Goal: Task Accomplishment & Management: Use online tool/utility

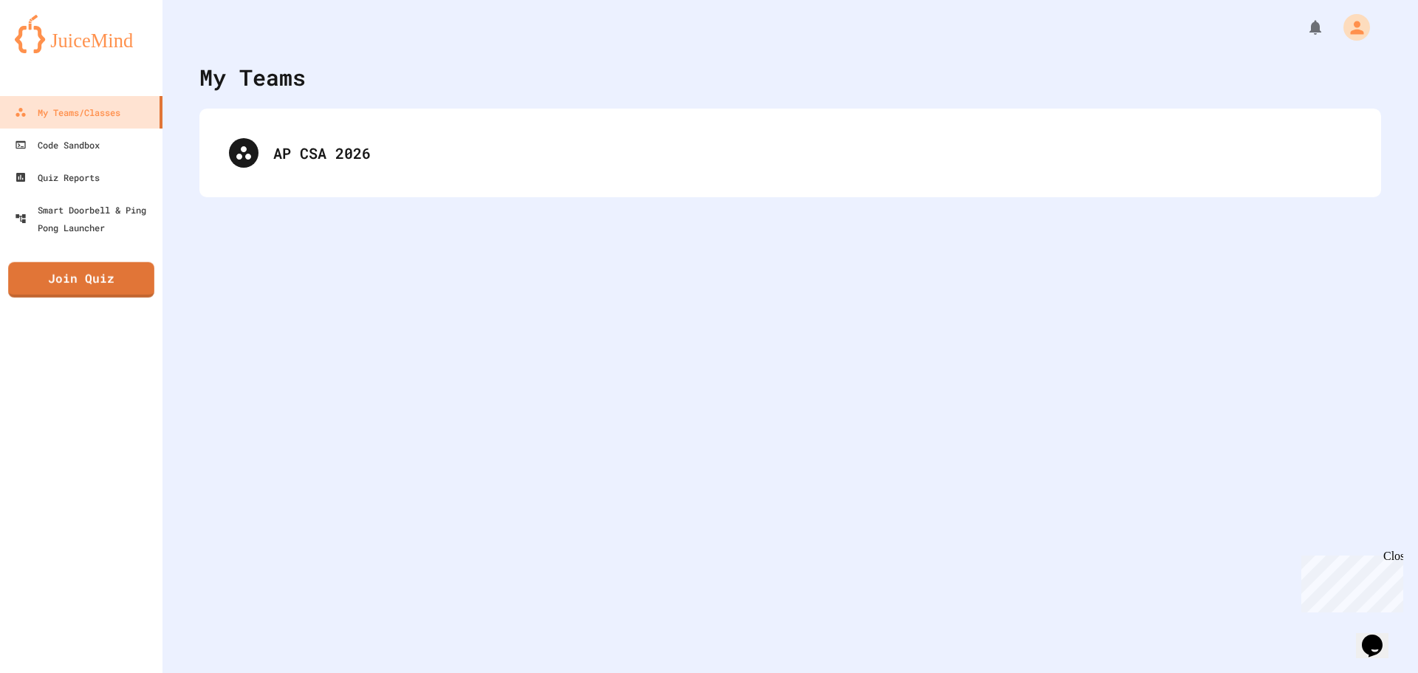
click at [95, 301] on div "My Teams/Classes Code Sandbox Quiz Reports Smart Doorbell & Ping Pong Launcher …" at bounding box center [81, 336] width 162 height 673
click at [90, 296] on link "Join Quiz" at bounding box center [80, 279] width 145 height 35
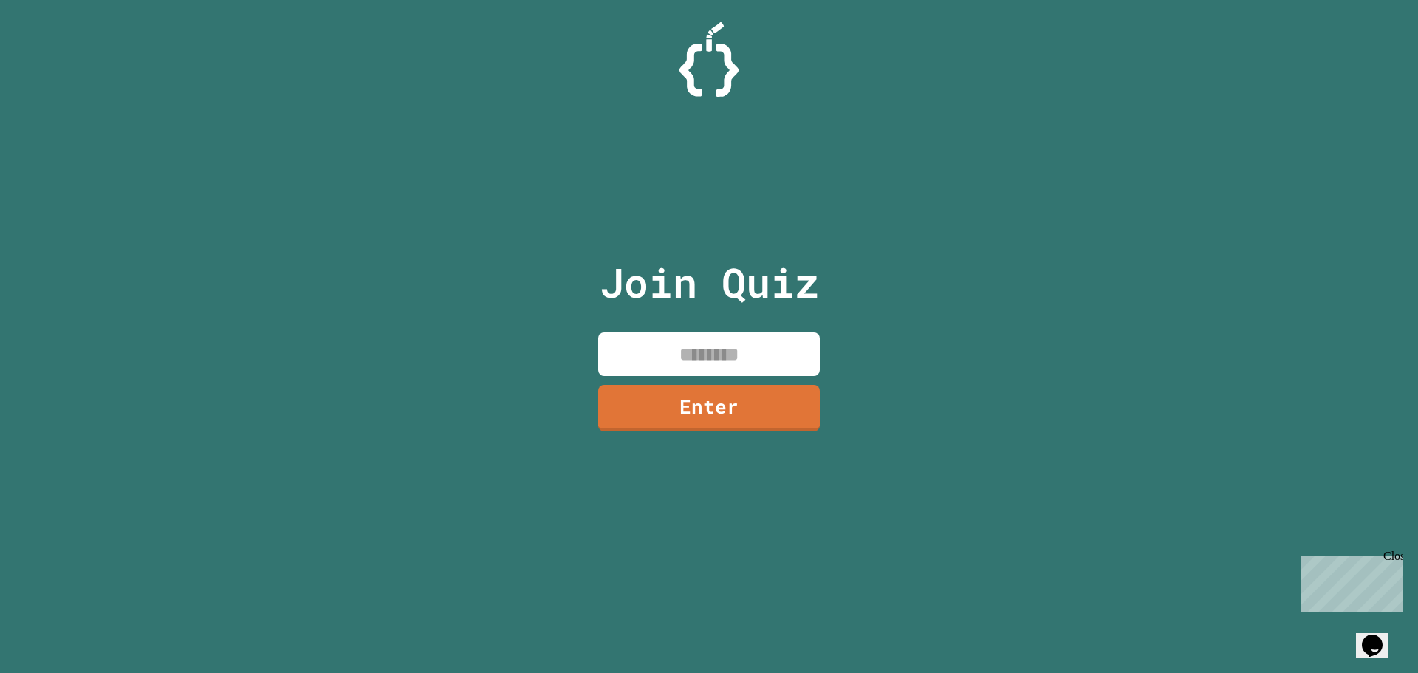
click at [720, 358] on input at bounding box center [708, 354] width 221 height 44
type input "********"
click at [743, 394] on link "Enter" at bounding box center [708, 406] width 221 height 49
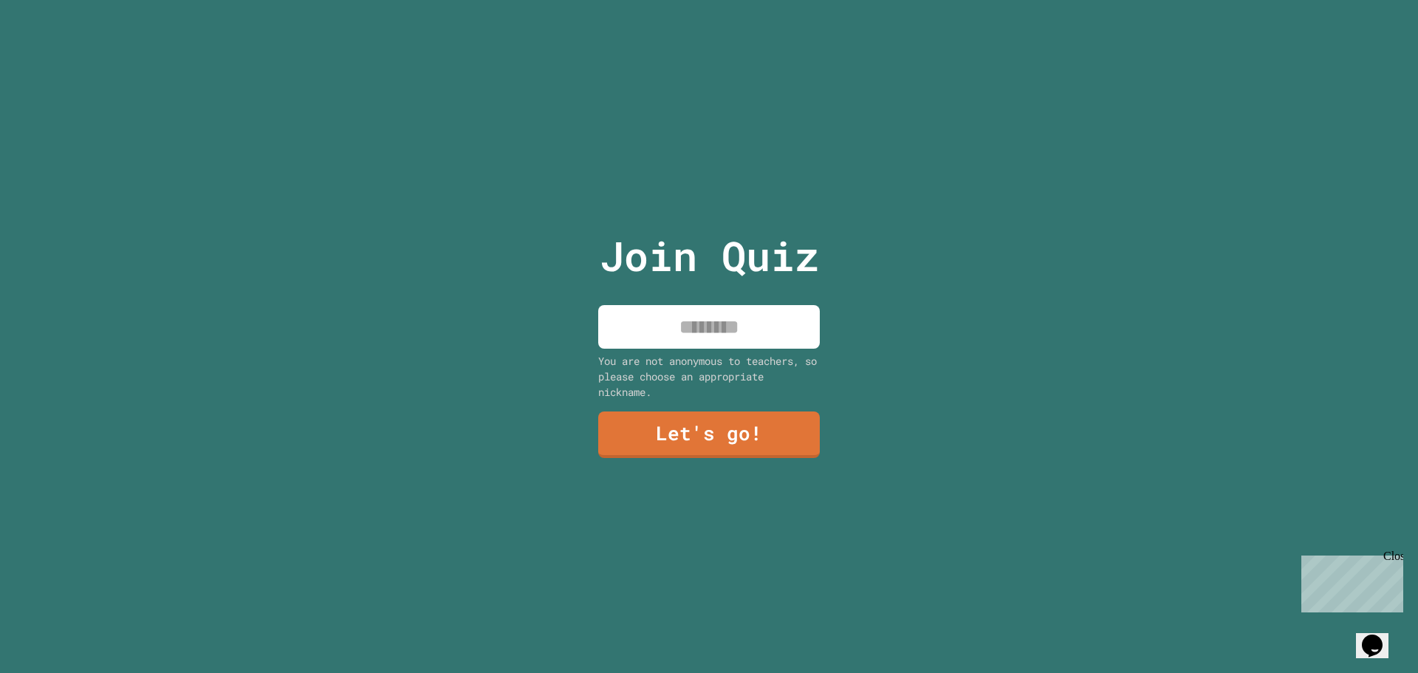
click at [735, 317] on input at bounding box center [708, 327] width 221 height 44
type input "*****"
click at [739, 428] on link "Let's go!" at bounding box center [709, 432] width 208 height 49
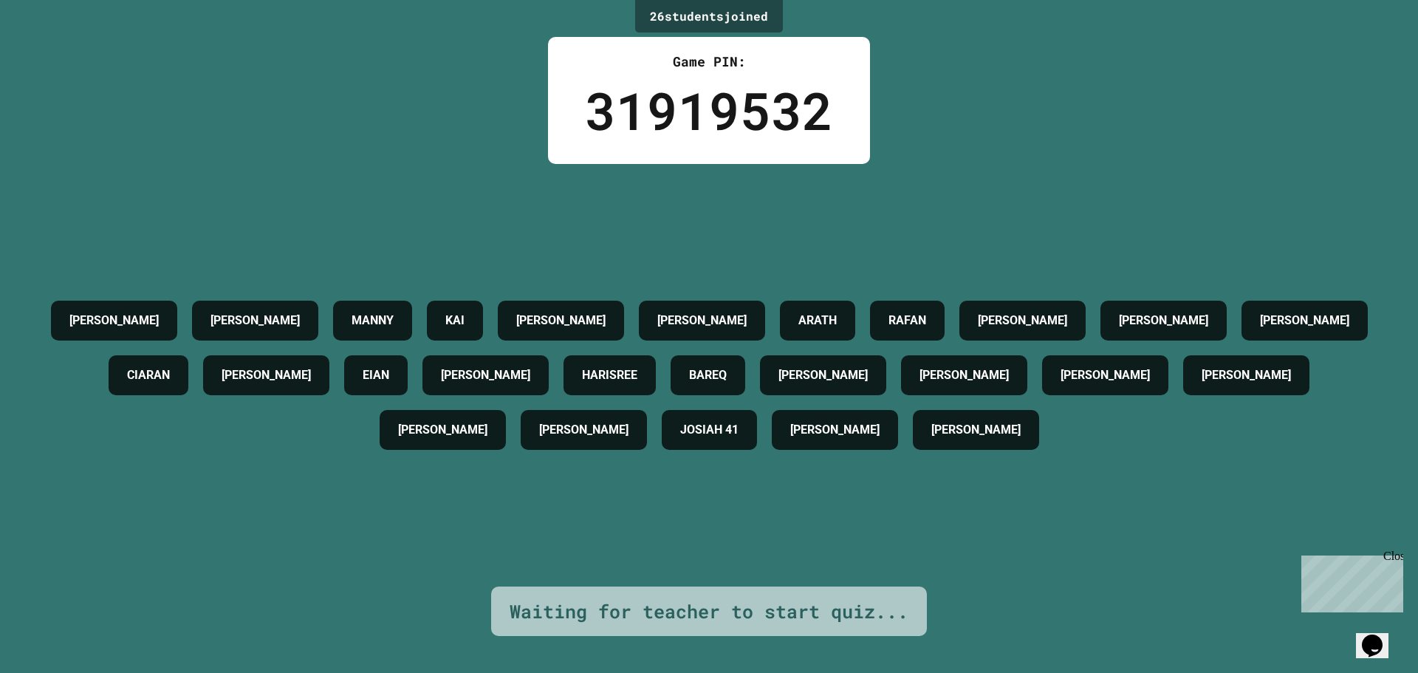
click at [777, 597] on div "Waiting for teacher to start quiz..." at bounding box center [708, 611] width 399 height 28
click at [775, 546] on div "[PERSON_NAME] [PERSON_NAME] KAI [PERSON_NAME] [PERSON_NAME] [PERSON_NAME] C [PE…" at bounding box center [709, 375] width 1344 height 422
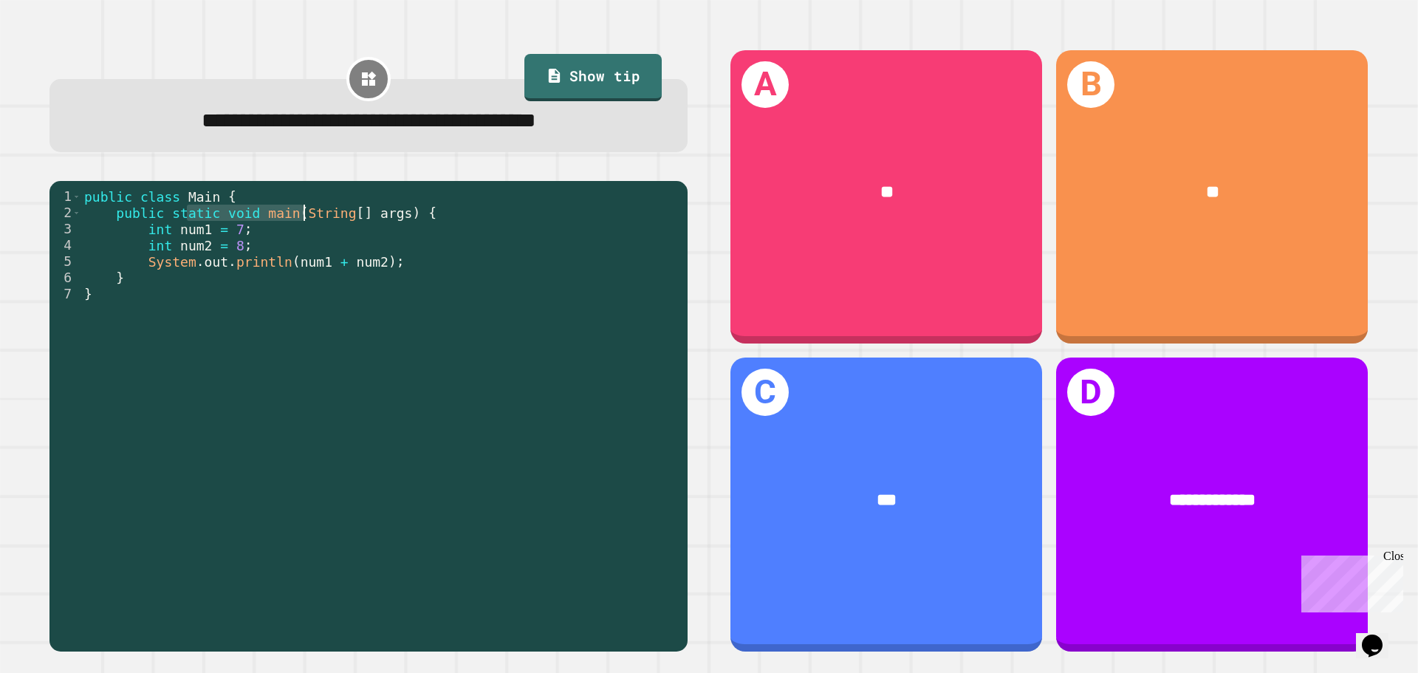
drag, startPoint x: 188, startPoint y: 216, endPoint x: 301, endPoint y: 219, distance: 113.7
click at [301, 219] on div "public class Main { public static void main ( String [ ] args ) { int num1 = 7 …" at bounding box center [380, 415] width 599 height 455
click at [301, 219] on div "public class Main { public static void main ( String [ ] args ) { int num1 = 7 …" at bounding box center [380, 399] width 599 height 422
drag, startPoint x: 169, startPoint y: 216, endPoint x: 334, endPoint y: 228, distance: 165.9
click at [334, 228] on div "public class Main { public static void main ( String [ ] args ) { int num1 = 7 …" at bounding box center [380, 415] width 599 height 455
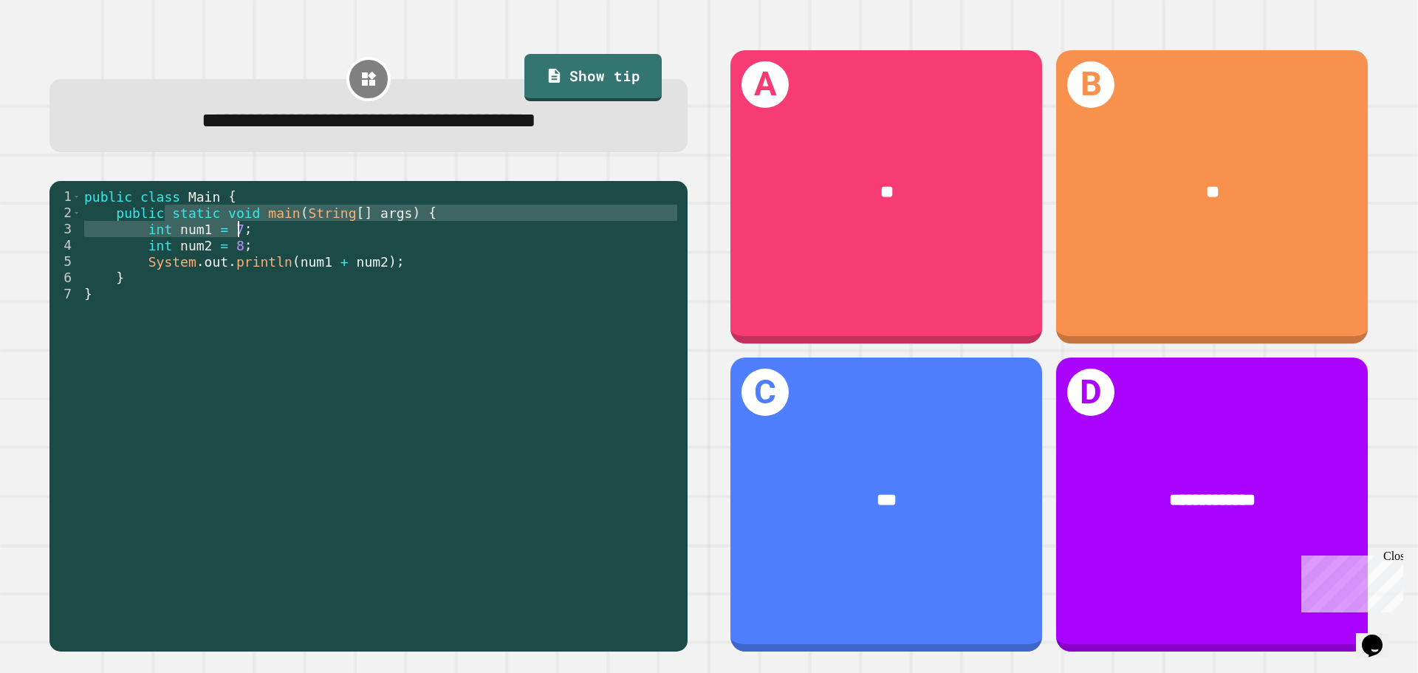
click at [335, 227] on div "public class Main { public static void main ( String [ ] args ) { int num1 = 7 …" at bounding box center [380, 399] width 599 height 422
click at [225, 226] on div "public class Main { public static void main ( String [ ] args ) { int num1 = 7 …" at bounding box center [380, 415] width 599 height 455
drag, startPoint x: 229, startPoint y: 231, endPoint x: 133, endPoint y: 207, distance: 98.8
click at [147, 216] on div "public class Main { public static void main ( String [ ] args ) { int num1 = 7 …" at bounding box center [380, 415] width 599 height 455
click at [133, 207] on div "public class Main { public static void main ( String [ ] args ) { int num1 = 7 …" at bounding box center [380, 415] width 599 height 455
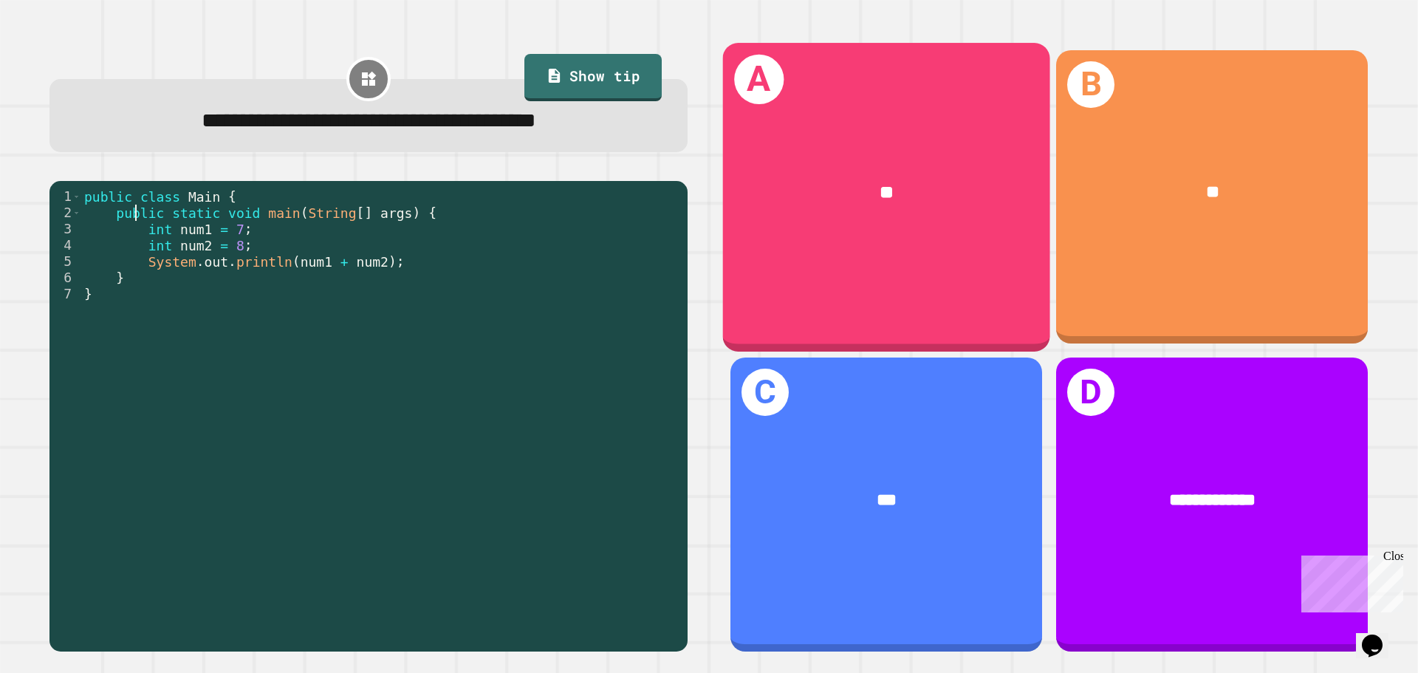
click at [958, 222] on div "**" at bounding box center [886, 192] width 327 height 99
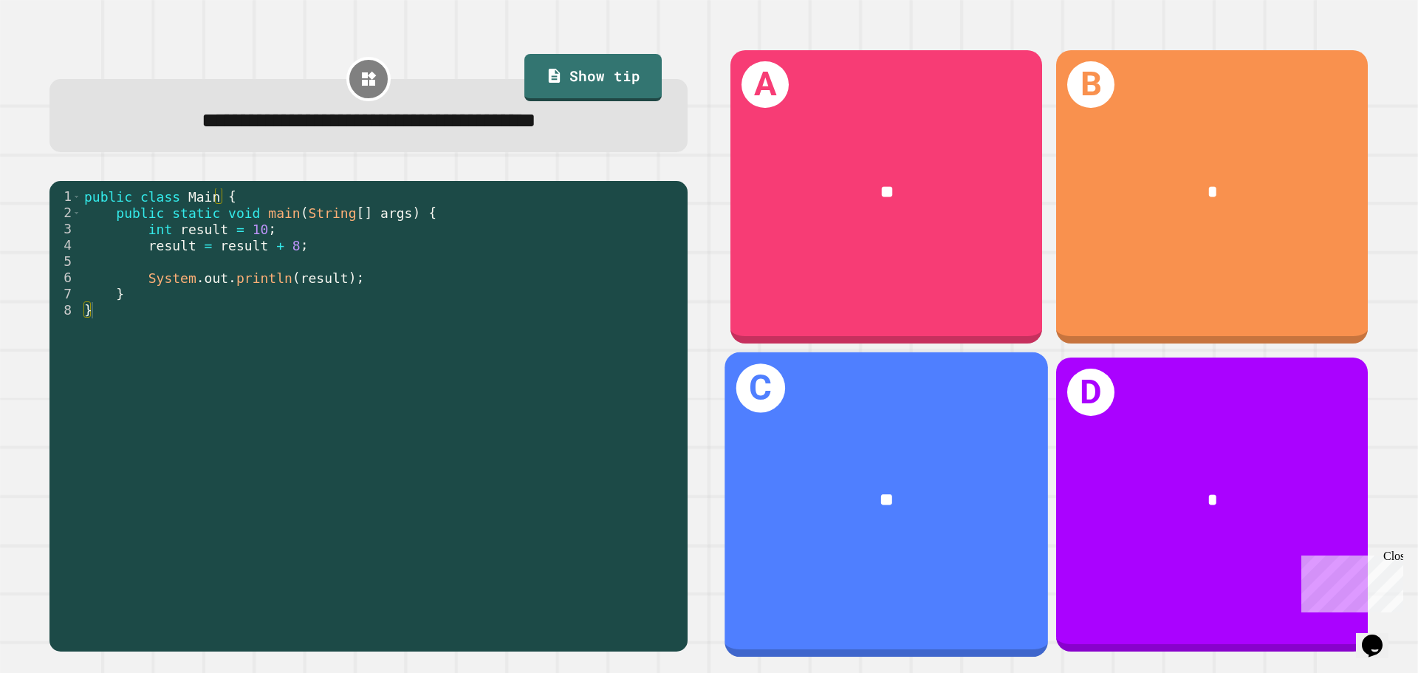
click at [961, 452] on div "**" at bounding box center [885, 501] width 323 height 98
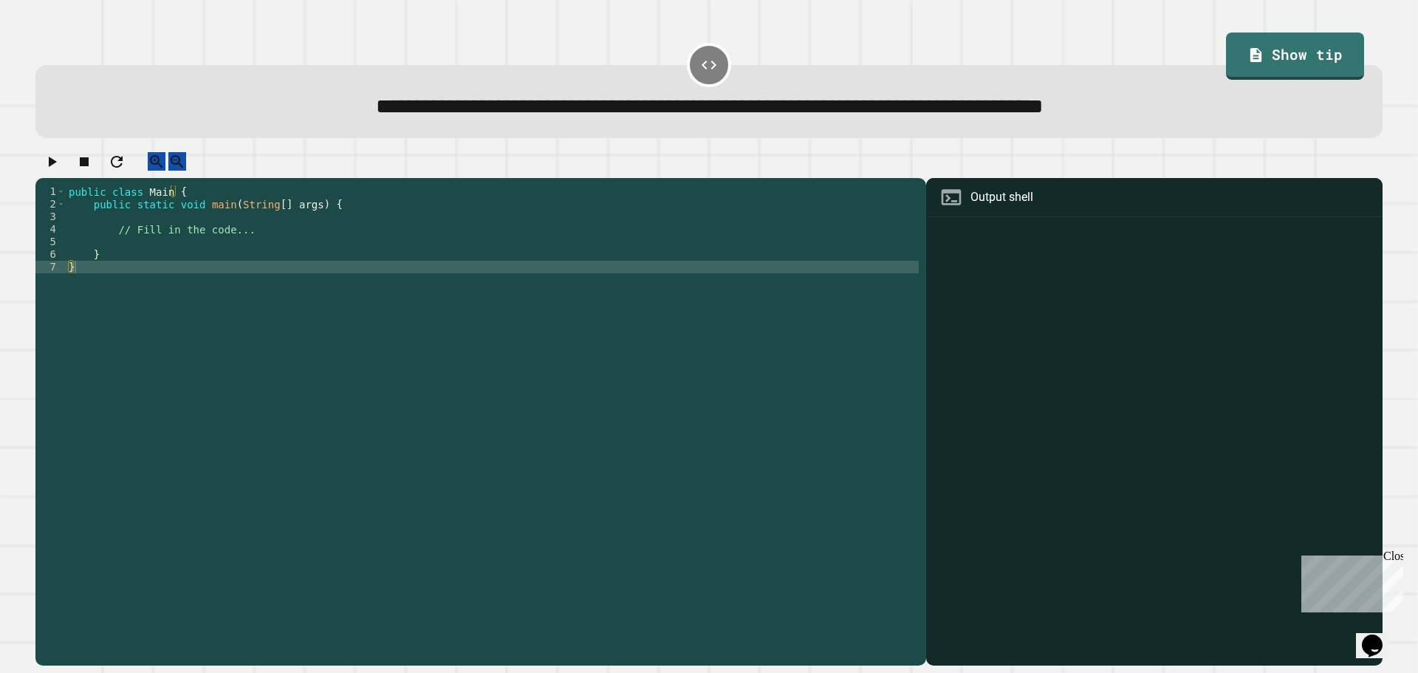
click at [127, 248] on div "public class Main { public static void main ( String [ ] args ) { // Fill in th…" at bounding box center [492, 411] width 853 height 452
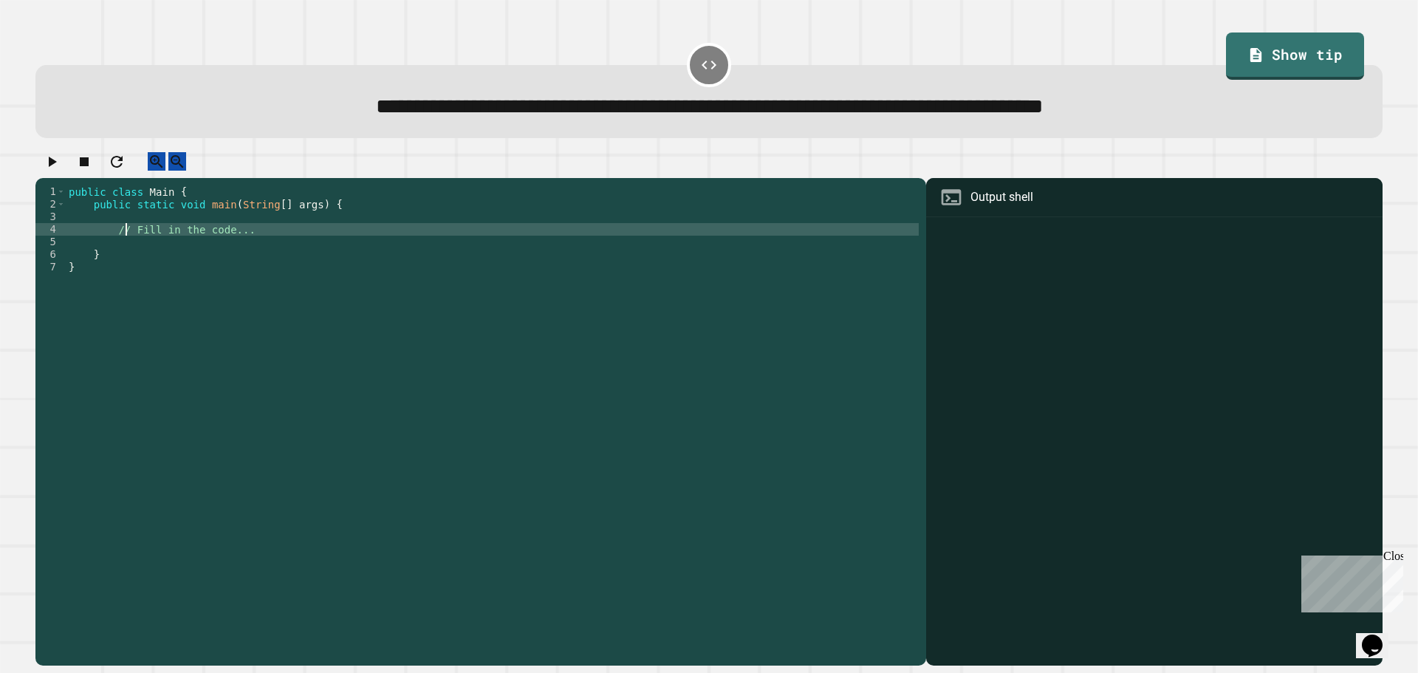
click at [130, 262] on div "public class Main { public static void main ( String [ ] args ) { // Fill in th…" at bounding box center [492, 411] width 853 height 452
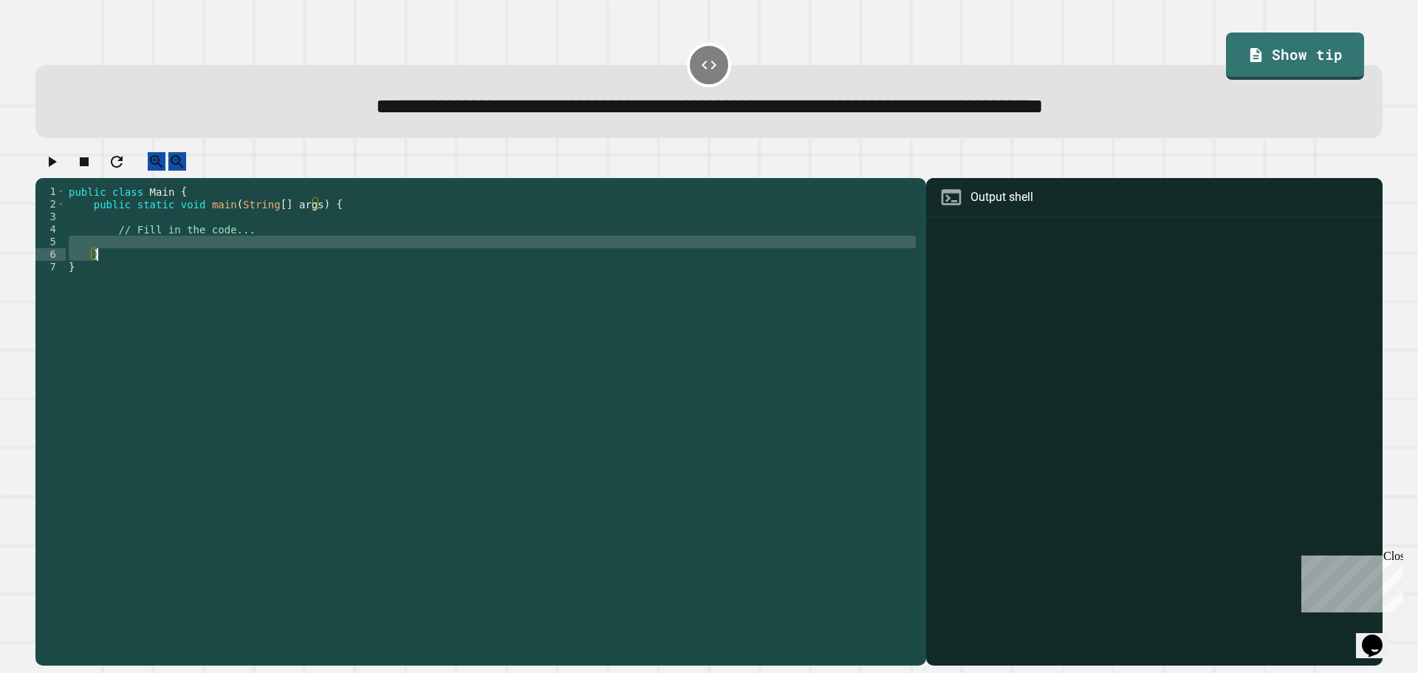
click at [129, 251] on div "public class Main { public static void main ( String [ ] args ) { // Fill in th…" at bounding box center [492, 398] width 853 height 427
click at [289, 269] on div "public class Main { public static void main ( String [ ] args ) { // Fill in th…" at bounding box center [492, 411] width 853 height 452
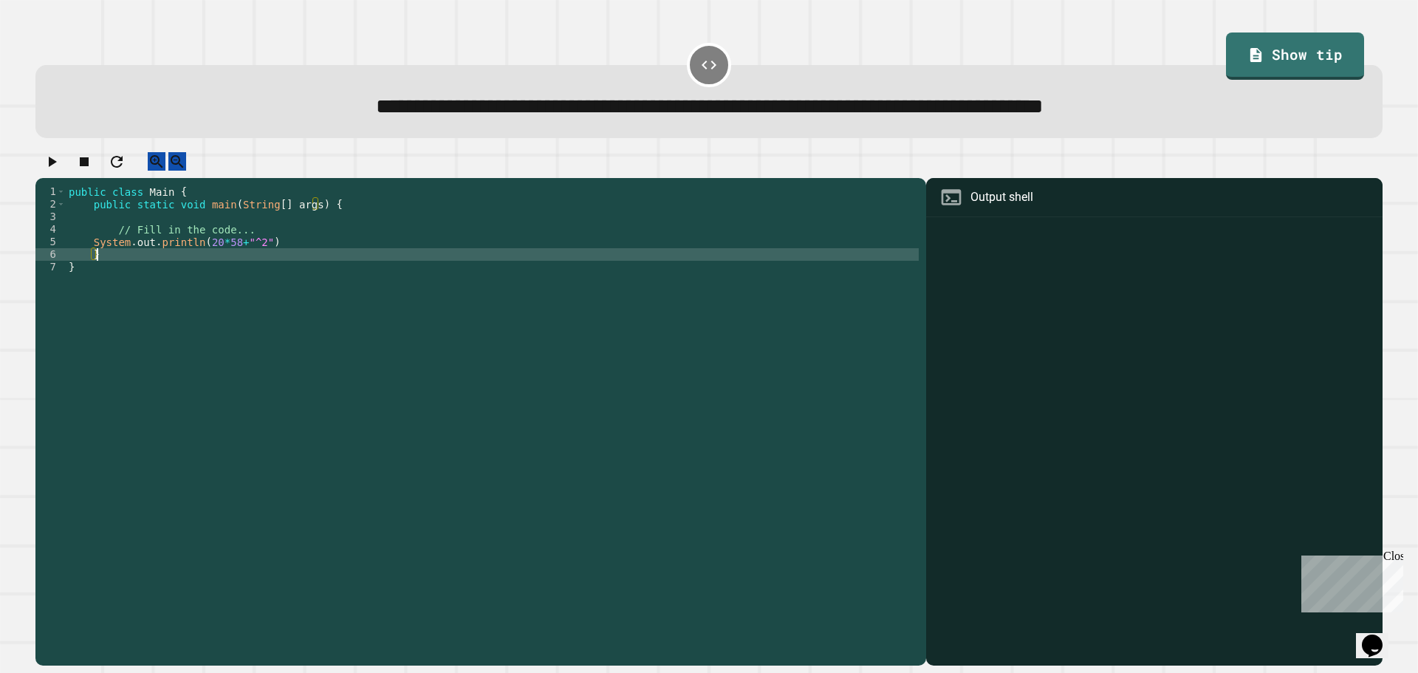
click at [288, 263] on div "public class Main { public static void main ( String [ ] args ) { // Fill in th…" at bounding box center [492, 411] width 853 height 452
click at [285, 258] on div "public class Main { public static void main ( String [ ] args ) { // Fill in th…" at bounding box center [492, 411] width 853 height 452
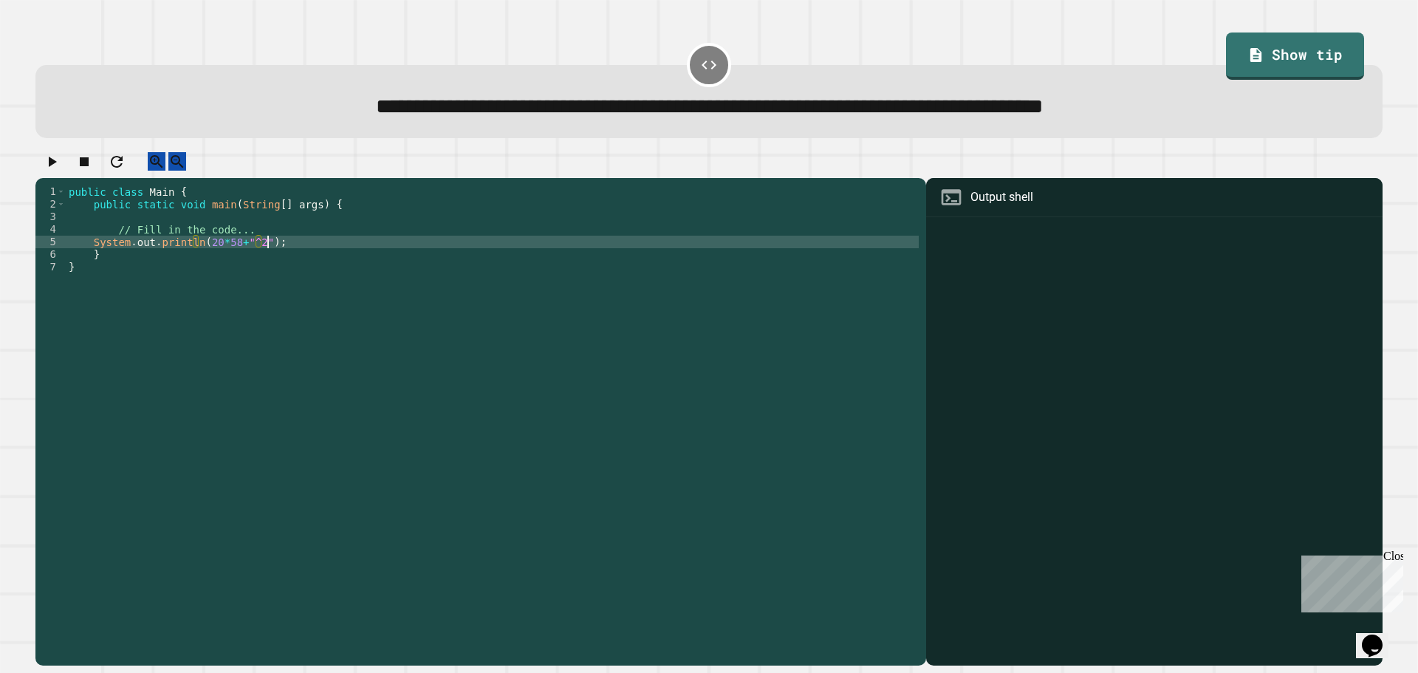
scroll to position [0, 13]
click at [57, 167] on icon "button" at bounding box center [53, 162] width 8 height 10
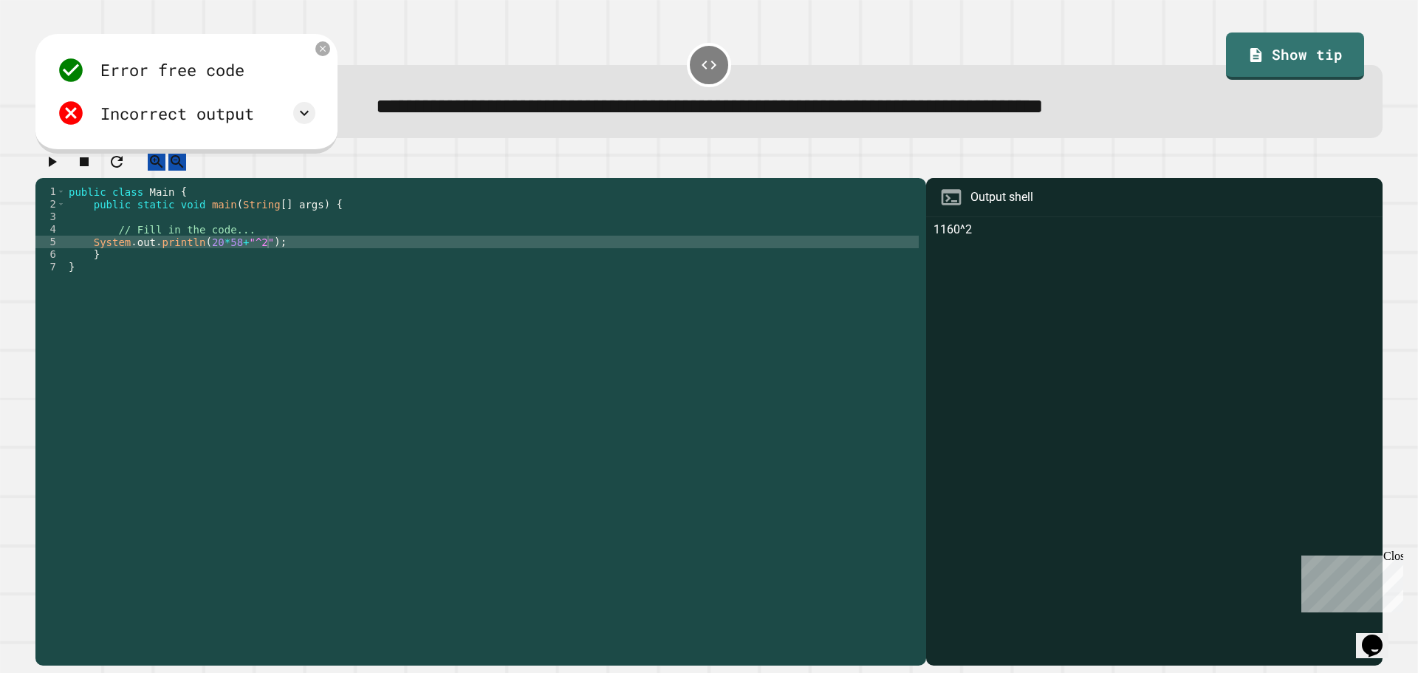
click at [253, 257] on div "public class Main { public static void main ( String [ ] args ) { // Fill in th…" at bounding box center [492, 411] width 853 height 452
type textarea "**********"
click at [57, 167] on icon "button" at bounding box center [53, 162] width 8 height 10
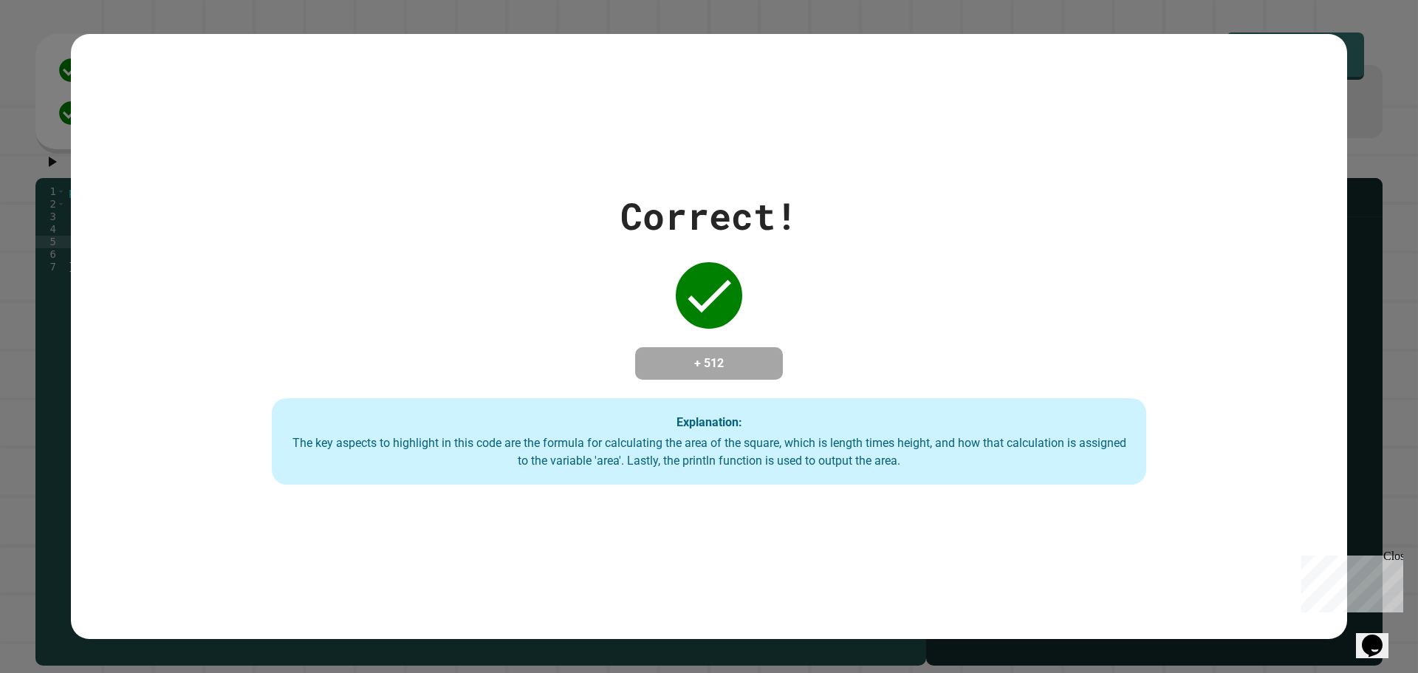
click at [1322, 346] on div "Correct! + 512 Explanation: The key aspects to highlight in this code are the f…" at bounding box center [709, 336] width 1248 height 297
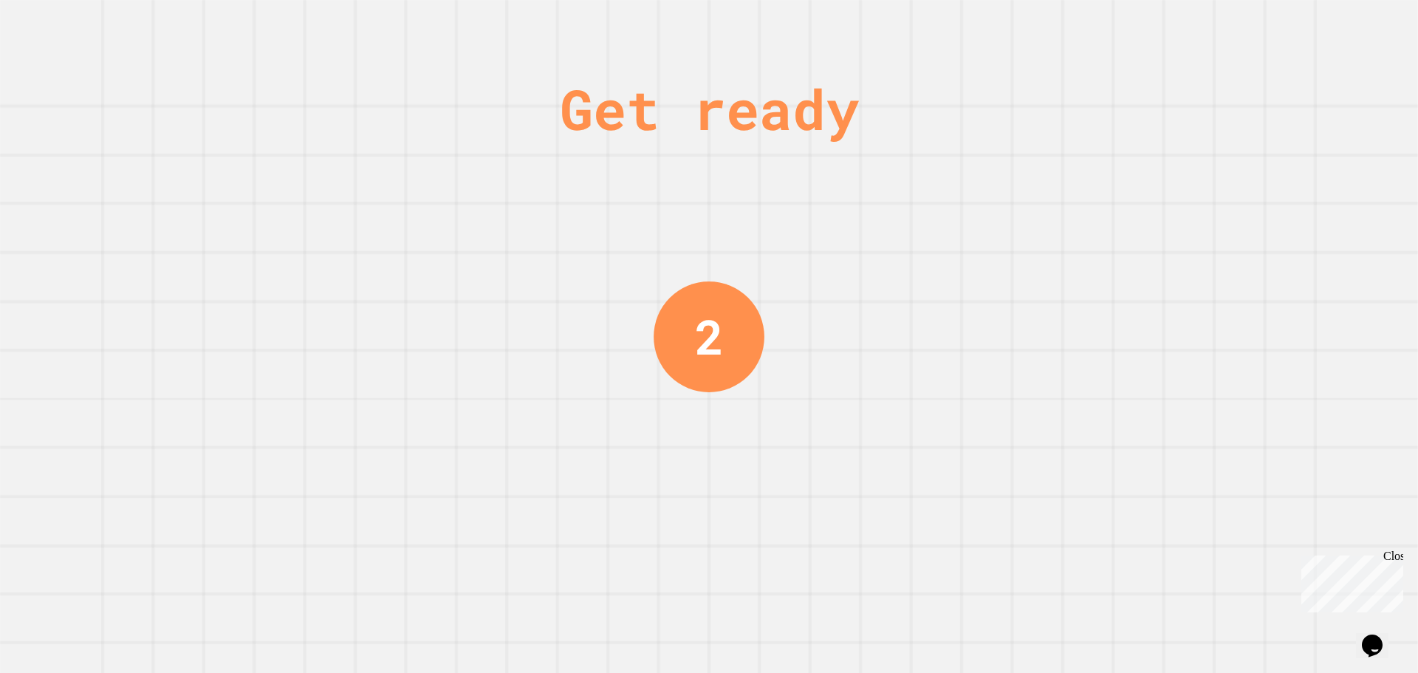
click at [718, 95] on div "Get ready" at bounding box center [709, 108] width 299 height 83
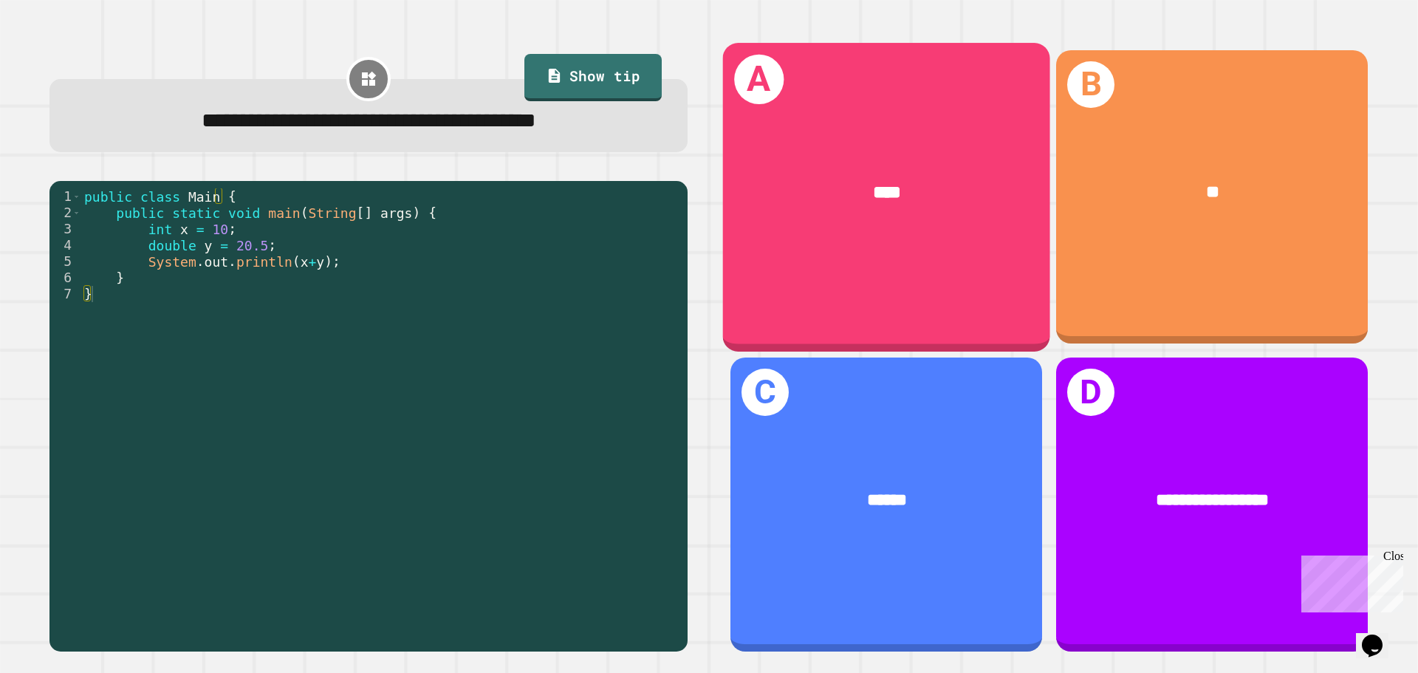
click at [935, 282] on div "A ****" at bounding box center [886, 197] width 327 height 308
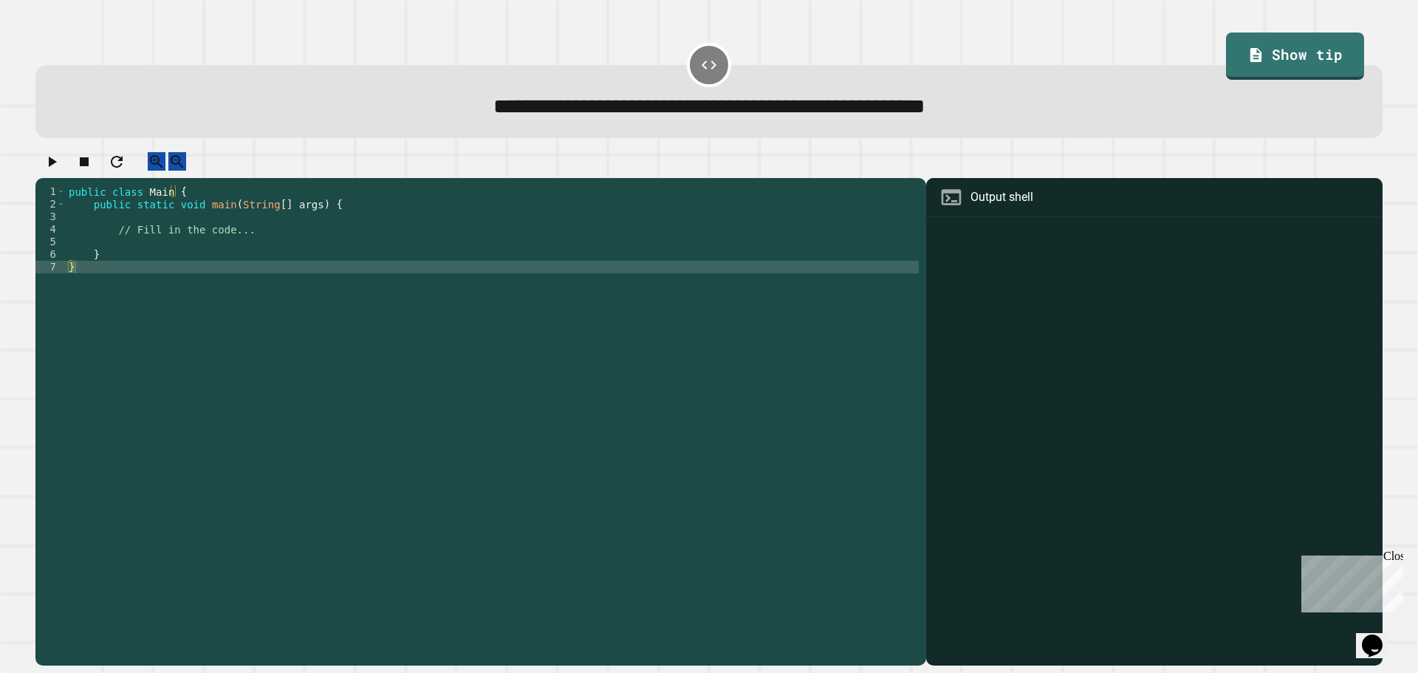
click at [153, 254] on div "public class Main { public static void main ( String [ ] args ) { // Fill in th…" at bounding box center [492, 411] width 853 height 452
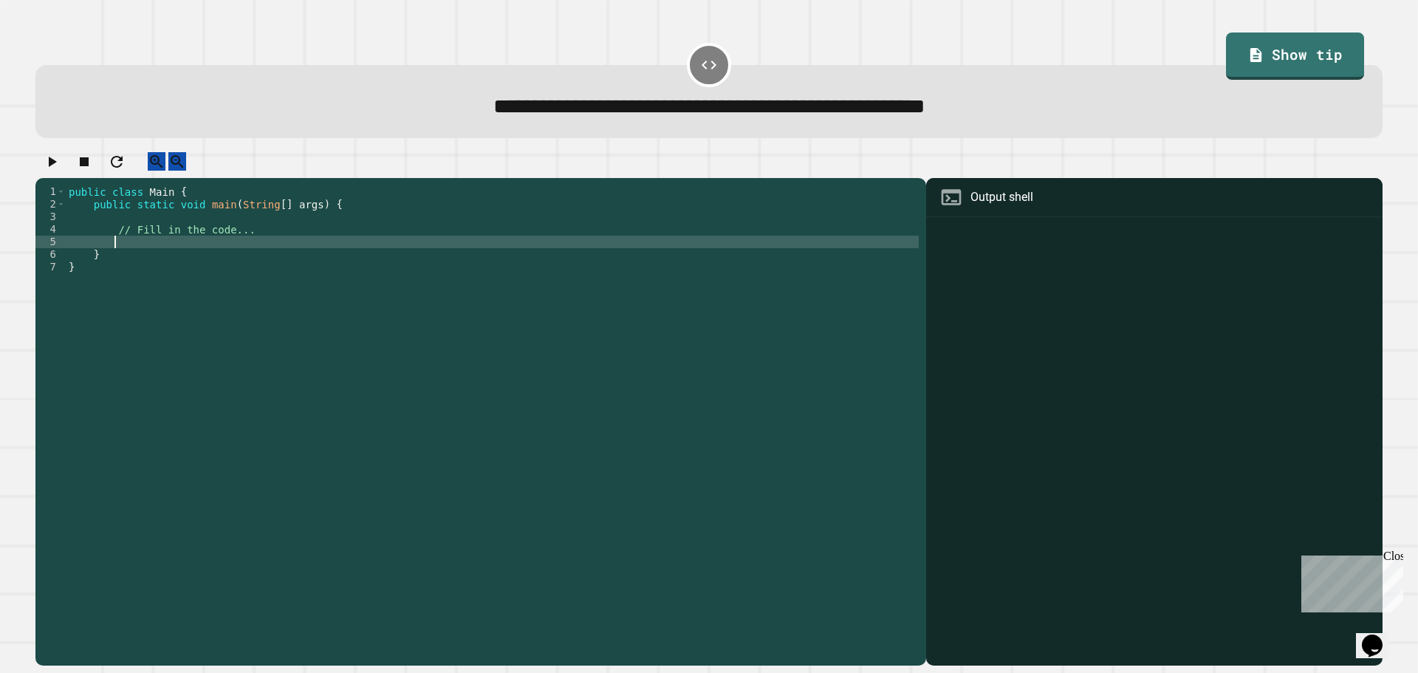
type textarea "*"
type textarea "**********"
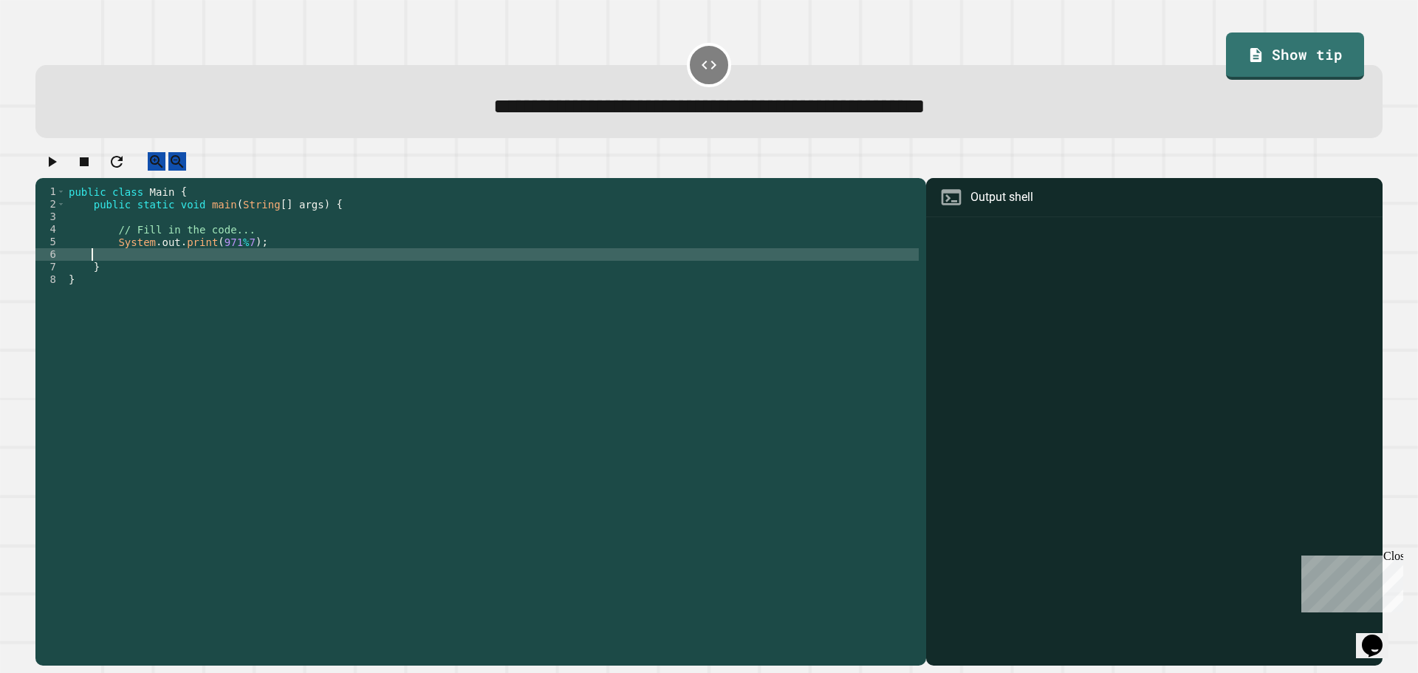
scroll to position [0, 1]
click at [61, 162] on icon "button" at bounding box center [52, 162] width 18 height 18
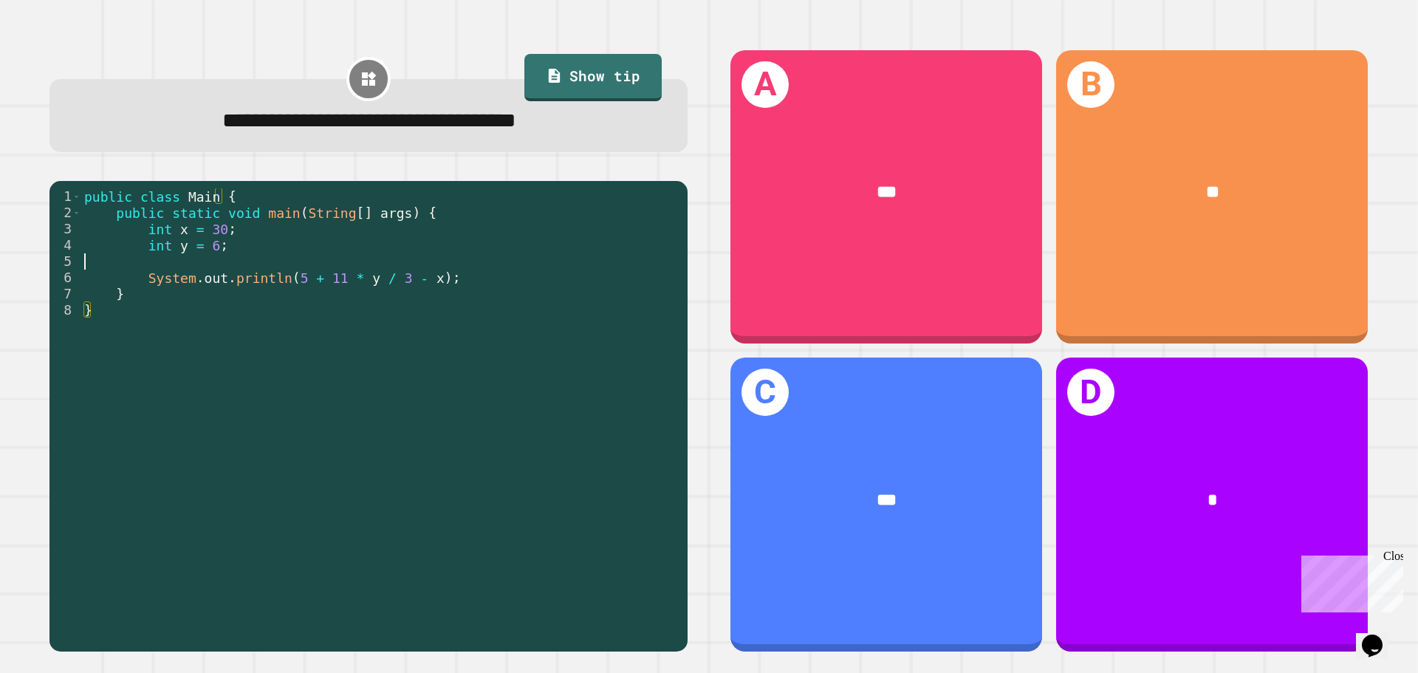
click at [339, 267] on div "public class Main { public static void main ( String [ ] args ) { int x = 30 ; …" at bounding box center [380, 415] width 599 height 455
click at [371, 304] on div "public class Main { public static void main ( String [ ] args ) { int x = 30 ; …" at bounding box center [380, 415] width 599 height 455
click at [343, 492] on div "public class Main { public static void main ( String [ ] args ) { int x = 30 ; …" at bounding box center [380, 415] width 599 height 455
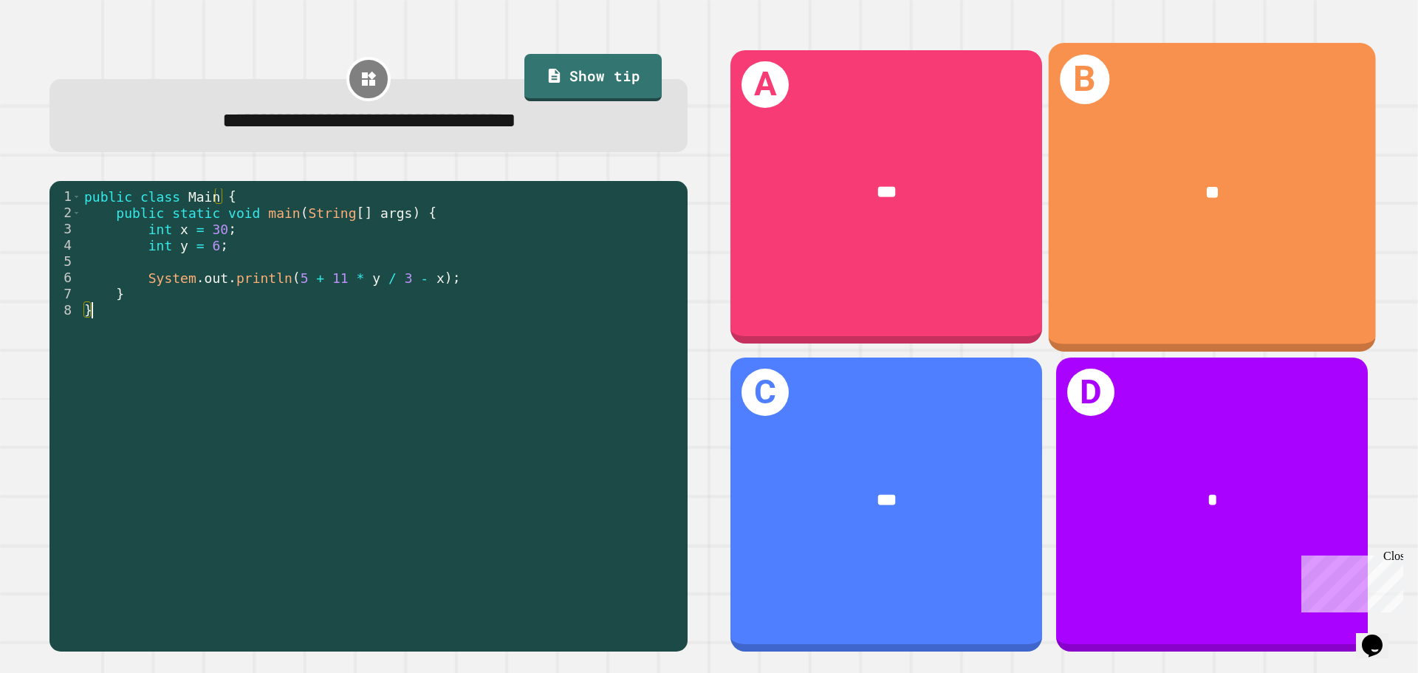
click at [1203, 168] on div "**" at bounding box center [1211, 192] width 327 height 99
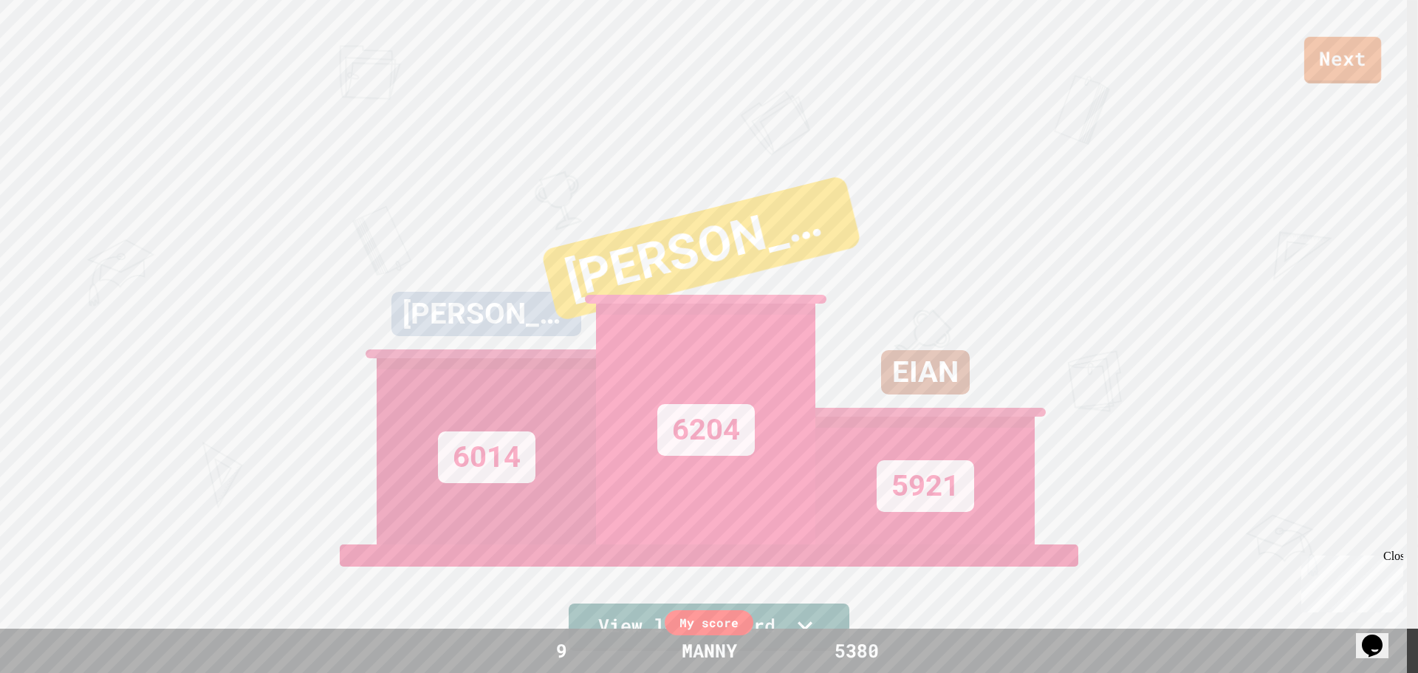
click at [1336, 24] on div "Next" at bounding box center [709, 41] width 1418 height 83
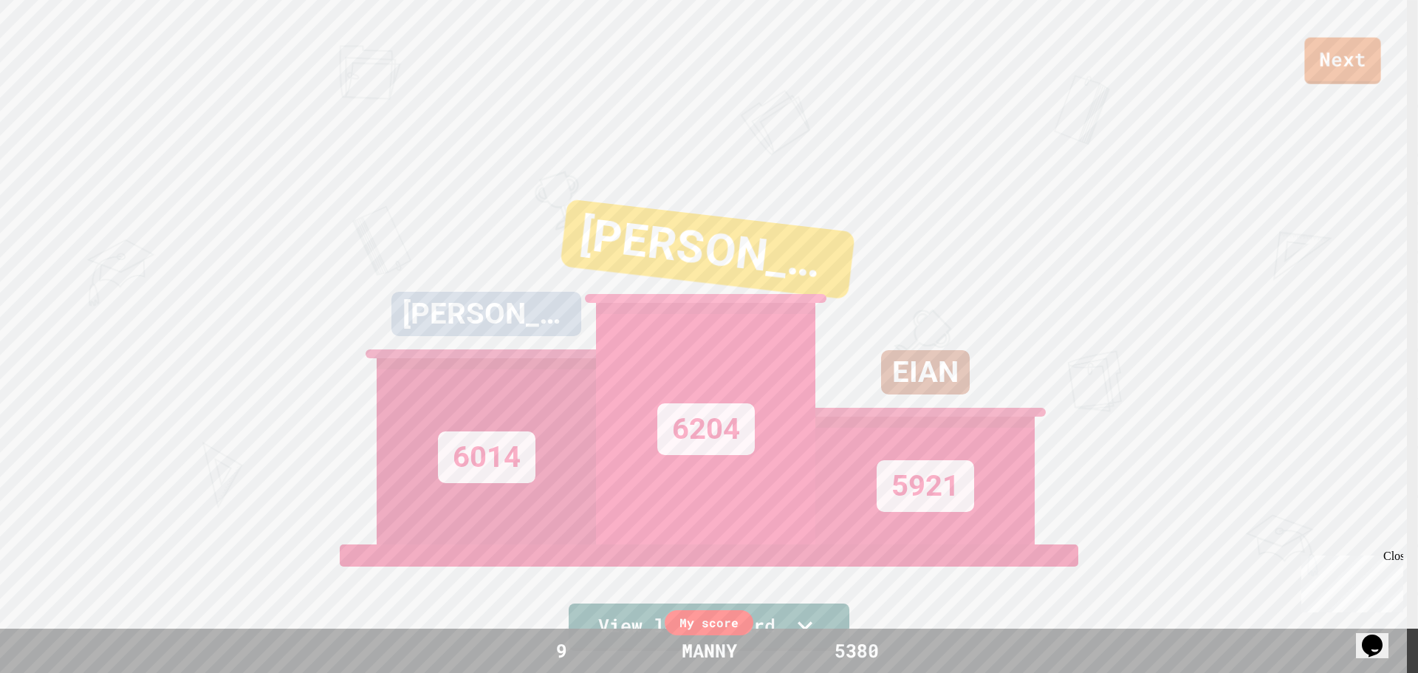
click at [1335, 63] on link "Next" at bounding box center [1342, 61] width 76 height 47
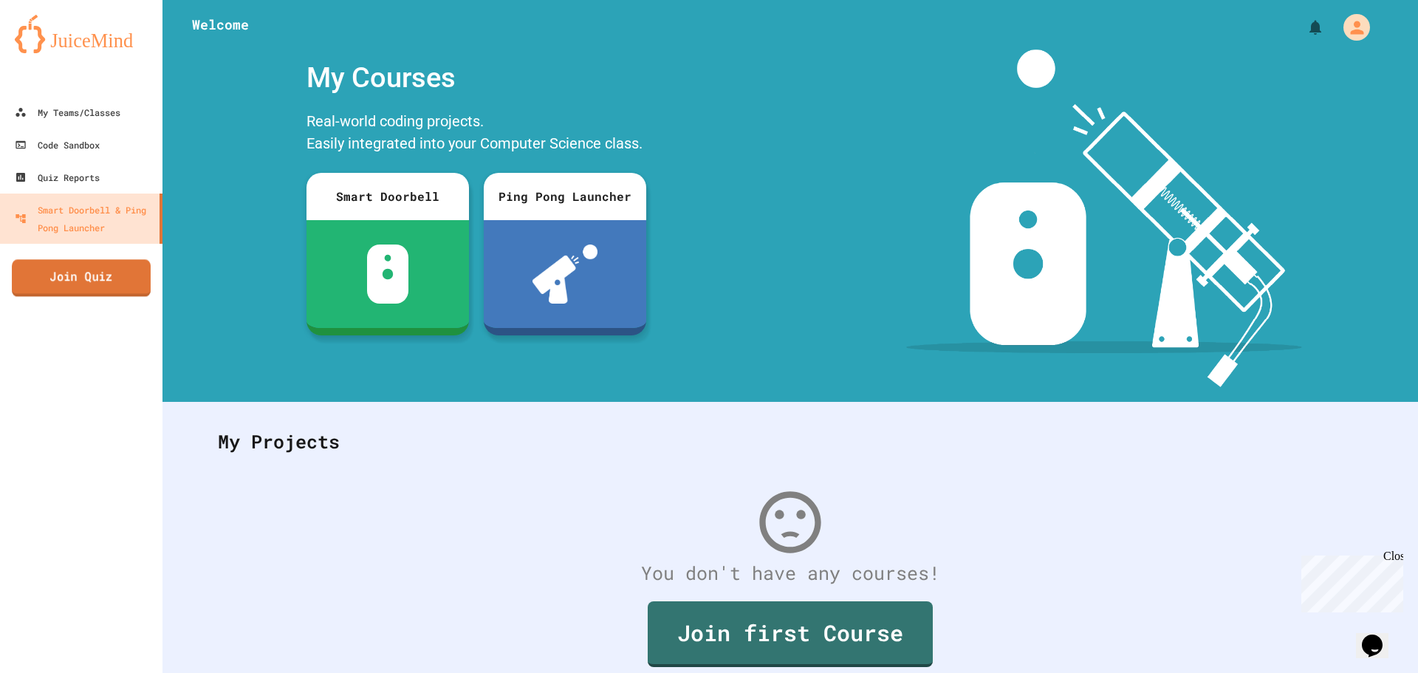
click at [97, 284] on link "Join Quiz" at bounding box center [81, 277] width 139 height 37
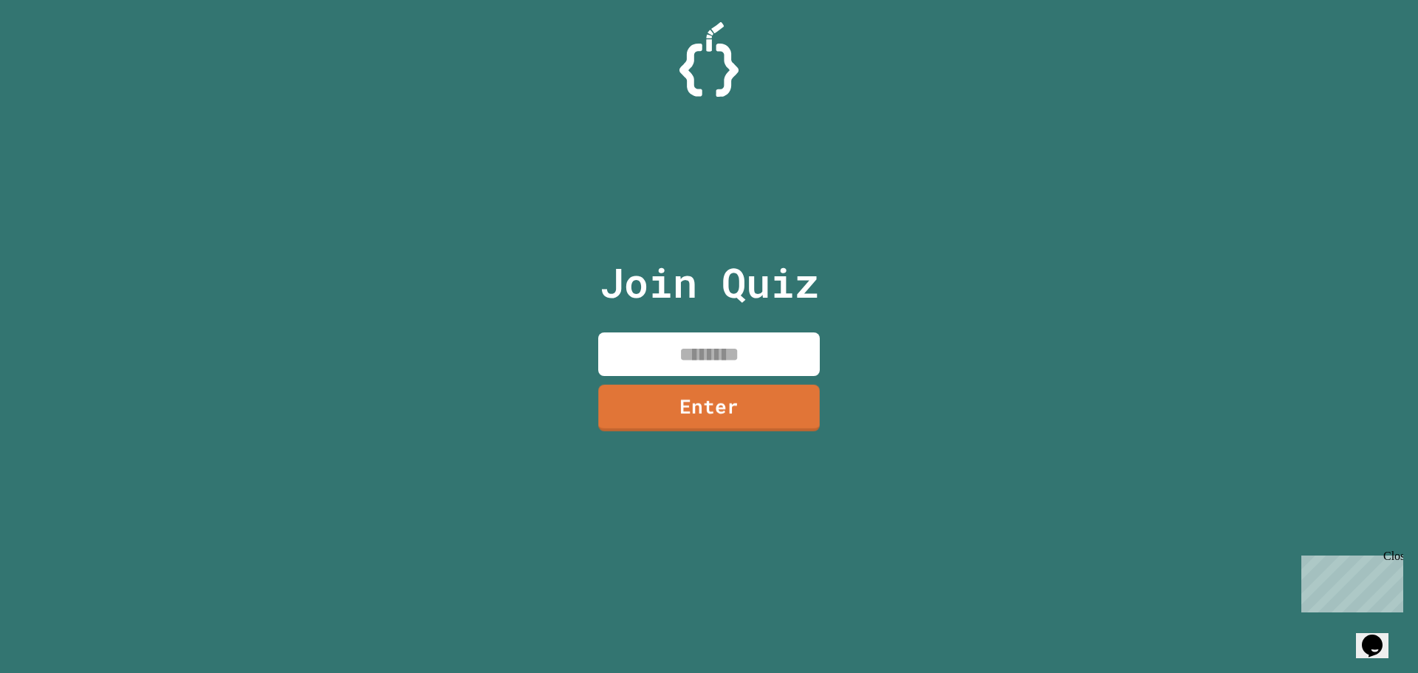
click at [756, 354] on input at bounding box center [708, 354] width 221 height 44
click at [721, 354] on input at bounding box center [708, 354] width 221 height 44
type input "********"
click at [735, 400] on link "Enter" at bounding box center [709, 406] width 224 height 47
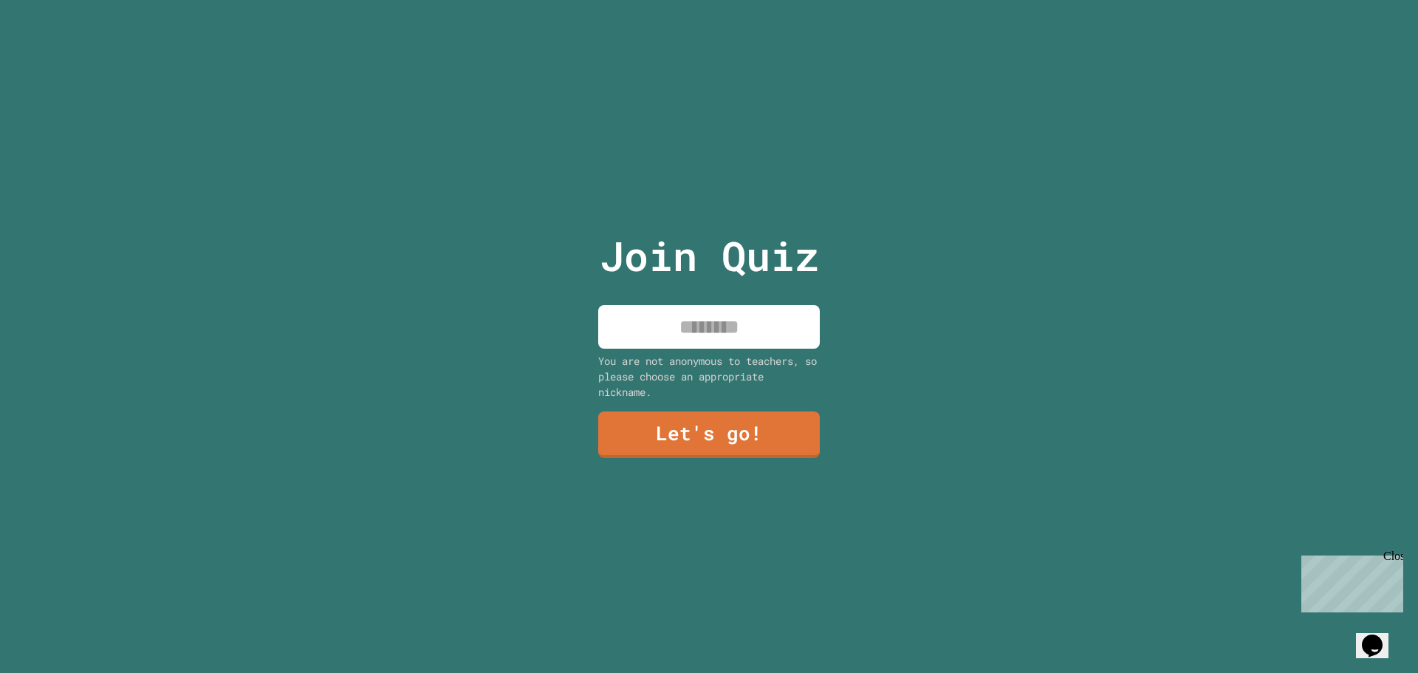
click at [686, 315] on input at bounding box center [708, 327] width 221 height 44
type input "*******"
click at [693, 458] on div "Join Quiz ******* You are not anonymous to teachers, so please choose an approp…" at bounding box center [709, 336] width 249 height 673
click at [695, 445] on link "Let's go!" at bounding box center [708, 436] width 213 height 47
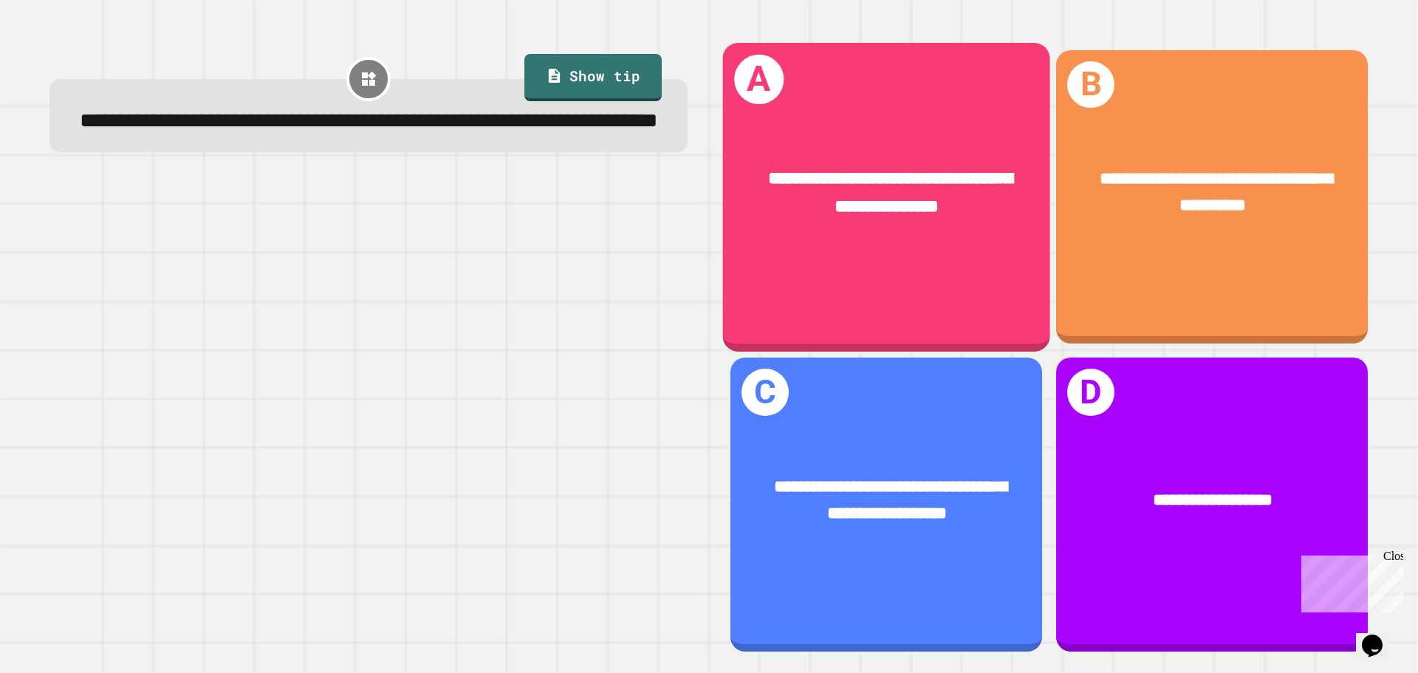
click at [868, 220] on div "**********" at bounding box center [886, 192] width 327 height 127
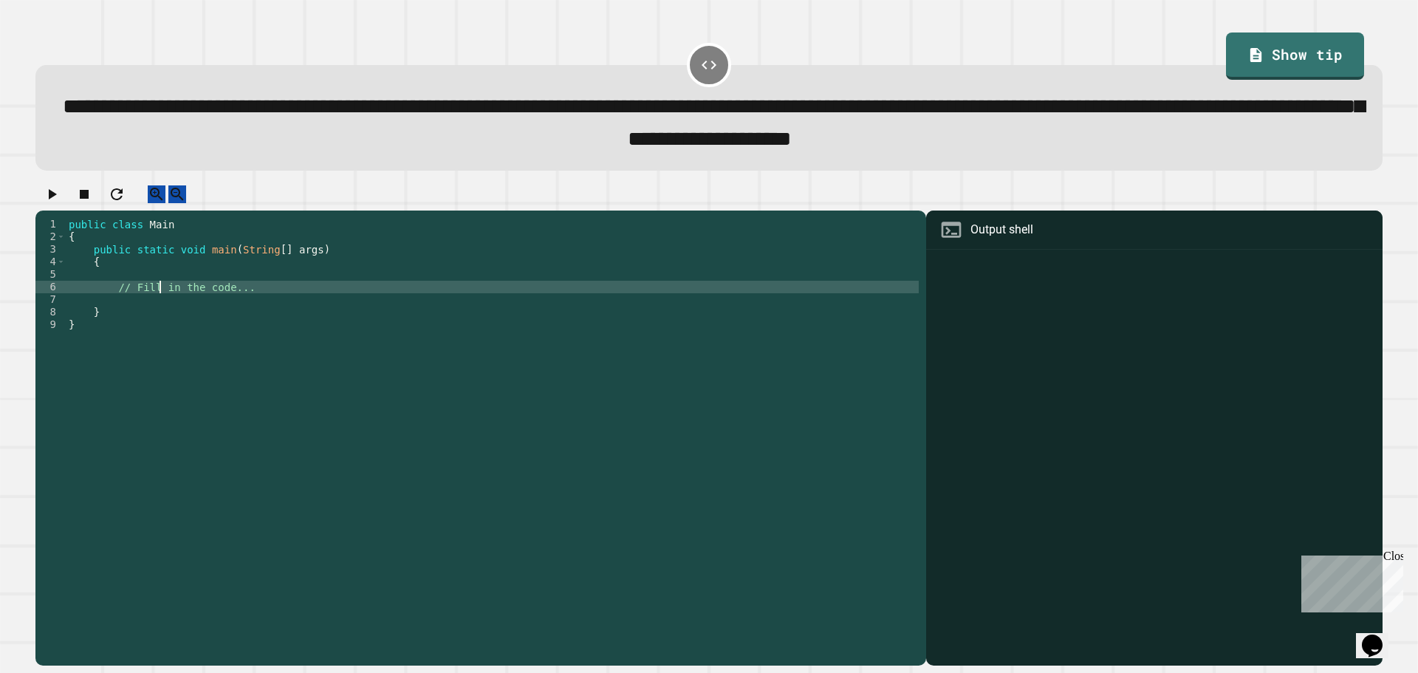
click at [159, 307] on div "public class Main { public static void main ( String [ ] args ) { // Fill in th…" at bounding box center [492, 425] width 853 height 414
click at [159, 323] on div "public class Main { public static void main ( String [ ] args ) { // Fill in th…" at bounding box center [492, 425] width 853 height 414
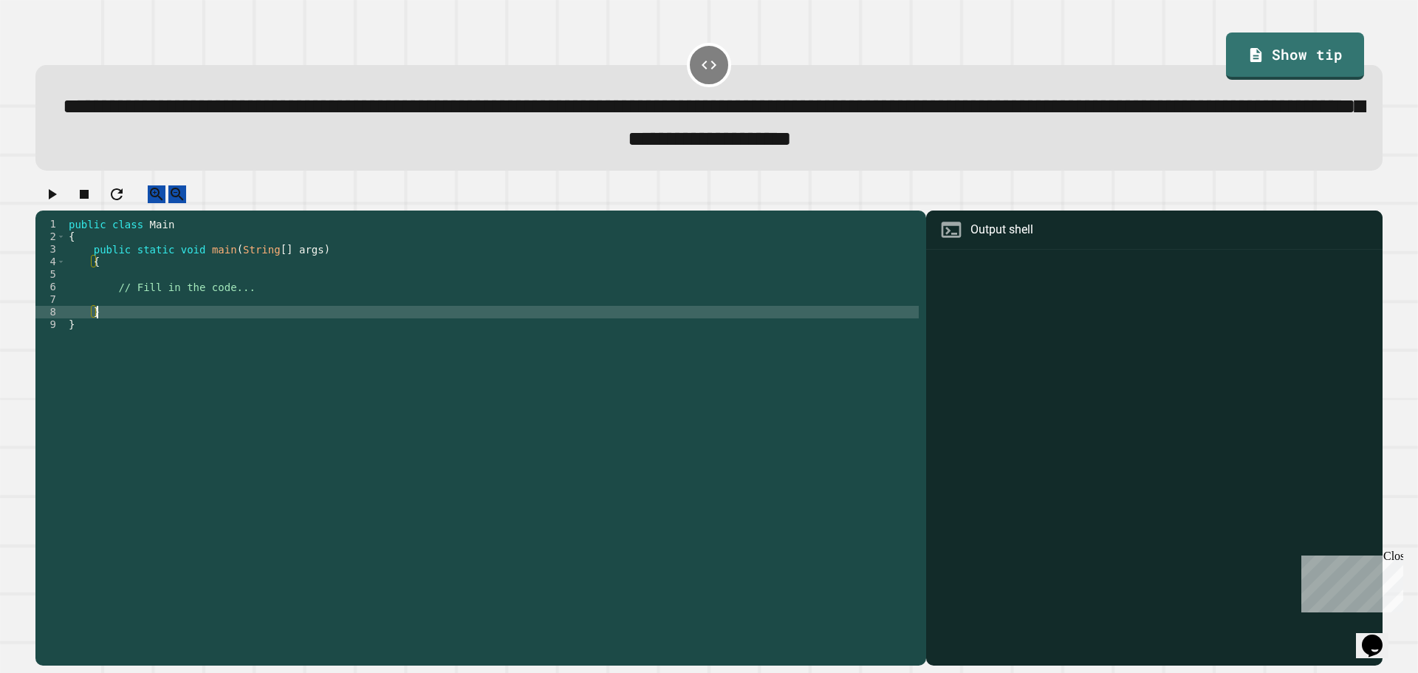
click at [159, 317] on div "public class Main { public static void main ( String [ ] args ) { // Fill in th…" at bounding box center [492, 425] width 853 height 414
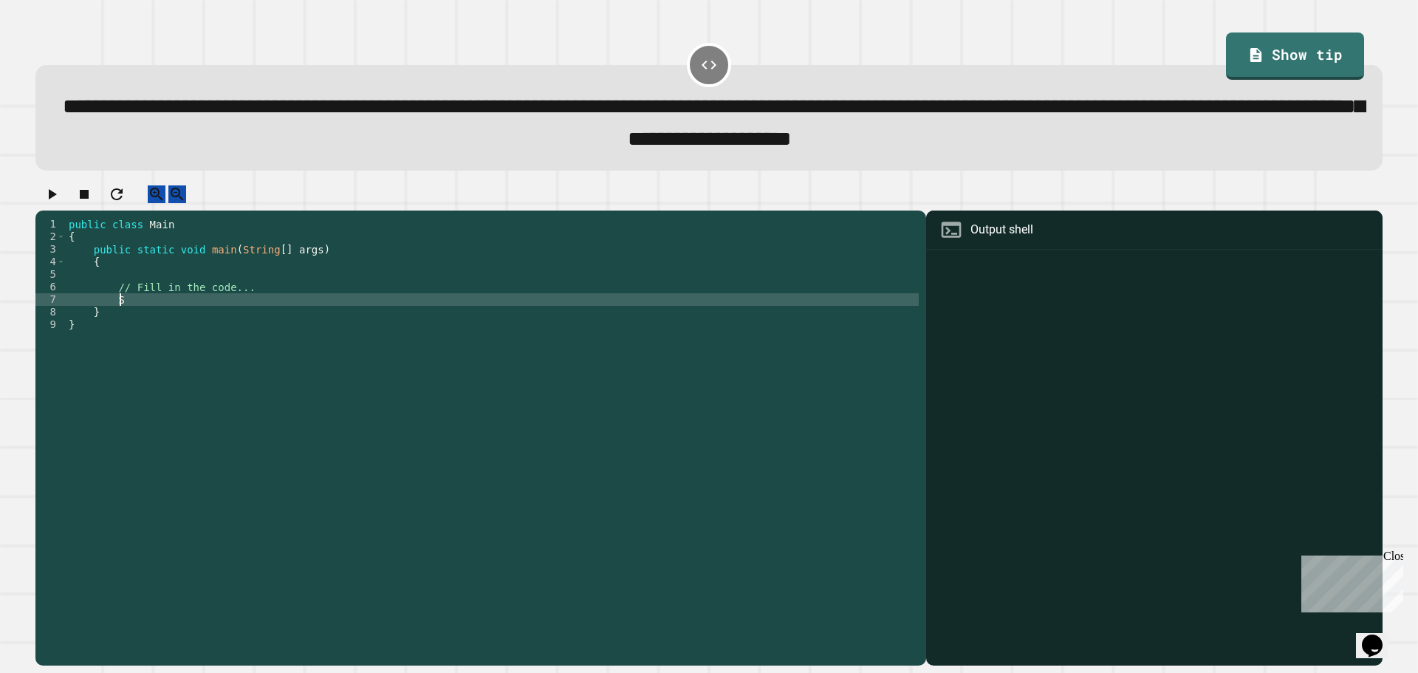
scroll to position [0, 3]
type textarea "*"
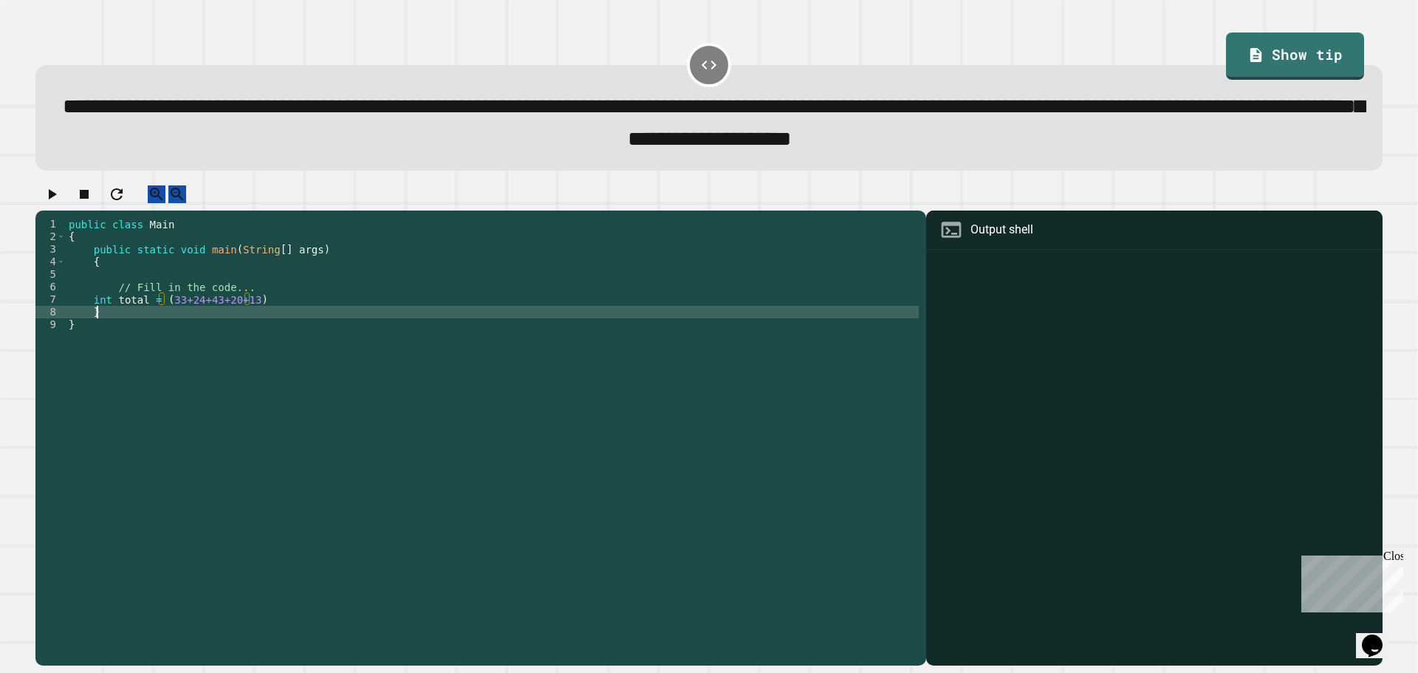
scroll to position [0, 1]
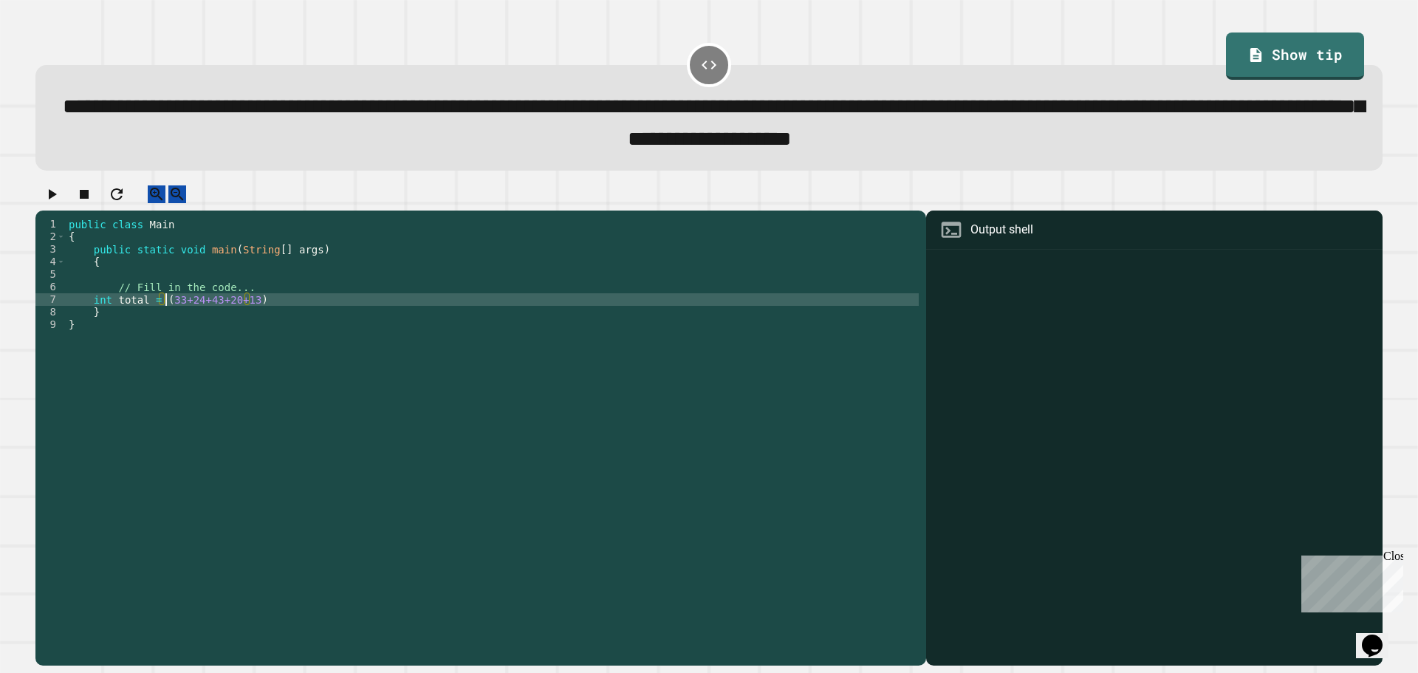
click at [266, 315] on div "public class Main { public static void main ( String [ ] args ) { // Fill in th…" at bounding box center [492, 425] width 853 height 414
type textarea "**********"
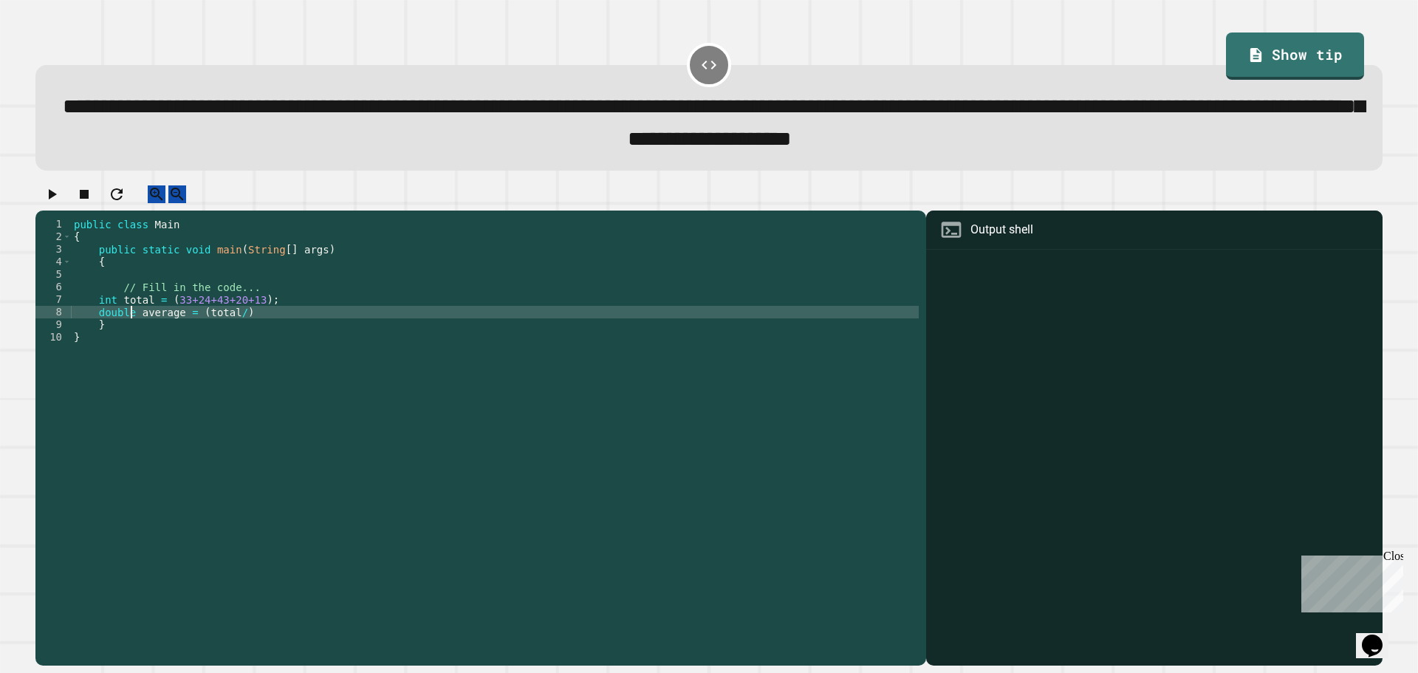
scroll to position [0, 4]
type textarea "**********"
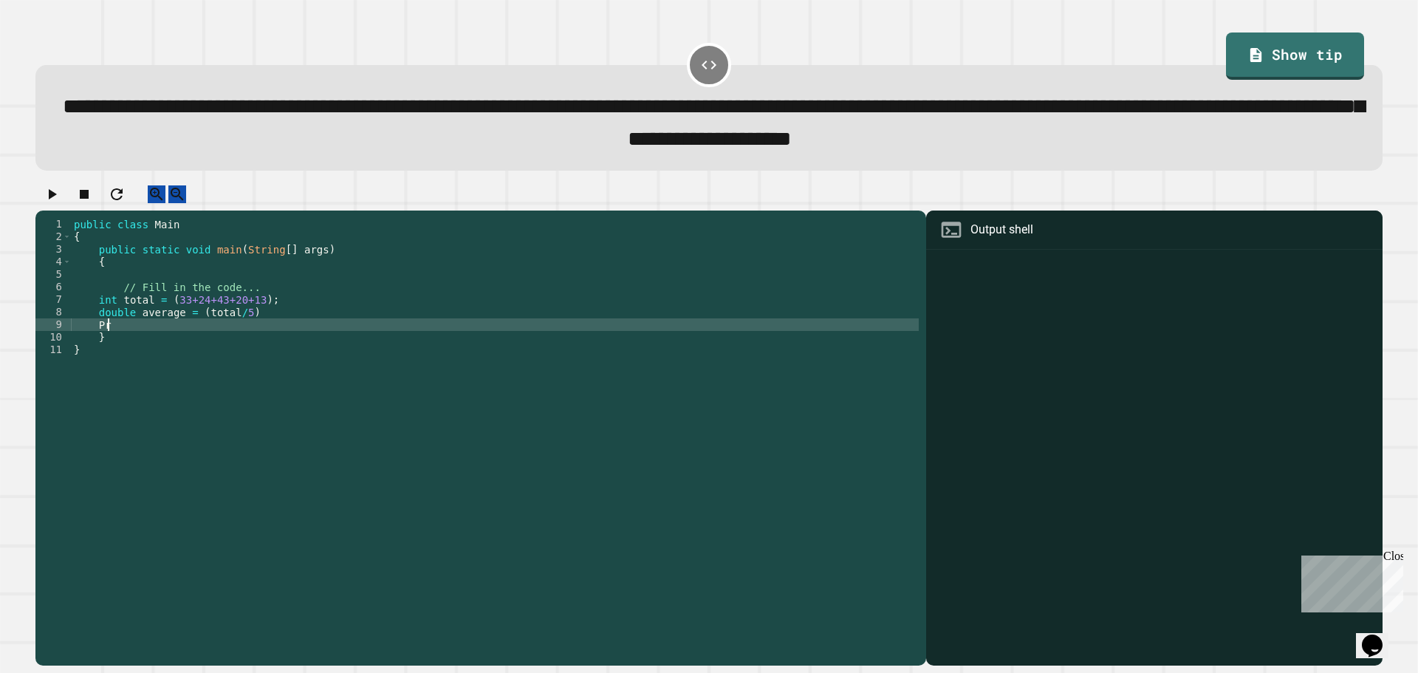
type textarea "*"
click at [61, 203] on button "button" at bounding box center [52, 194] width 18 height 18
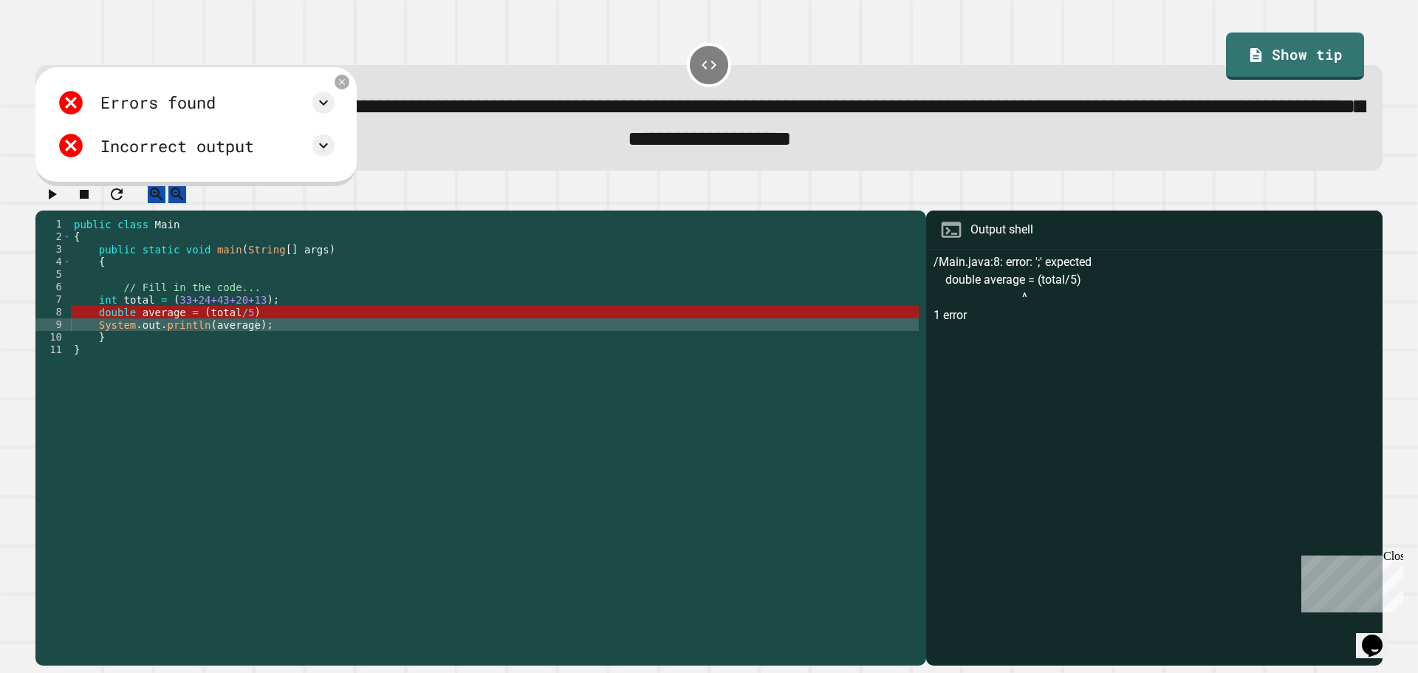
click at [228, 330] on div "public class Main { public static void main ( String [ ] args ) { // Fill in th…" at bounding box center [495, 425] width 848 height 414
click at [237, 329] on div "public class Main { public static void main ( String [ ] args ) { // Fill in th…" at bounding box center [495, 425] width 848 height 414
click at [249, 329] on div "public class Main { public static void main ( String [ ] args ) { // Fill in th…" at bounding box center [495, 425] width 848 height 414
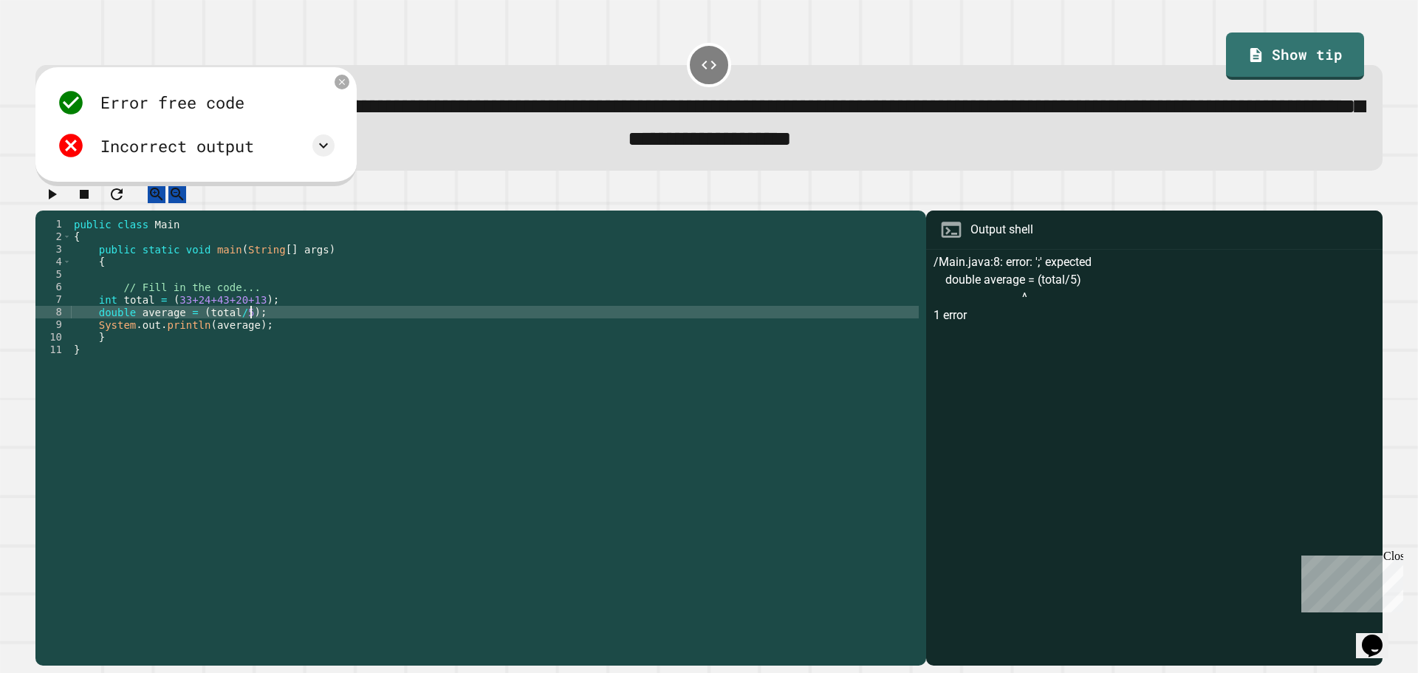
click at [60, 203] on icon "button" at bounding box center [52, 194] width 18 height 18
click at [295, 117] on div "Error free code" at bounding box center [186, 103] width 258 height 28
click at [300, 139] on div "Incorrect output" at bounding box center [186, 145] width 258 height 28
click at [302, 154] on icon at bounding box center [304, 146] width 18 height 18
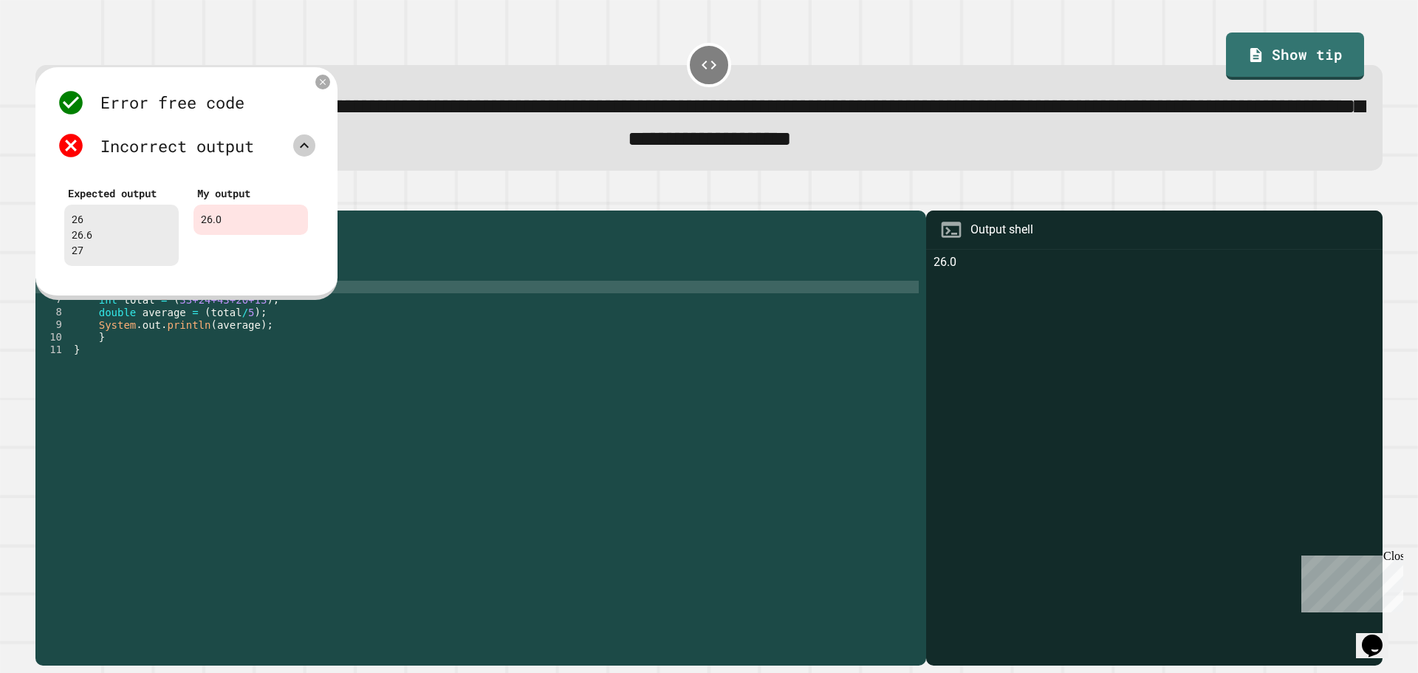
click at [396, 309] on div "public class Main { public static void main ( String [ ] args ) { // Fill in th…" at bounding box center [495, 425] width 848 height 414
click at [326, 80] on icon at bounding box center [322, 81] width 10 height 10
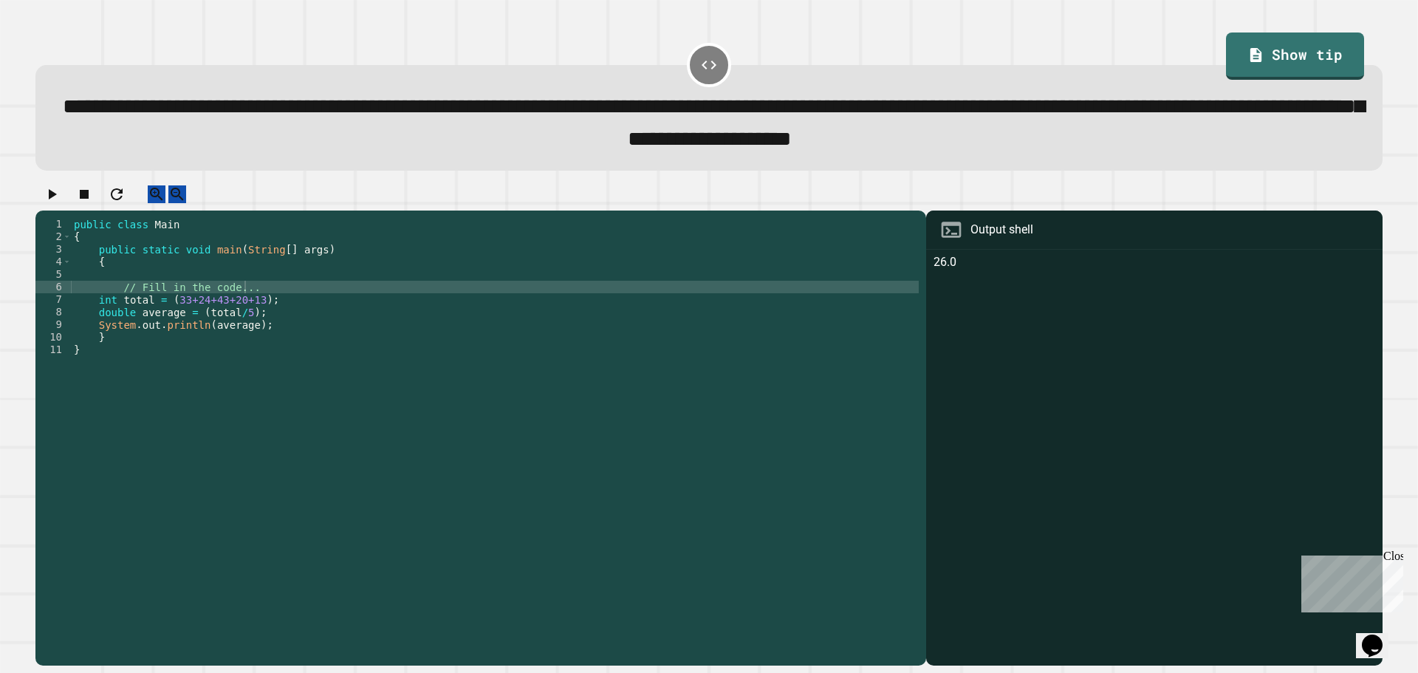
click at [267, 346] on div "public class Main { public static void main ( String [ ] args ) { // Fill in th…" at bounding box center [495, 425] width 848 height 414
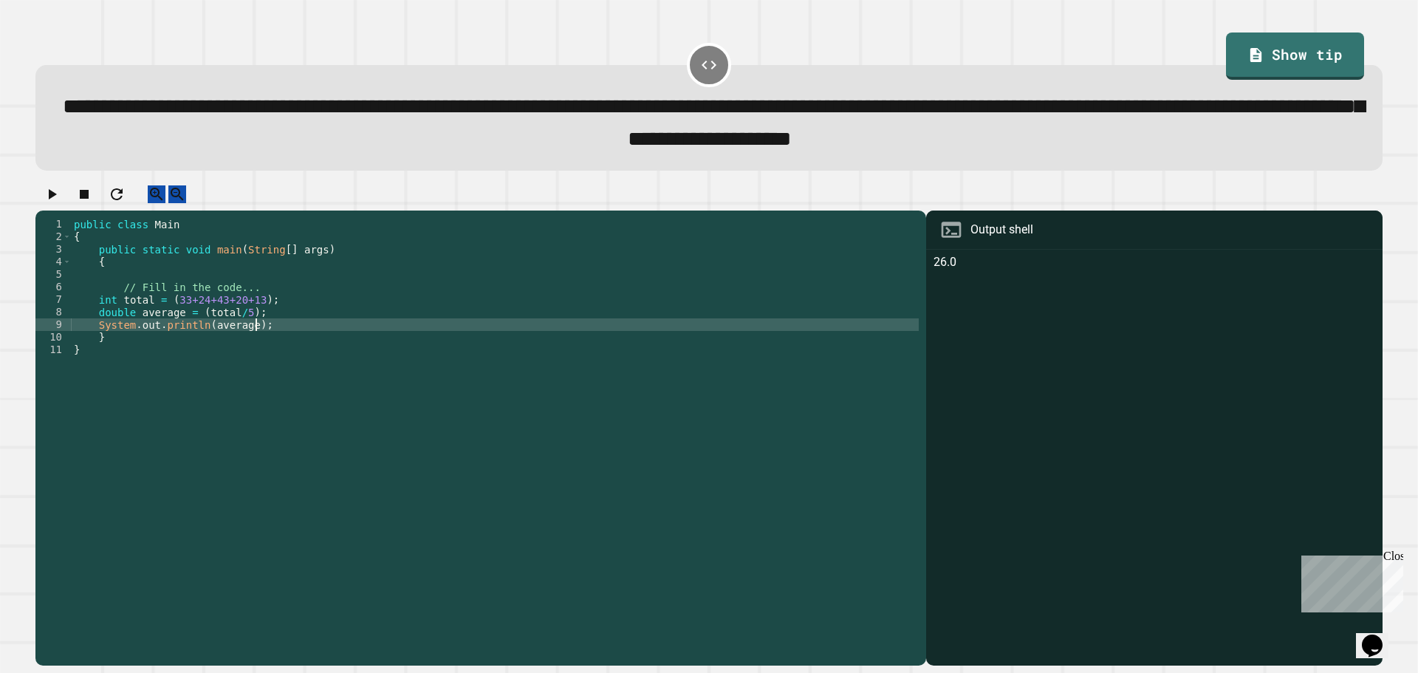
type textarea "**********"
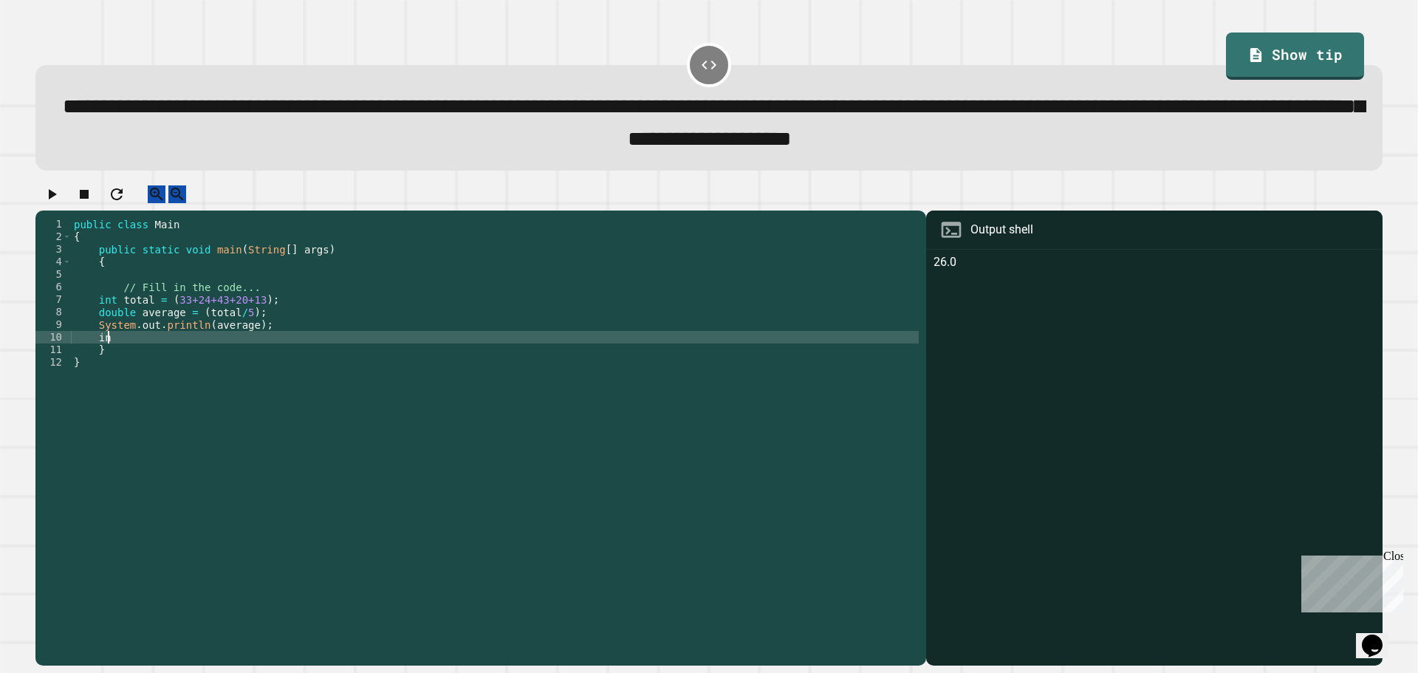
scroll to position [0, 1]
type textarea "*"
click at [204, 358] on div "public class Main { public static void main ( String [ ] args ) { // Fill in th…" at bounding box center [495, 425] width 848 height 414
click at [237, 354] on div "public class Main { public static void main ( String [ ] args ) { // Fill in th…" at bounding box center [495, 425] width 848 height 414
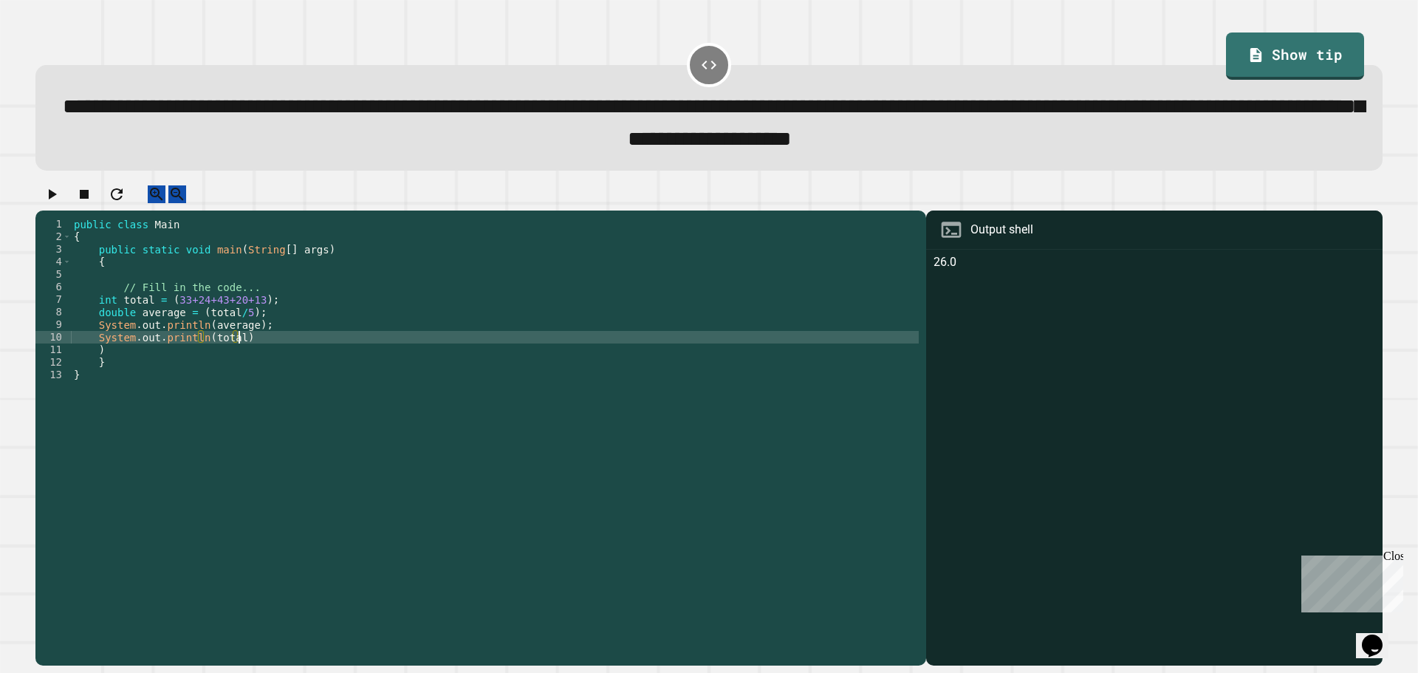
type textarea "**********"
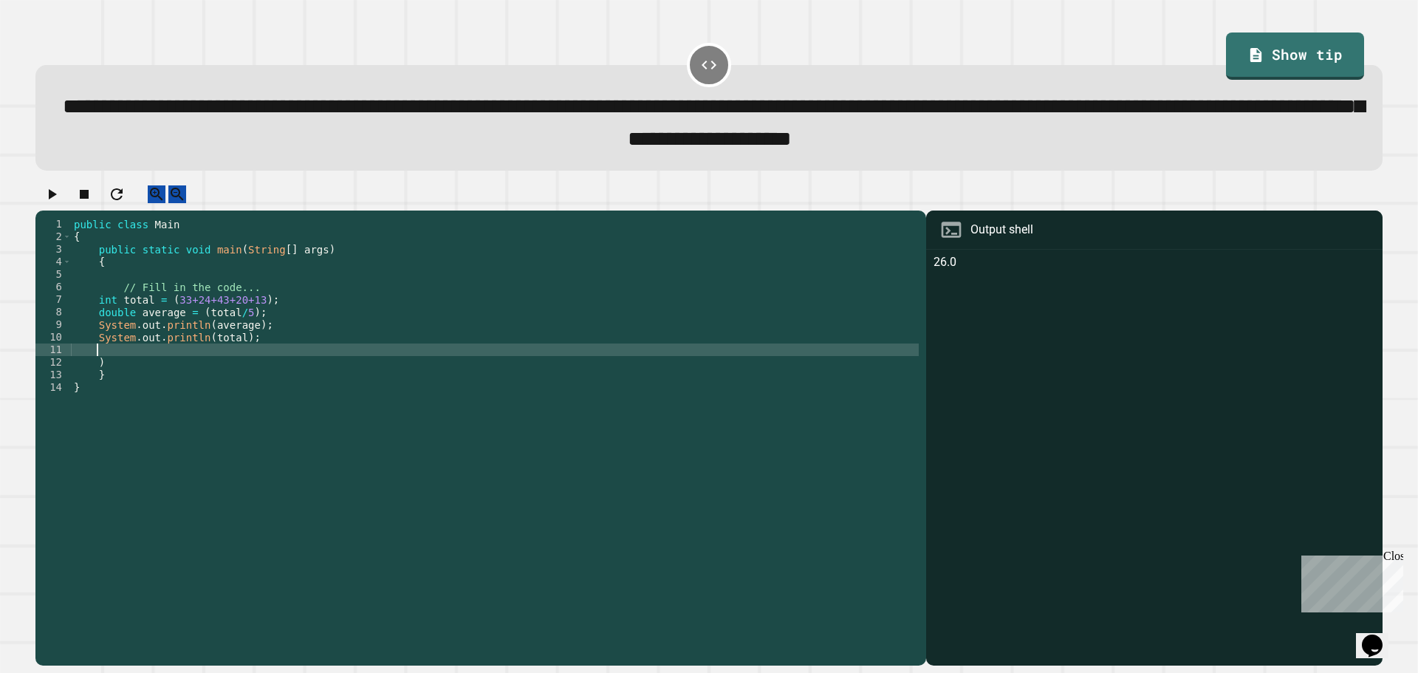
type textarea "*"
click at [47, 204] on button "button" at bounding box center [52, 194] width 18 height 18
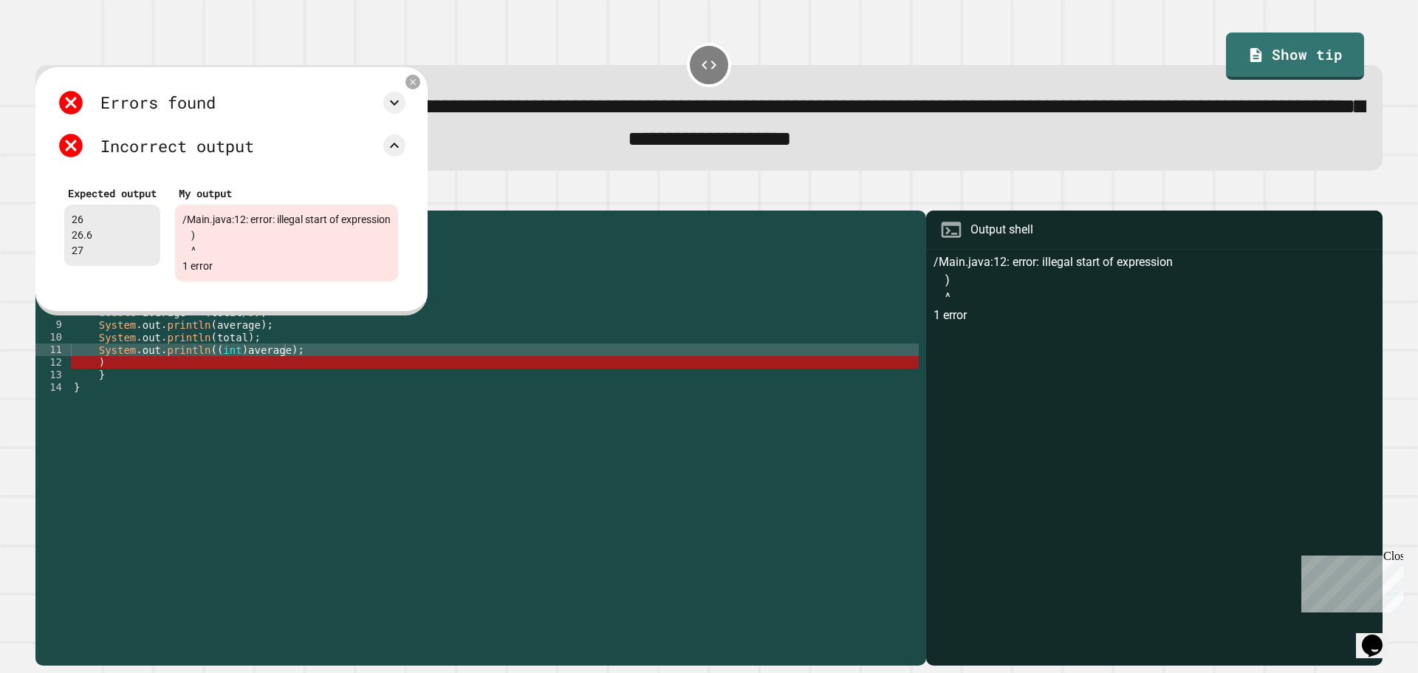
click at [216, 386] on div "public class Main { public static void main ( String [ ] args ) { // Fill in th…" at bounding box center [495, 425] width 848 height 414
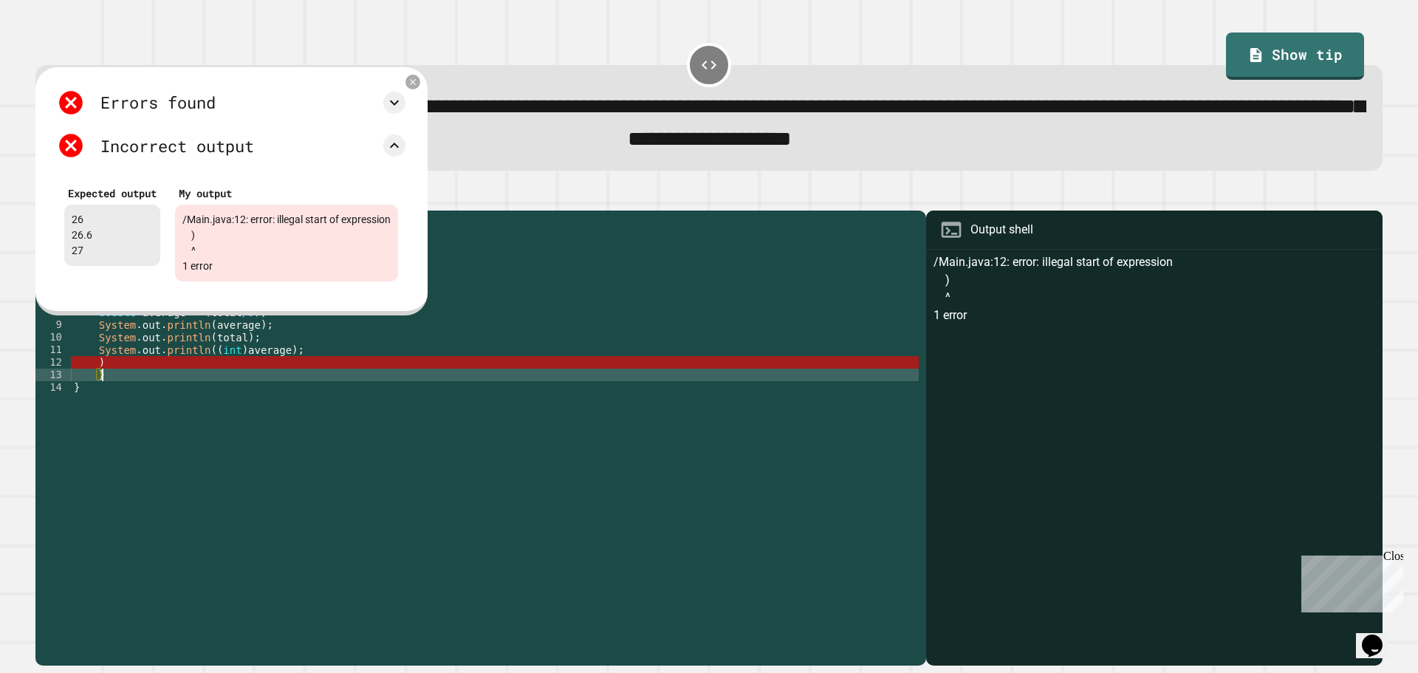
click at [154, 375] on div "public class Main { public static void main ( String [ ] args ) { // Fill in th…" at bounding box center [495, 425] width 848 height 414
type textarea "*"
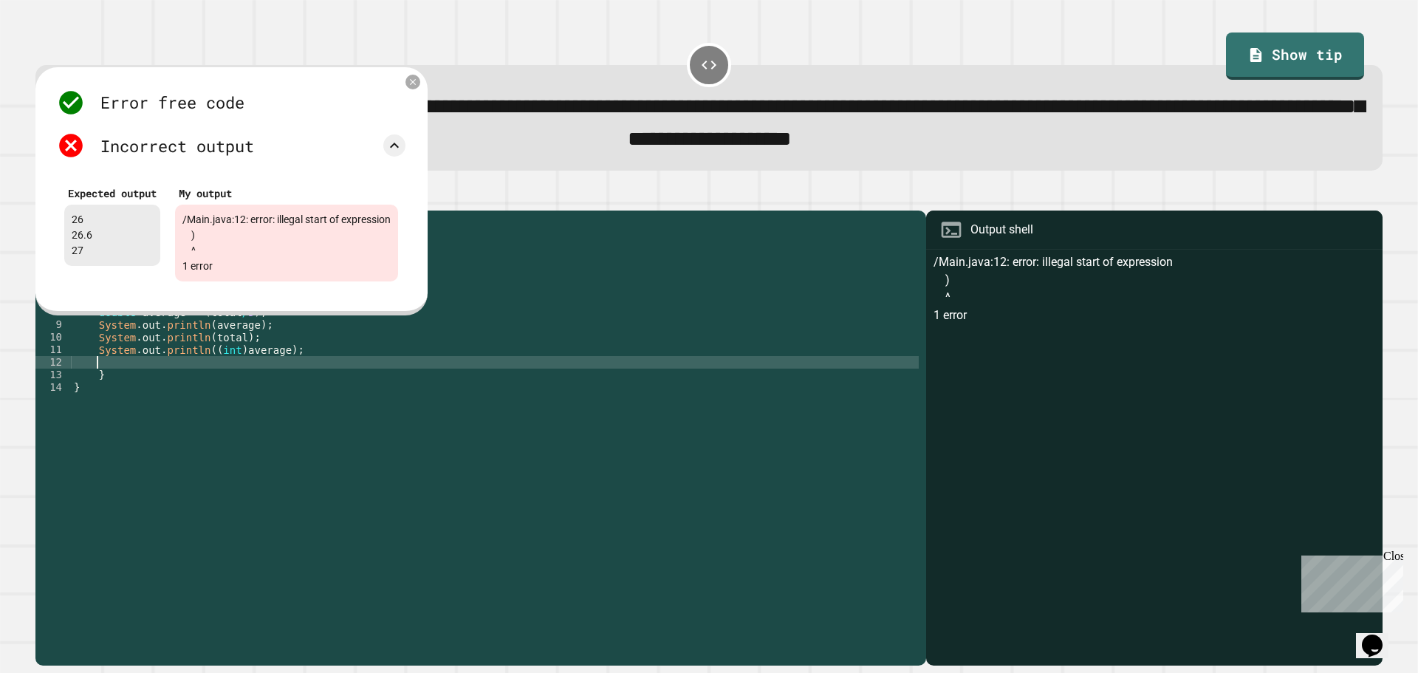
scroll to position [0, 0]
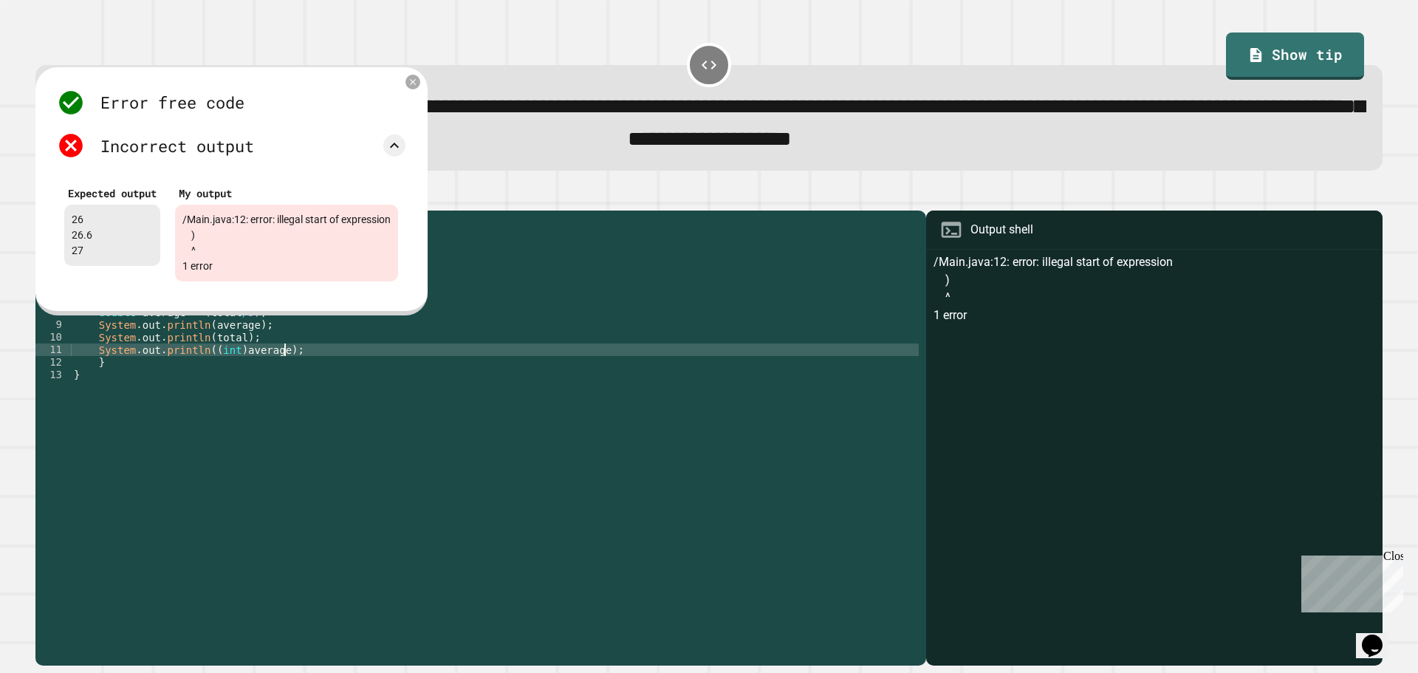
click at [427, 88] on div "Error free code /Main.java:12: error: illegal start of expression ) ^ 1 error I…" at bounding box center [231, 191] width 392 height 248
click at [419, 86] on icon at bounding box center [413, 81] width 11 height 11
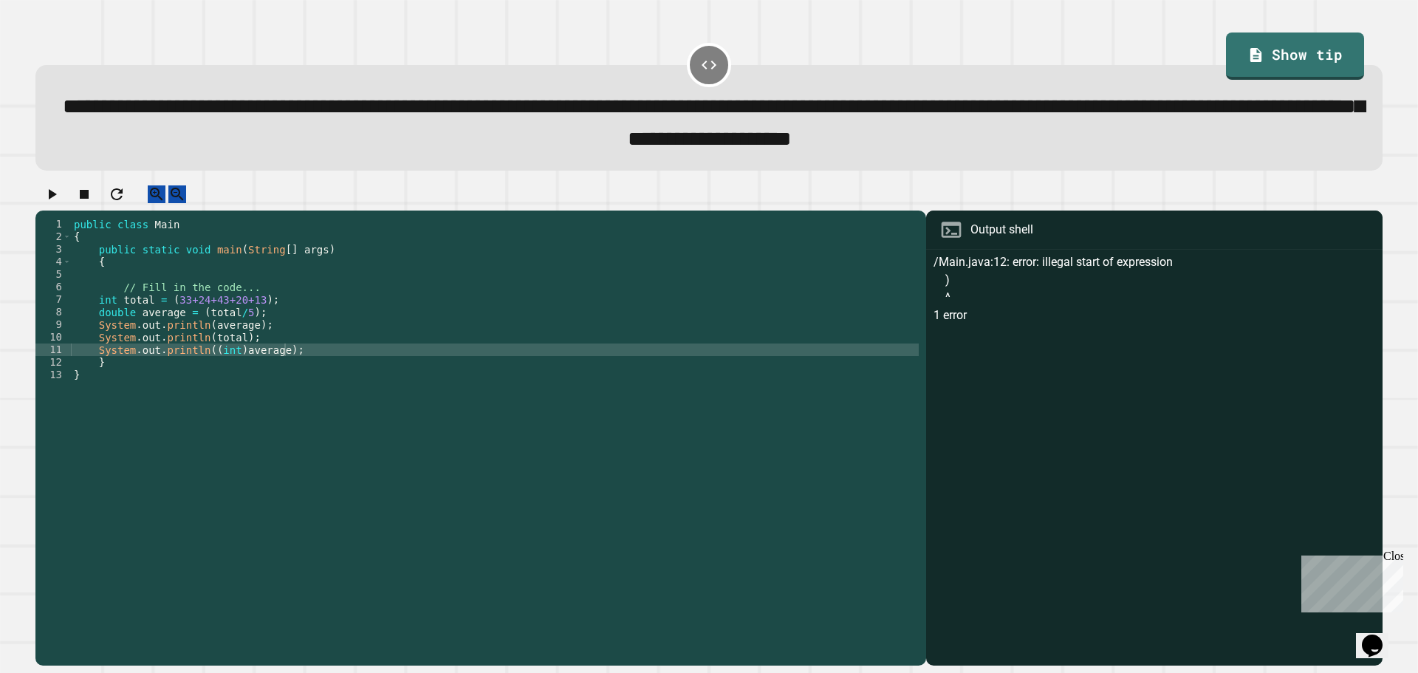
click at [61, 196] on icon "button" at bounding box center [52, 194] width 18 height 18
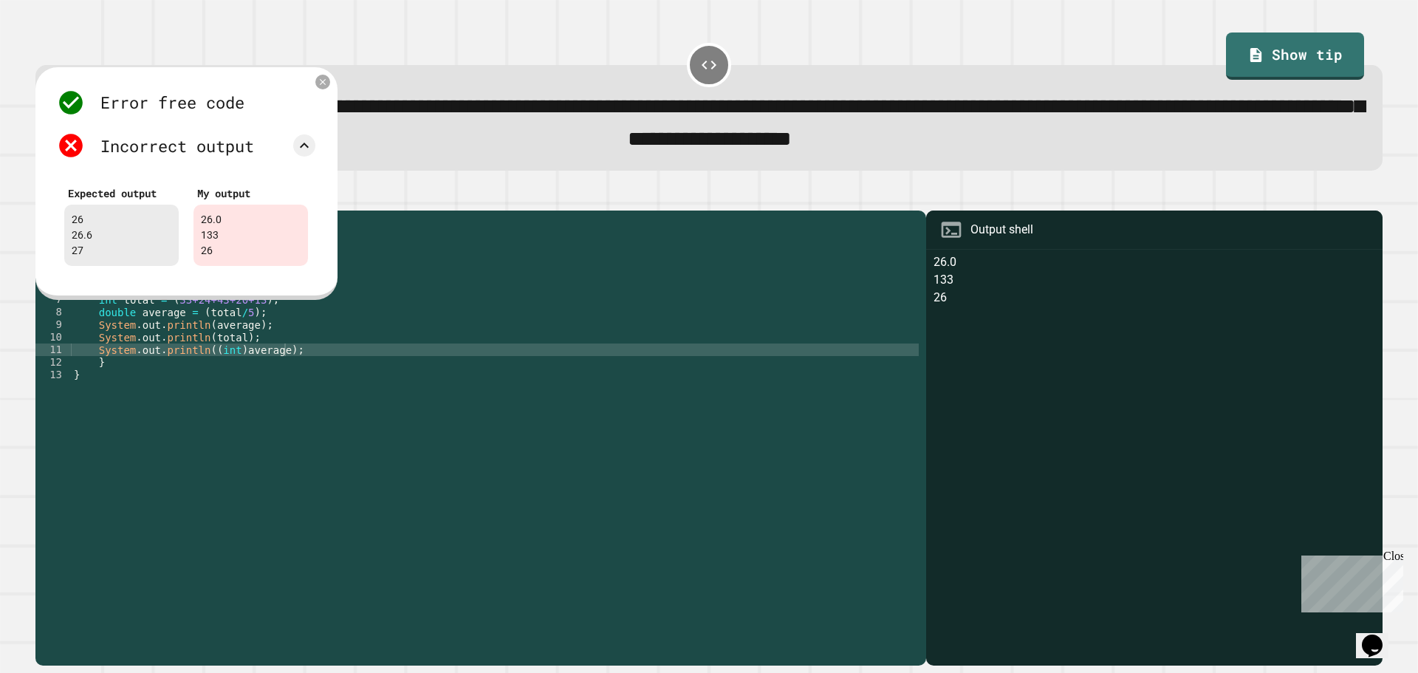
click at [233, 347] on div "public class Main { public static void main ( String [ ] args ) { // Fill in th…" at bounding box center [495, 425] width 848 height 414
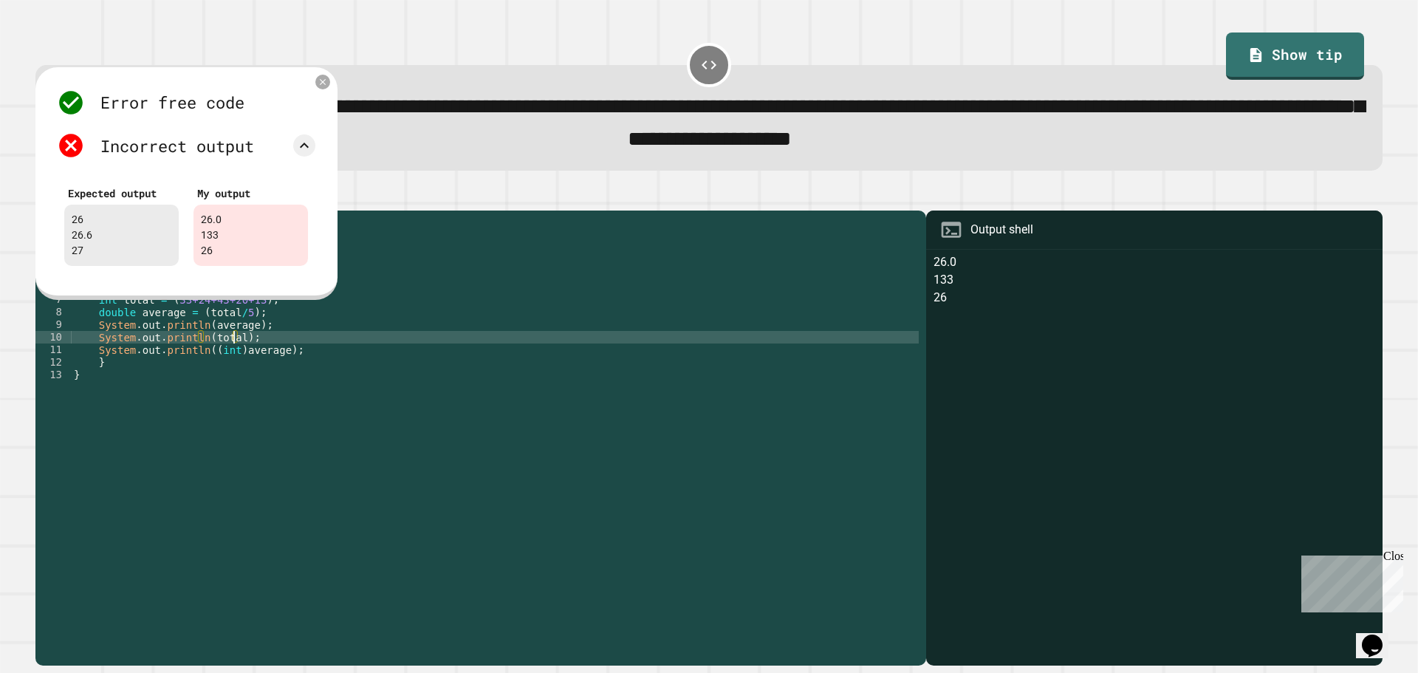
click at [314, 81] on div "Error free code 26.0 133 26 Incorrect output Expected output 26 26.6 27 My outp…" at bounding box center [186, 183] width 302 height 233
click at [933, 278] on div "26.0 133 26" at bounding box center [1154, 459] width 442 height 412
click at [321, 80] on icon at bounding box center [323, 81] width 13 height 13
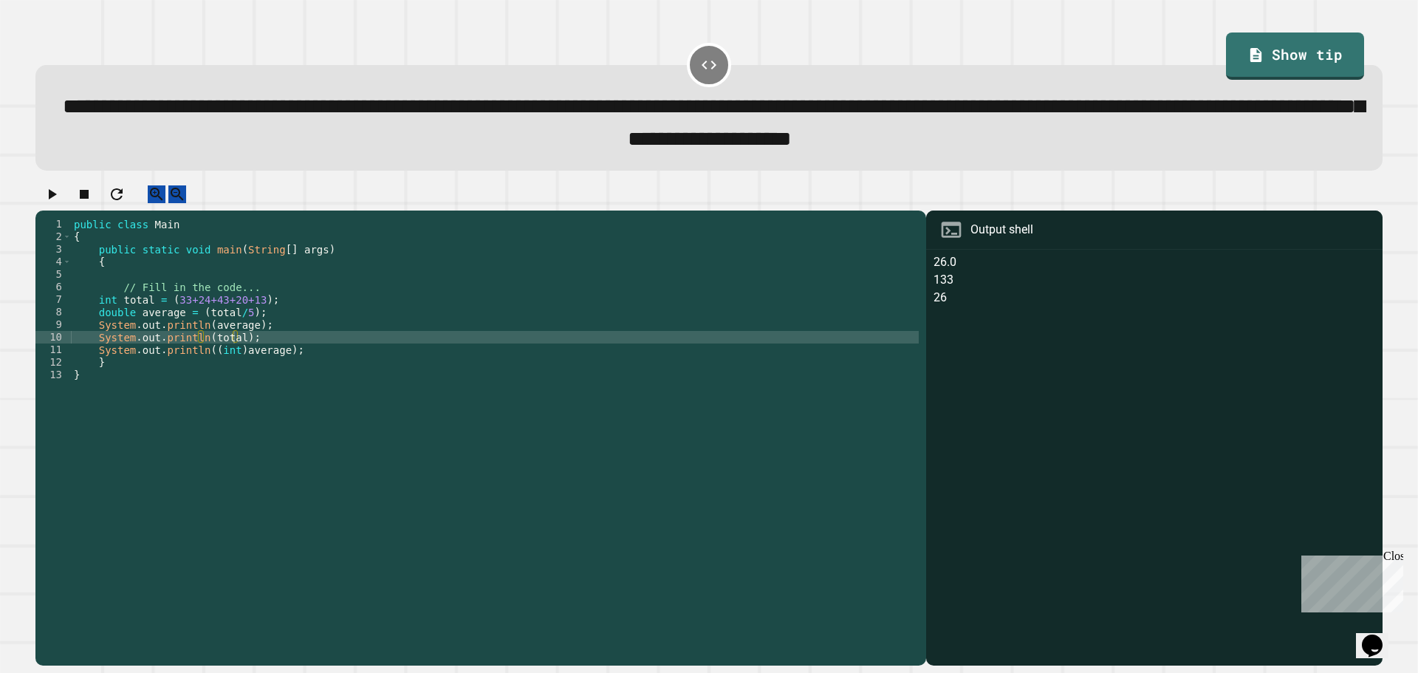
click at [224, 328] on div "public class Main { public static void main ( String [ ] args ) { // Fill in th…" at bounding box center [495, 425] width 848 height 414
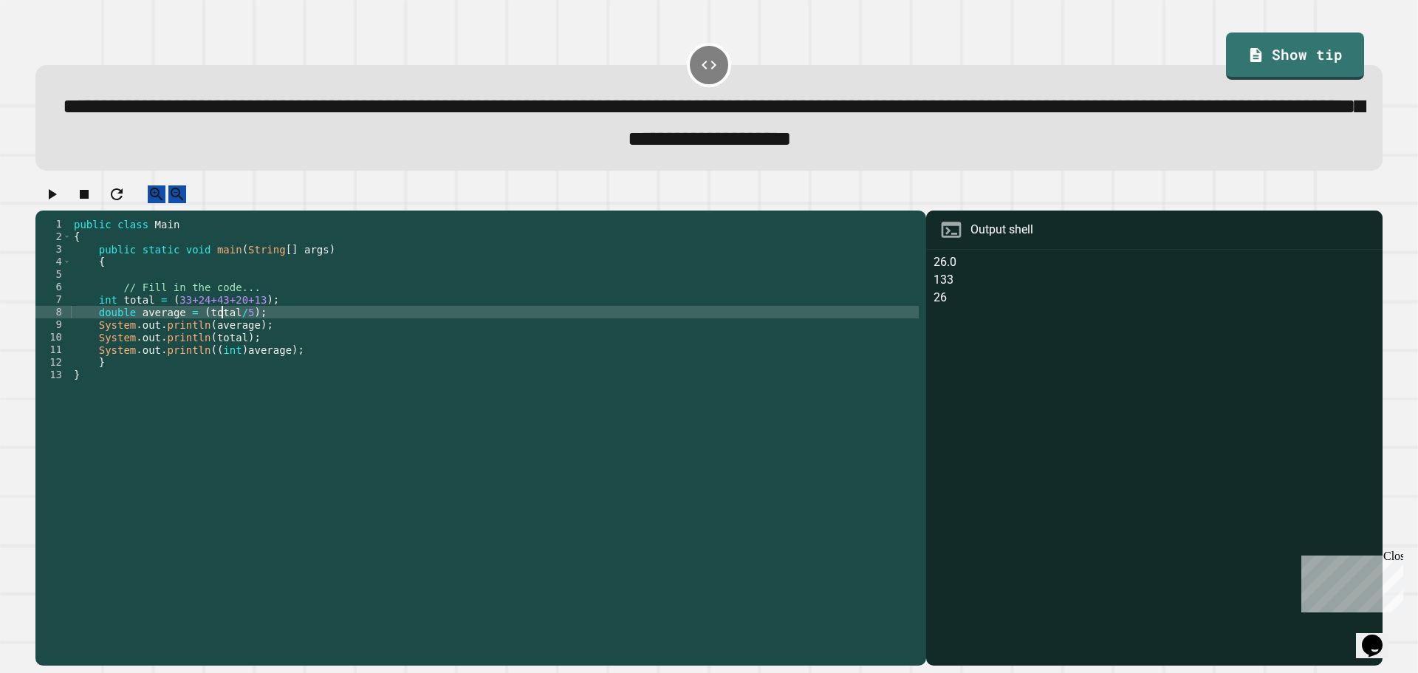
click at [236, 322] on div "public class Main { public static void main ( String [ ] args ) { // Fill in th…" at bounding box center [495, 425] width 848 height 414
click at [41, 200] on div at bounding box center [708, 198] width 1347 height 26
click at [46, 200] on button "button" at bounding box center [52, 194] width 18 height 18
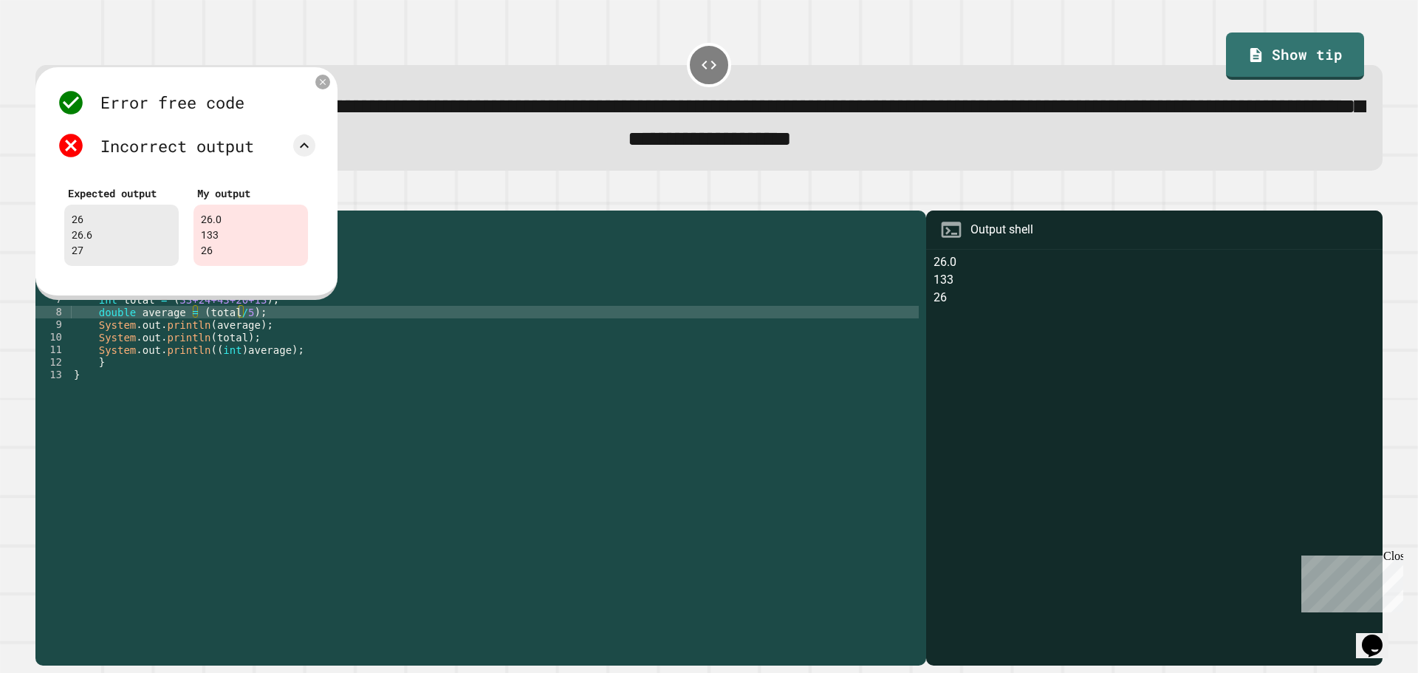
click at [769, 188] on div "**********" at bounding box center [708, 425] width 1361 height 495
click at [331, 76] on div "**********" at bounding box center [708, 118] width 1347 height 106
click at [322, 91] on div at bounding box center [323, 82] width 18 height 18
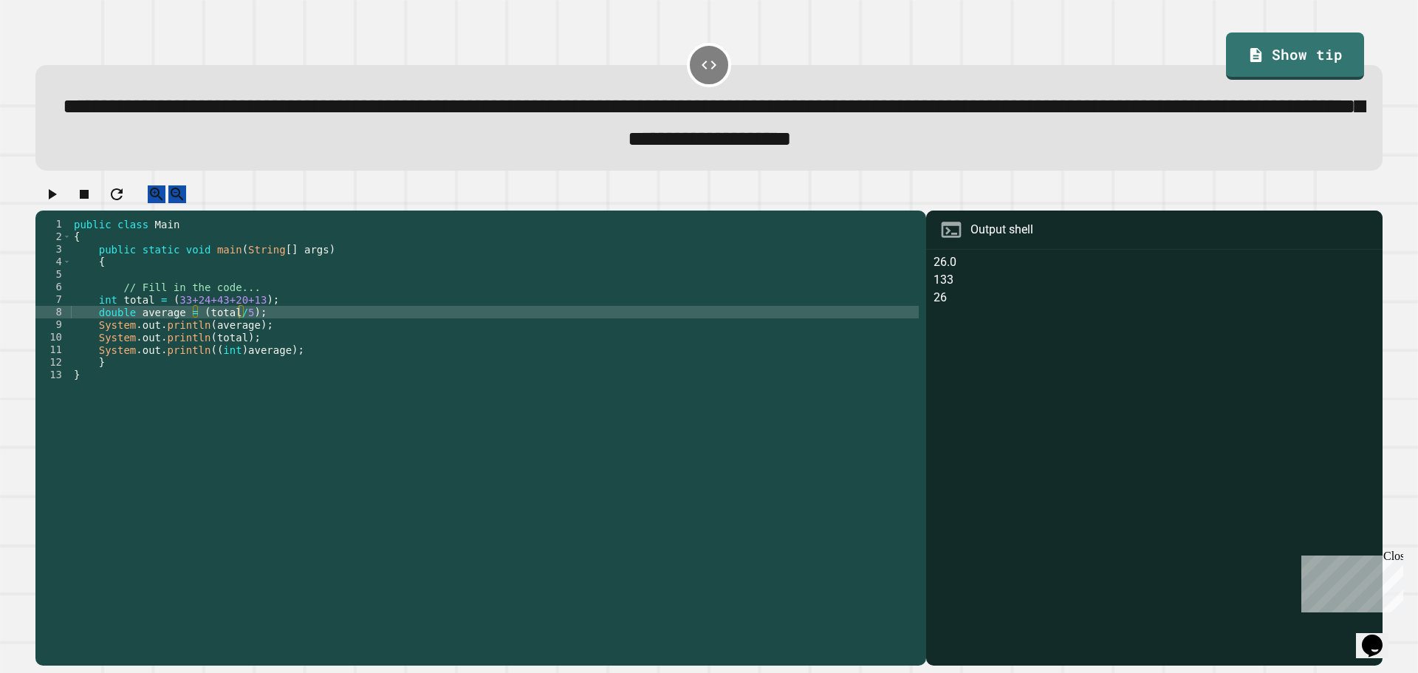
click at [190, 327] on div "public class Main { public static void main ( String [ ] args ) { // Fill in th…" at bounding box center [495, 425] width 848 height 414
click at [199, 328] on div "public class Main { public static void main ( String [ ] args ) { // Fill in th…" at bounding box center [495, 425] width 848 height 414
click at [61, 203] on icon "button" at bounding box center [52, 194] width 18 height 18
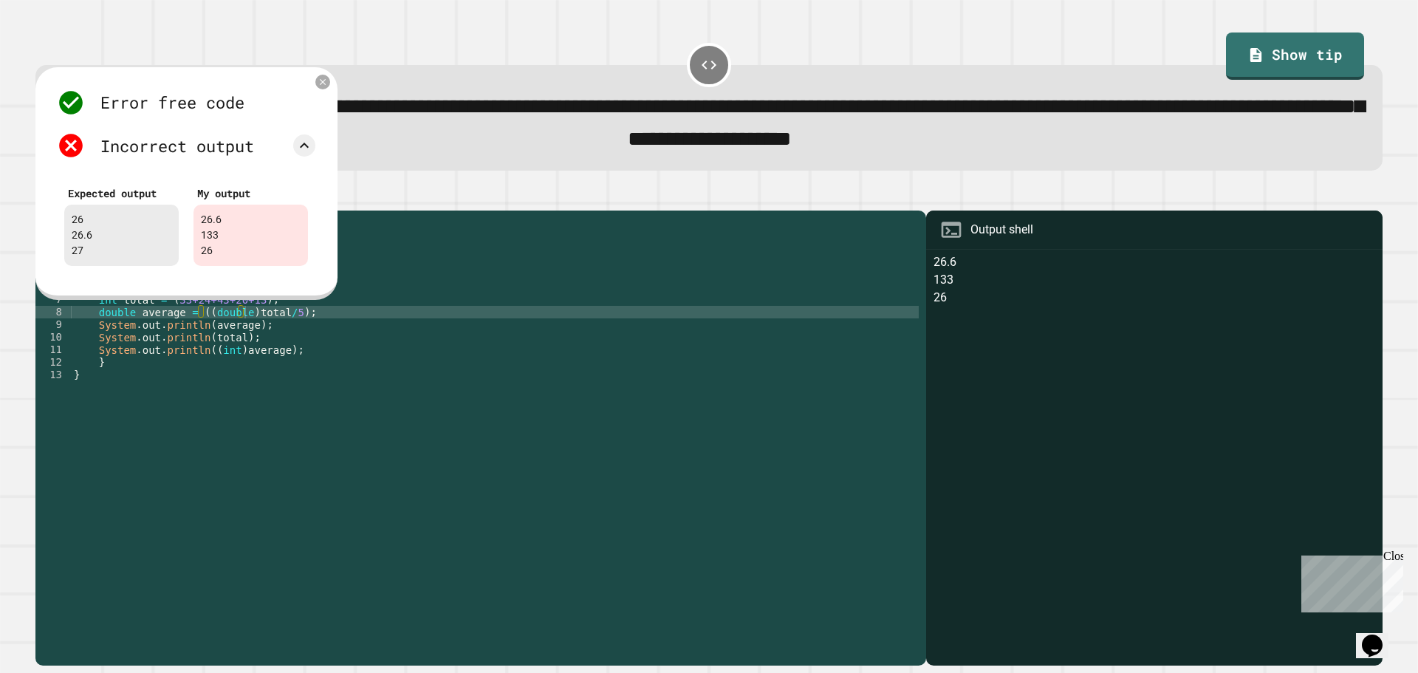
click at [388, 75] on div "**********" at bounding box center [708, 118] width 1347 height 106
click at [318, 86] on icon at bounding box center [323, 81] width 13 height 13
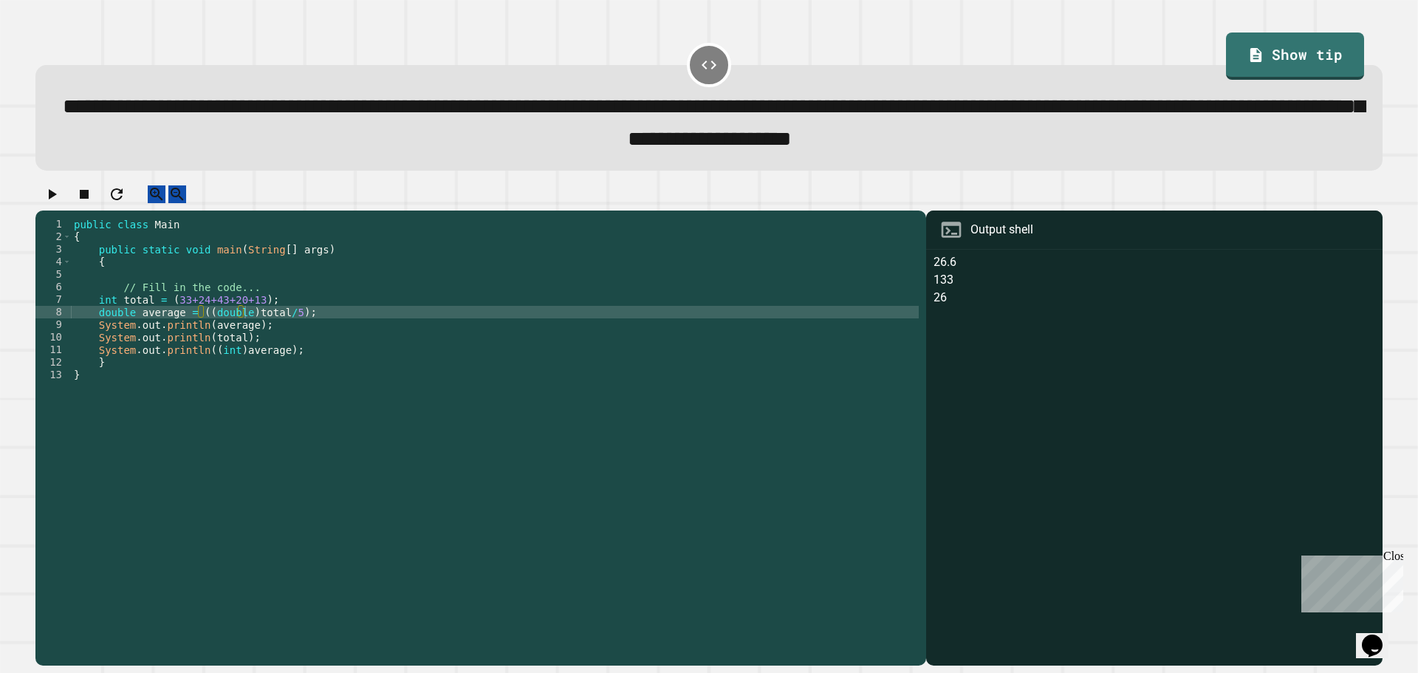
click at [57, 199] on icon "button" at bounding box center [53, 194] width 8 height 10
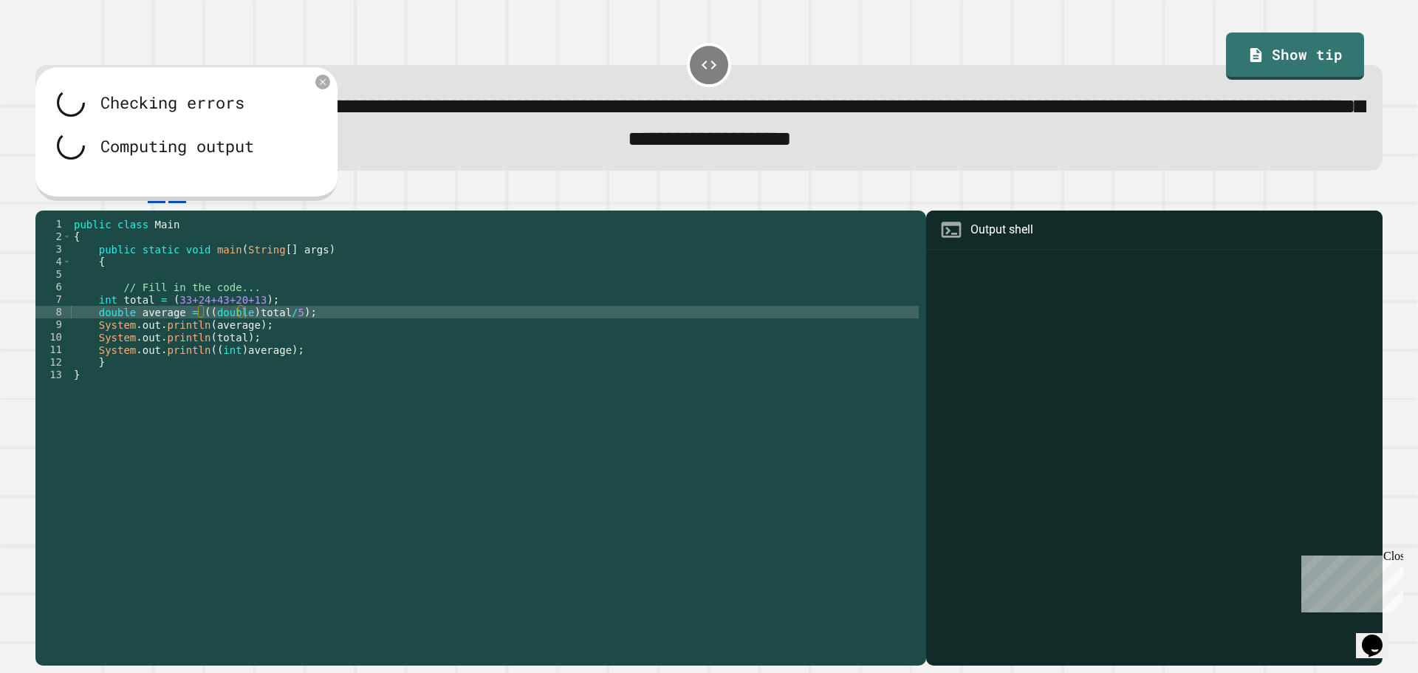
click at [236, 344] on div "public class Main { public static void main ( String [ ] args ) { // Fill in th…" at bounding box center [495, 425] width 848 height 414
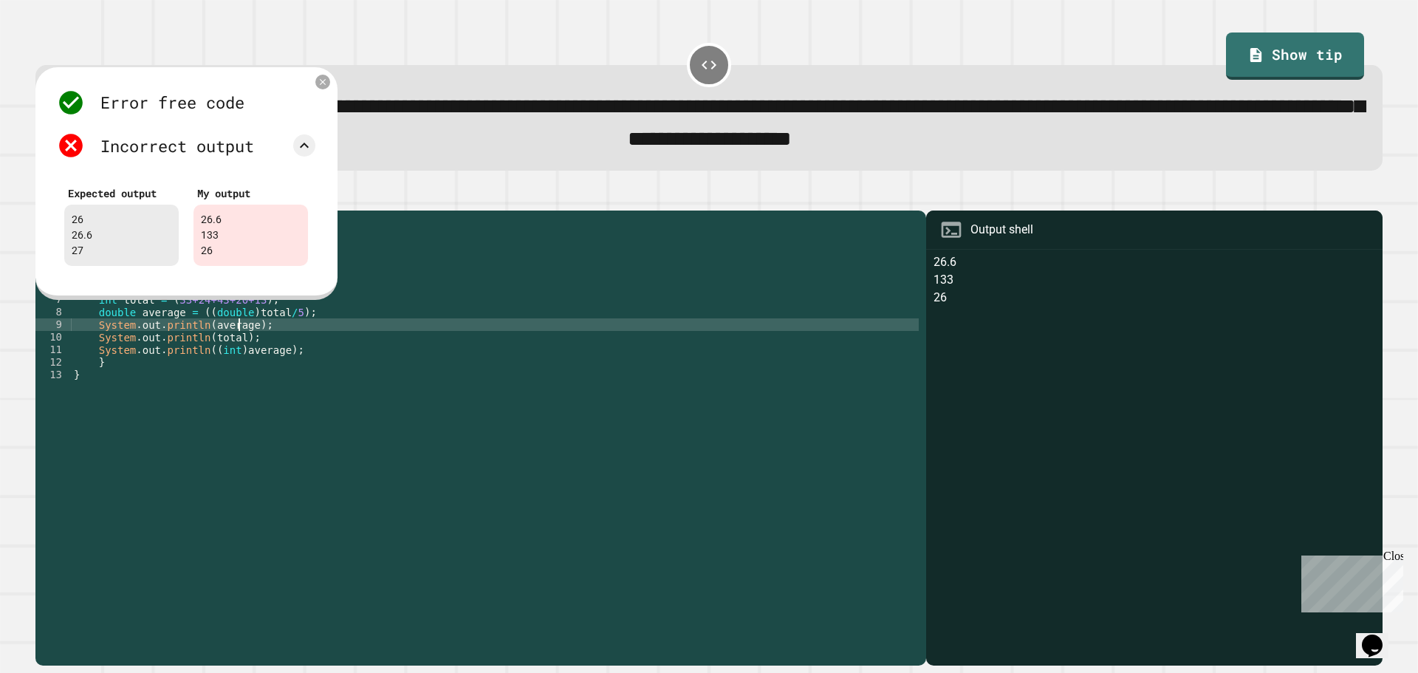
click at [240, 342] on div "public class Main { public static void main ( String [ ] args ) { // Fill in th…" at bounding box center [495, 425] width 848 height 414
click at [242, 341] on div "public class Main { public static void main ( String [ ] args ) { // Fill in th…" at bounding box center [495, 425] width 848 height 414
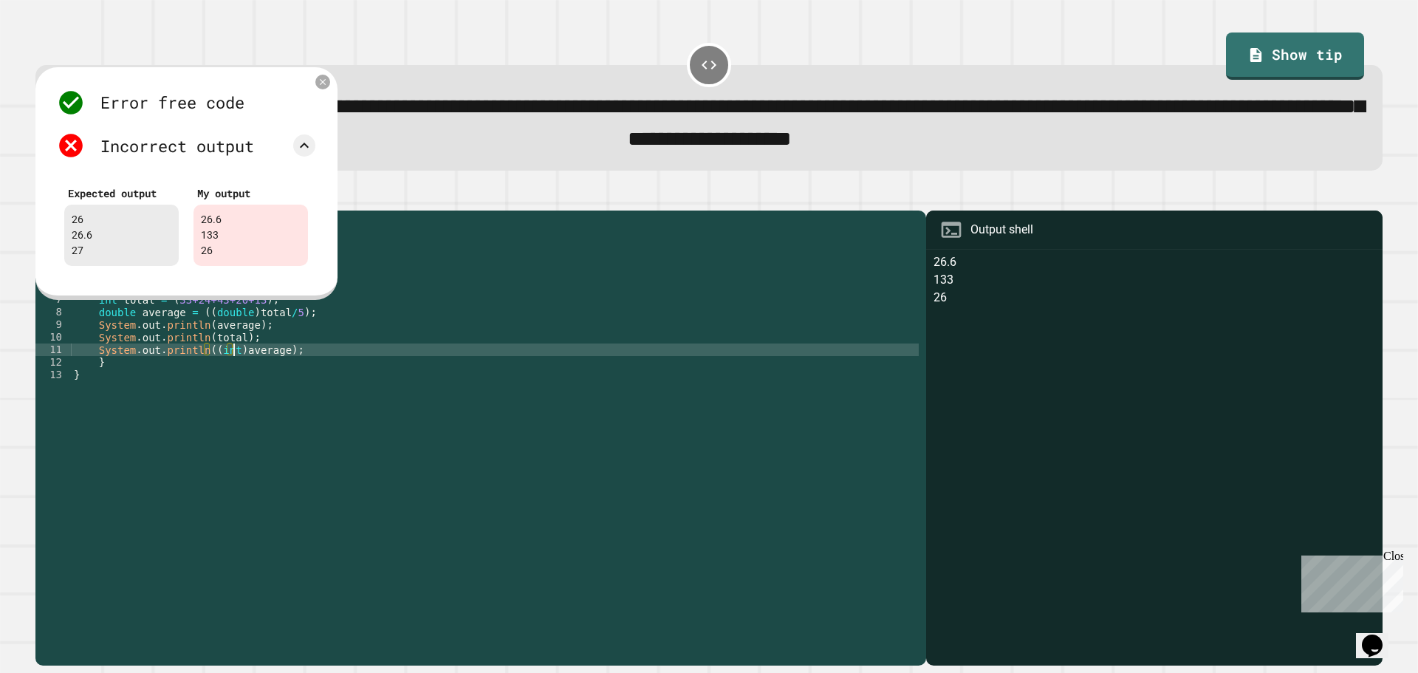
click at [231, 363] on div "public class Main { public static void main ( String [ ] args ) { // Fill in th…" at bounding box center [495, 425] width 848 height 414
click at [320, 85] on icon at bounding box center [323, 81] width 12 height 12
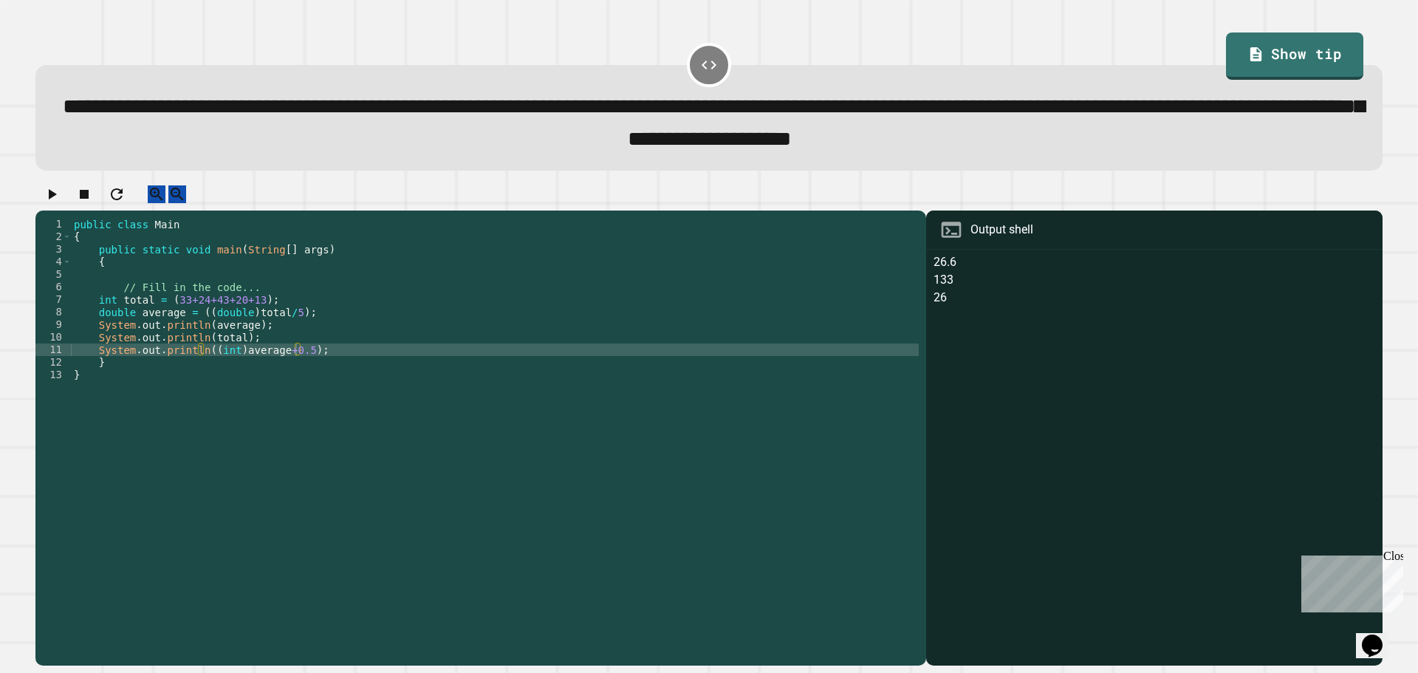
click at [61, 198] on icon "button" at bounding box center [52, 194] width 18 height 18
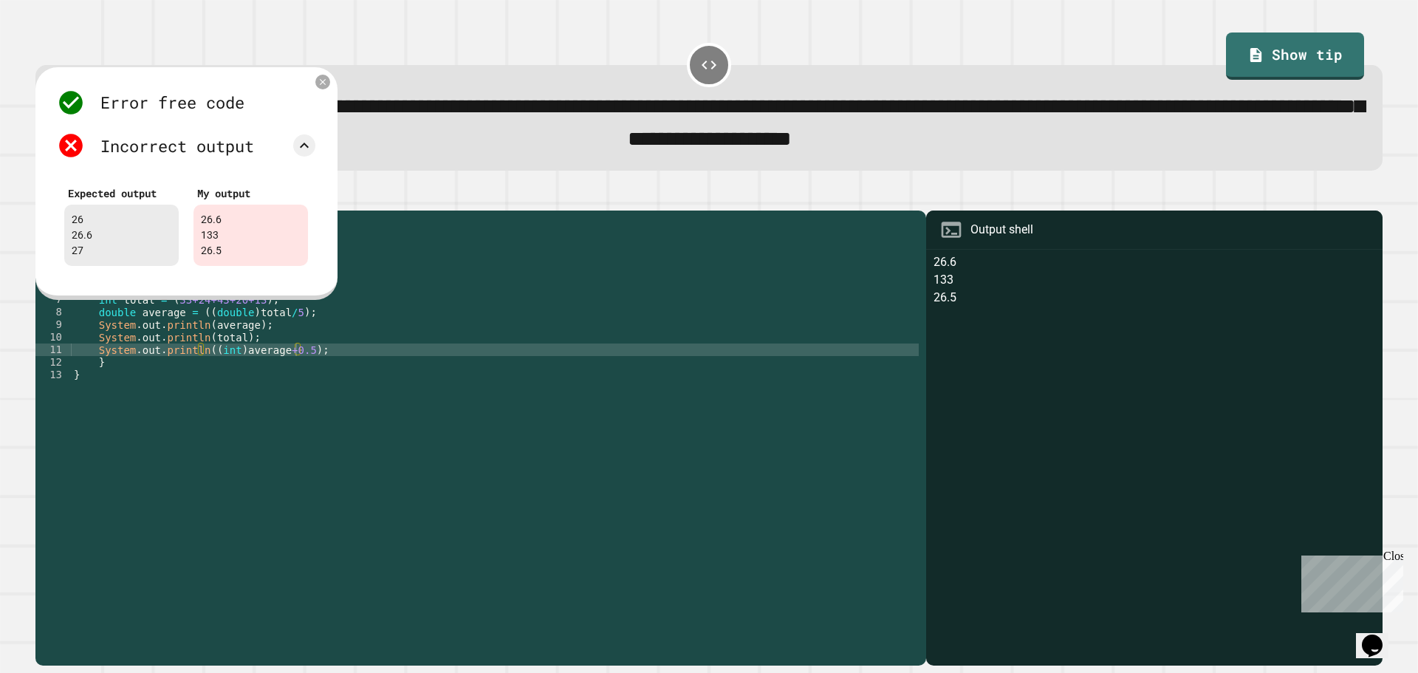
click at [236, 365] on div "public class Main { public static void main ( String [ ] args ) { // Fill in th…" at bounding box center [495, 425] width 848 height 414
click at [233, 364] on div "public class Main { public static void main ( String [ ] args ) { // Fill in th…" at bounding box center [495, 425] width 848 height 414
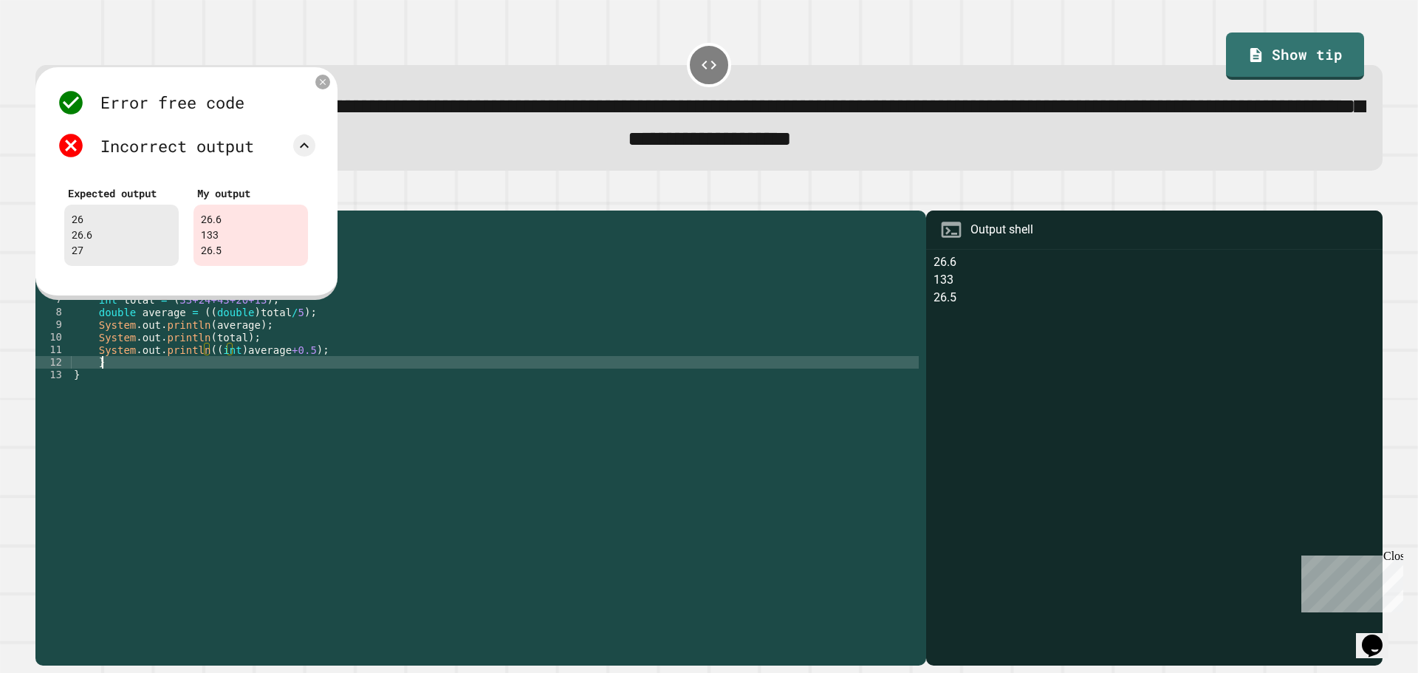
click at [272, 373] on div "public class Main { public static void main ( String [ ] args ) { // Fill in th…" at bounding box center [495, 425] width 848 height 414
click at [272, 365] on div "public class Main { public static void main ( String [ ] args ) { // Fill in th…" at bounding box center [495, 425] width 848 height 414
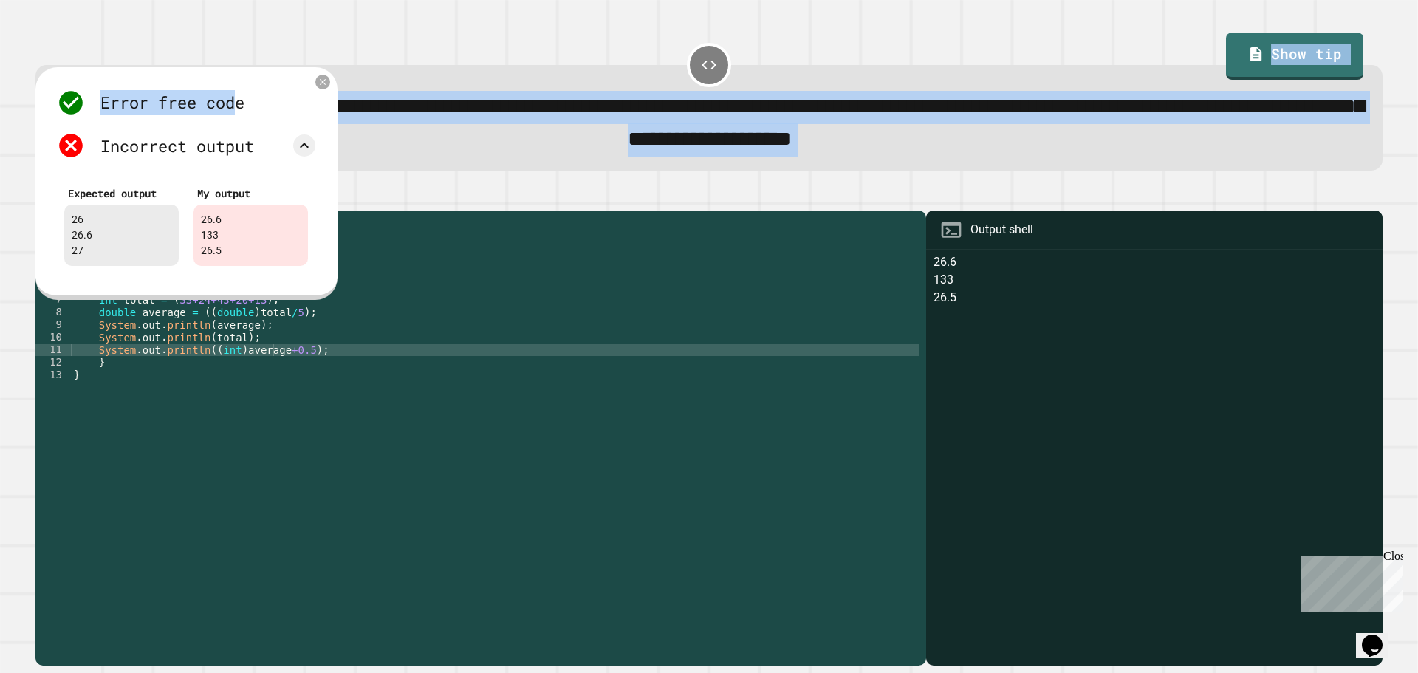
drag, startPoint x: 234, startPoint y: 86, endPoint x: 449, endPoint y: 100, distance: 215.3
click at [449, 100] on div "**********" at bounding box center [708, 350] width 1361 height 645
click at [328, 85] on icon at bounding box center [322, 82] width 10 height 10
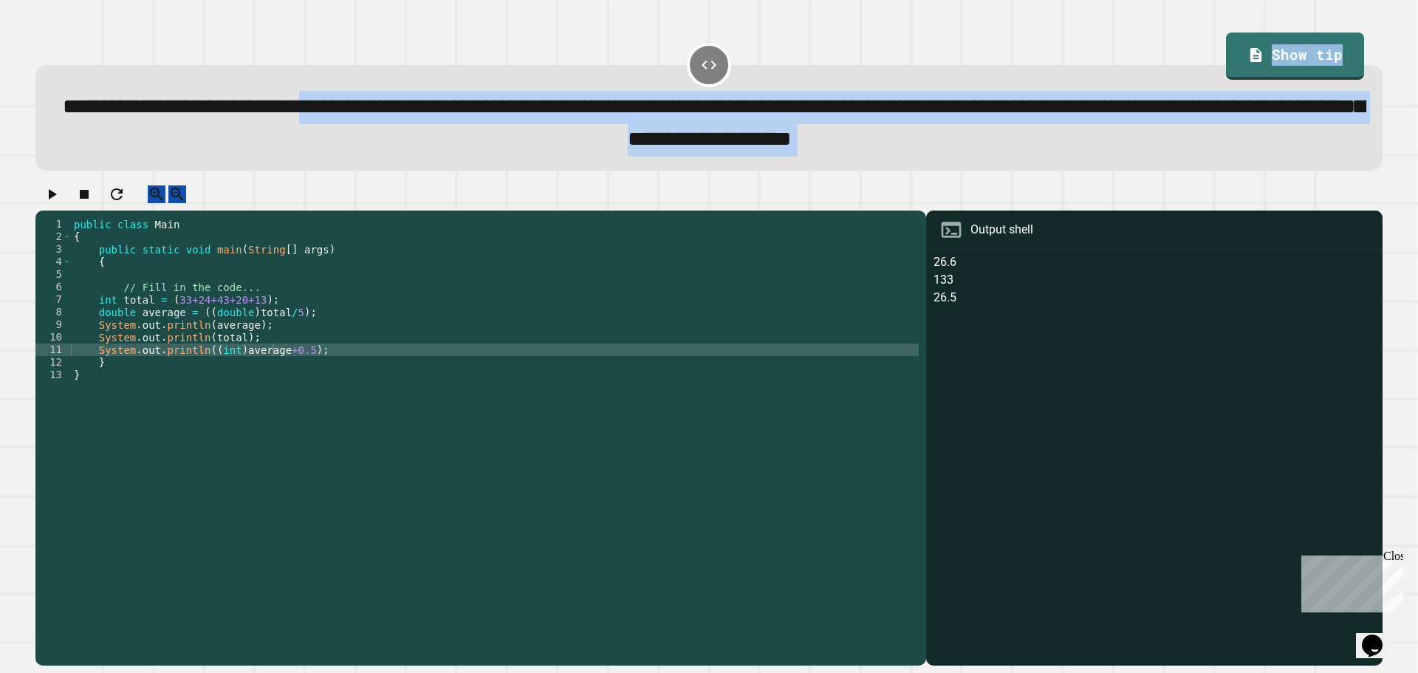
click at [57, 199] on icon "button" at bounding box center [53, 194] width 8 height 10
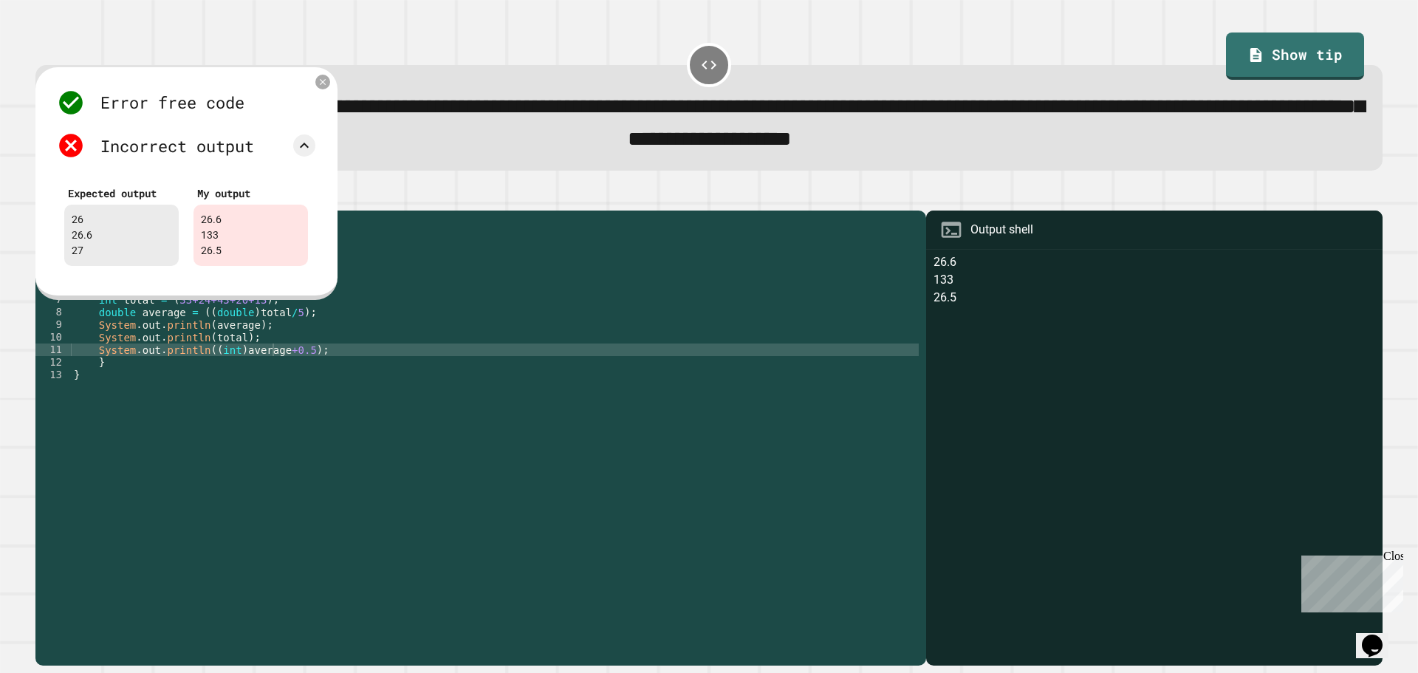
click at [238, 346] on div "public class Main { public static void main ( String [ ] args ) { // Fill in th…" at bounding box center [495, 425] width 848 height 414
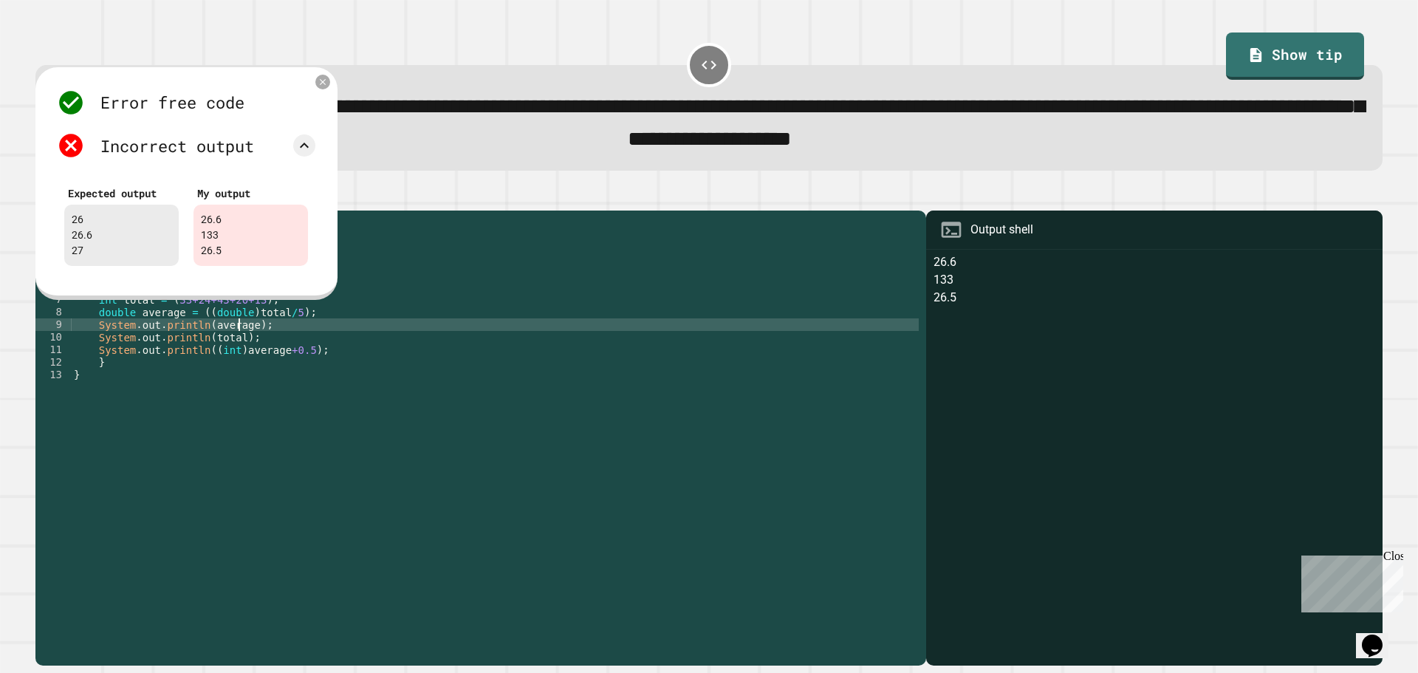
click at [249, 343] on div "public class Main { public static void main ( String [ ] args ) { // Fill in th…" at bounding box center [495, 425] width 848 height 414
click at [321, 78] on div "Error free code 26.6 133 26.5 Incorrect output Expected output 26 26.6 27 My ou…" at bounding box center [186, 183] width 302 height 233
click at [322, 80] on icon at bounding box center [322, 81] width 11 height 11
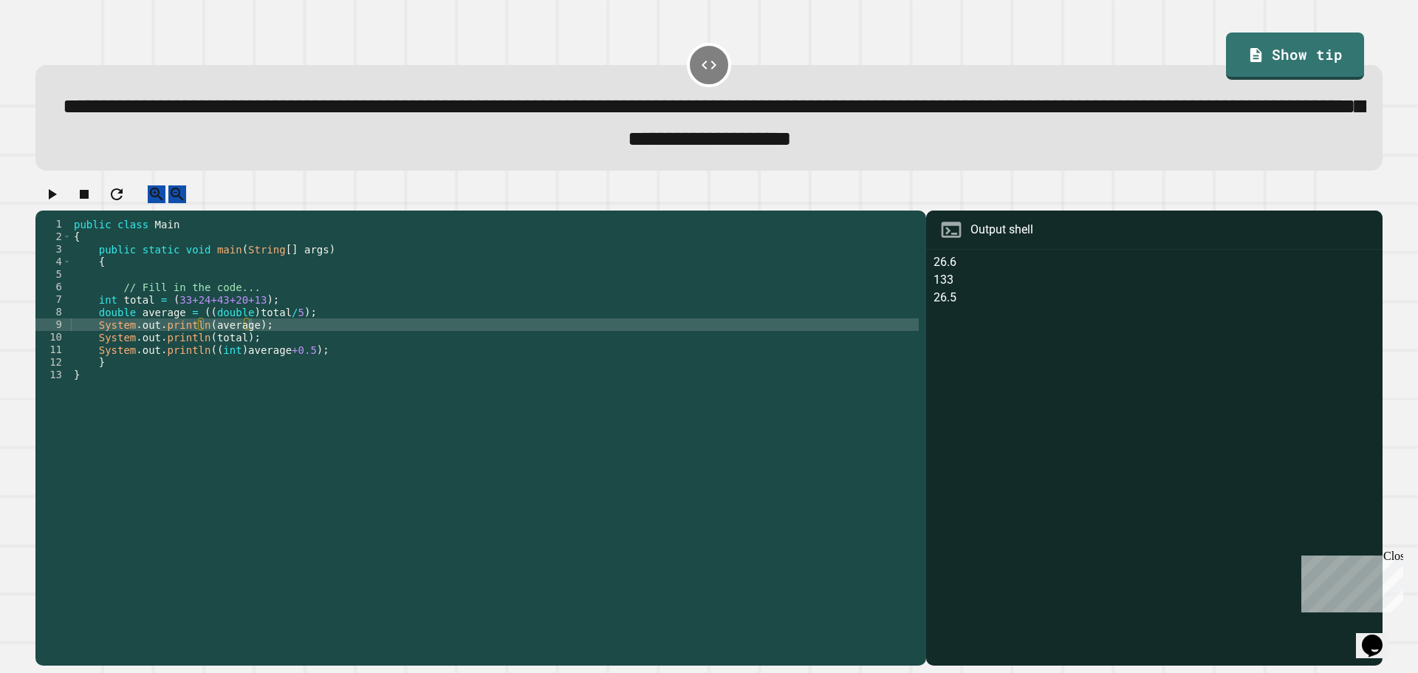
click at [237, 337] on div "public class Main { public static void main ( String [ ] args ) { // Fill in th…" at bounding box center [495, 425] width 848 height 414
click at [240, 342] on div "public class Main { public static void main ( String [ ] args ) { // Fill in th…" at bounding box center [495, 425] width 848 height 414
click at [233, 353] on div "public class Main { public static void main ( String [ ] args ) { // Fill in th…" at bounding box center [495, 425] width 848 height 414
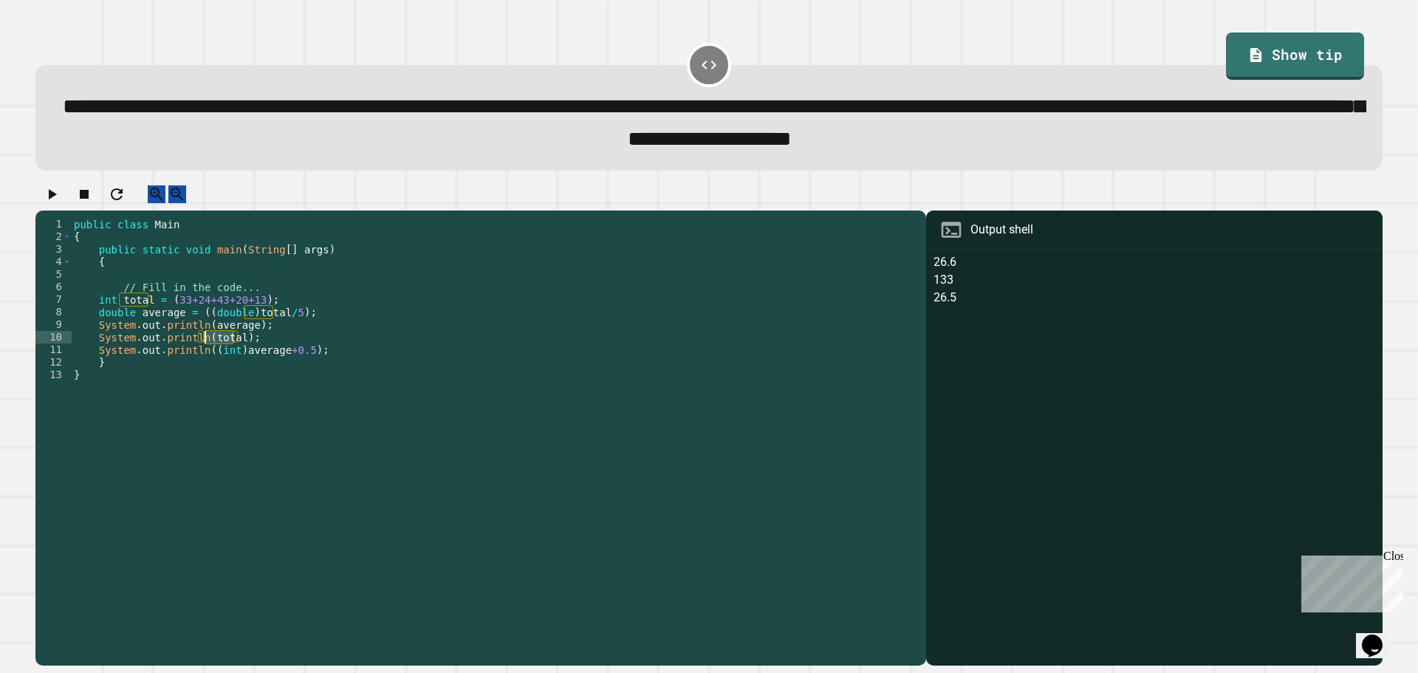
drag, startPoint x: 236, startPoint y: 354, endPoint x: 205, endPoint y: 354, distance: 30.3
click at [205, 354] on div "public class Main { public static void main ( String [ ] args ) { // Fill in th…" at bounding box center [495, 425] width 848 height 414
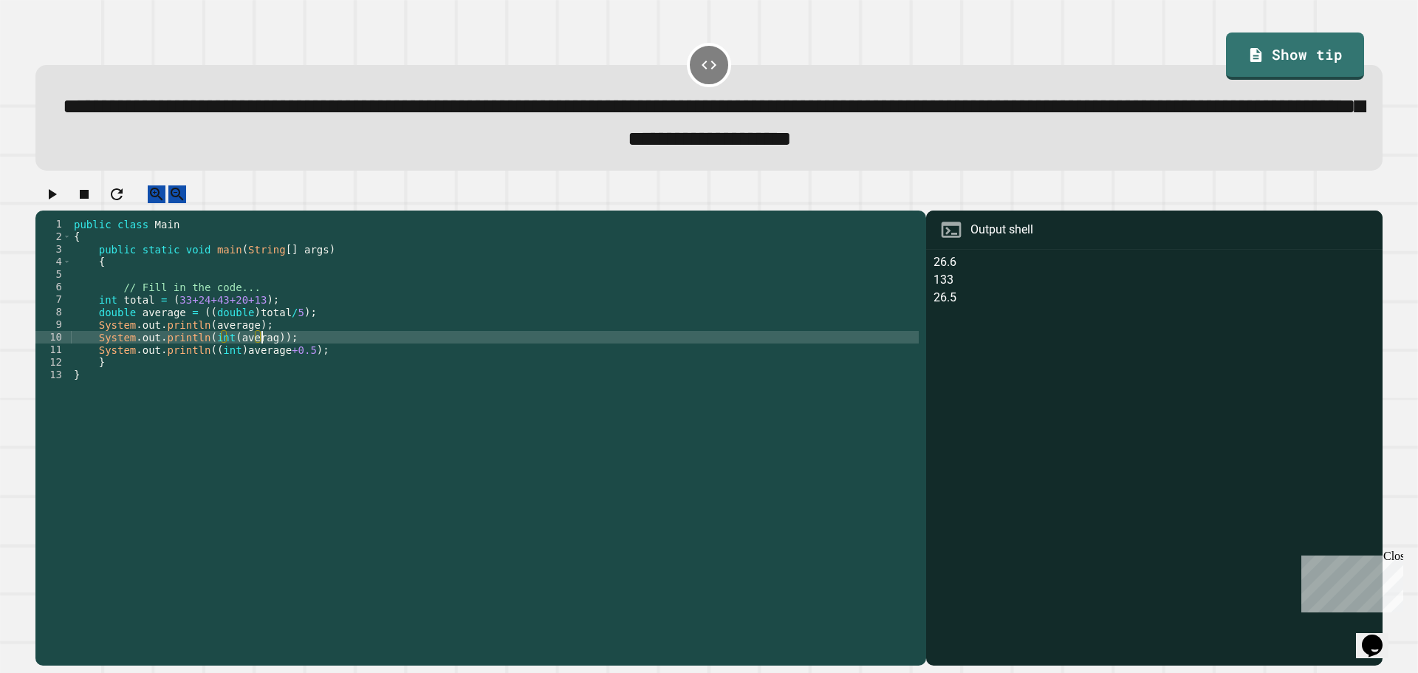
scroll to position [0, 13]
click at [263, 372] on div "public class Main { public static void main ( String [ ] args ) { // Fill in th…" at bounding box center [495, 425] width 848 height 414
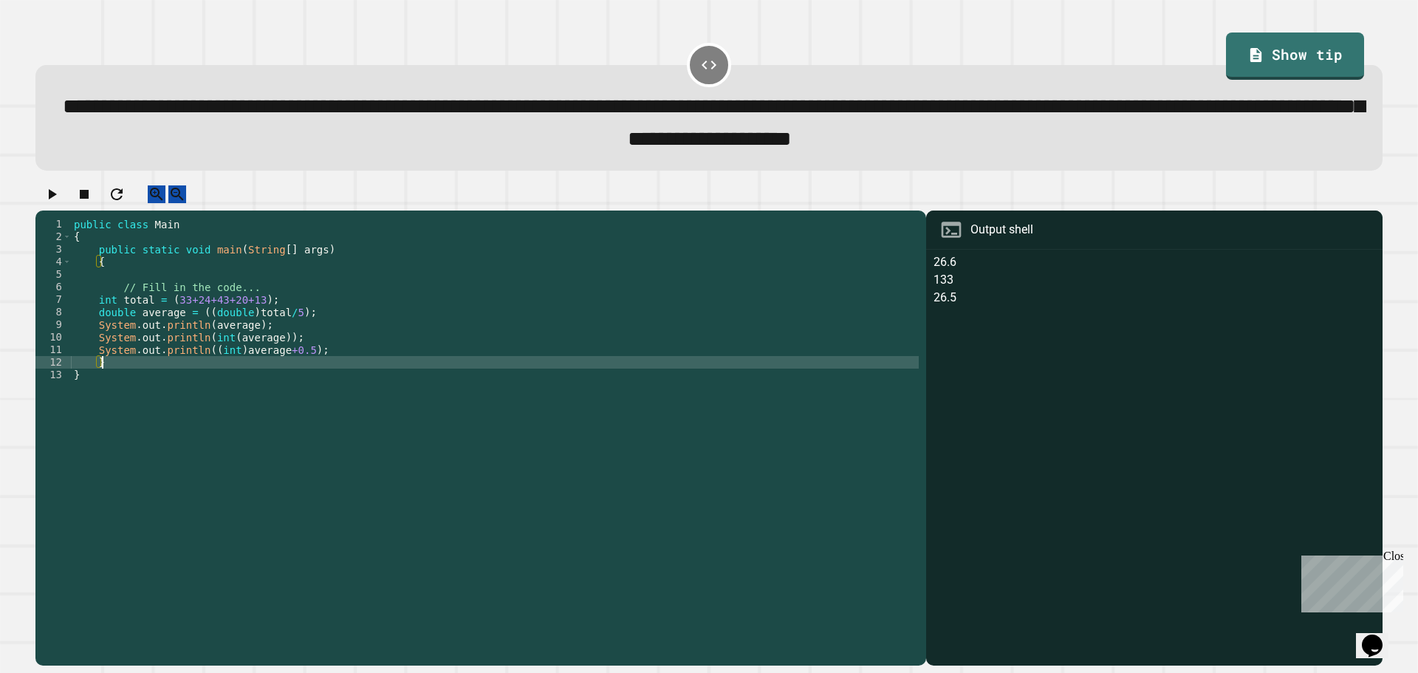
scroll to position [0, 1]
click at [267, 368] on div "public class Main { public static void main ( String [ ] args ) { // Fill in th…" at bounding box center [495, 425] width 848 height 414
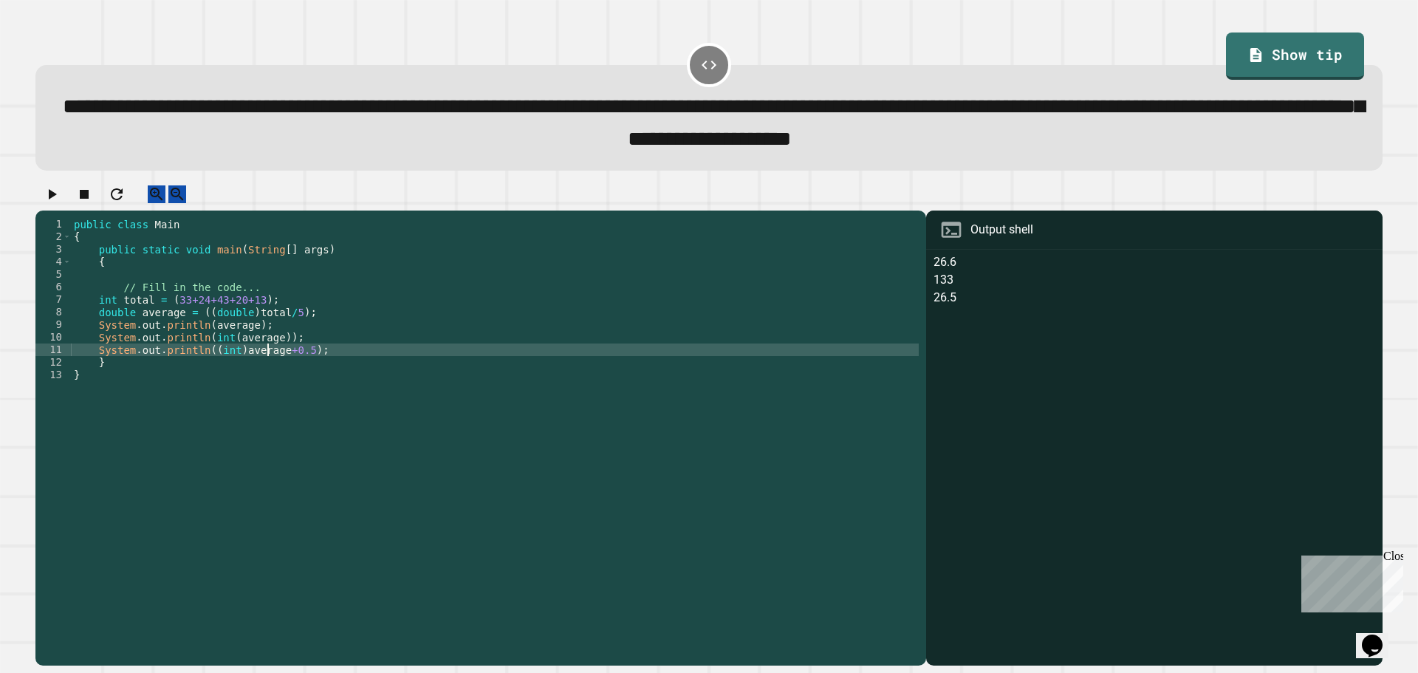
click at [233, 364] on div "public class Main { public static void main ( String [ ] args ) { // Fill in th…" at bounding box center [495, 425] width 848 height 414
click at [204, 365] on div "public class Main { public static void main ( String [ ] args ) { // Fill in th…" at bounding box center [495, 425] width 848 height 414
click at [206, 365] on div "public class Main { public static void main ( String [ ] args ) { // Fill in th…" at bounding box center [495, 425] width 848 height 414
click at [223, 368] on div "public class Main { public static void main ( String [ ] args ) { // Fill in th…" at bounding box center [495, 412] width 848 height 389
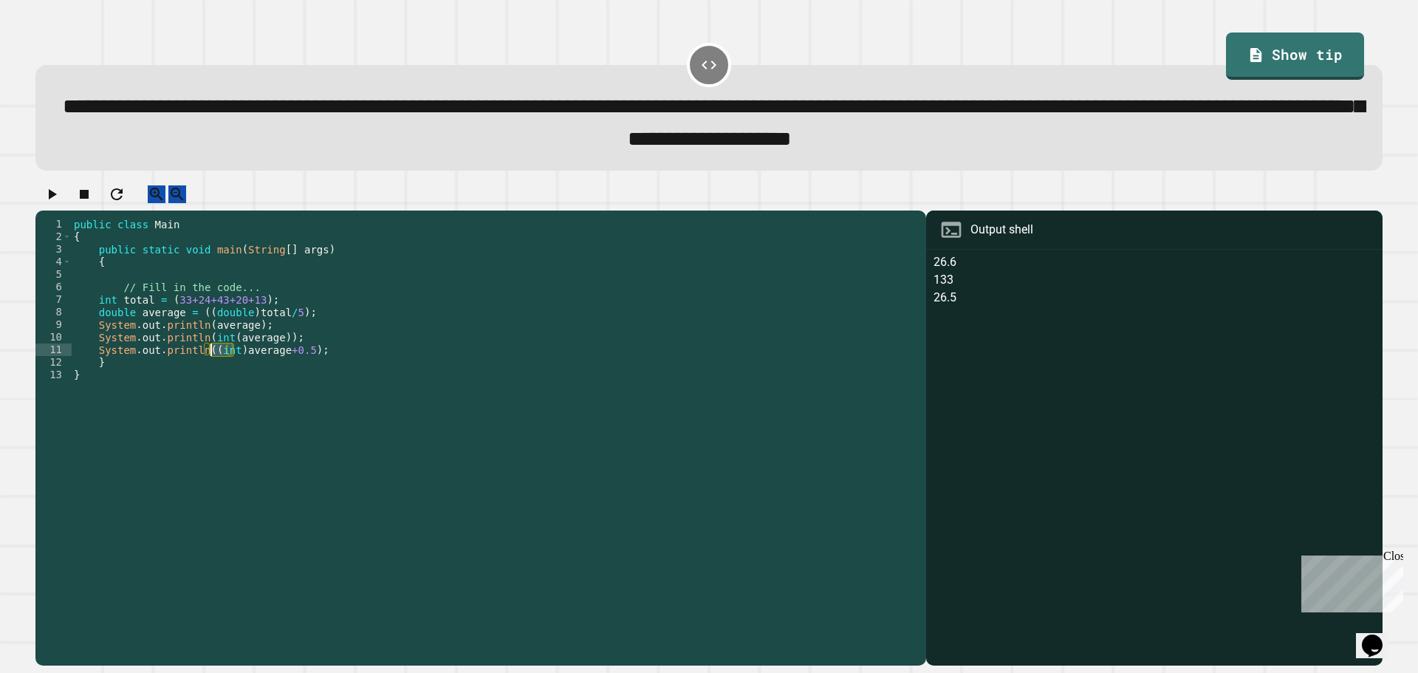
drag, startPoint x: 232, startPoint y: 368, endPoint x: 209, endPoint y: 365, distance: 23.0
click at [209, 365] on div "public class Main { public static void main ( String [ ] args ) { // Fill in th…" at bounding box center [495, 425] width 848 height 414
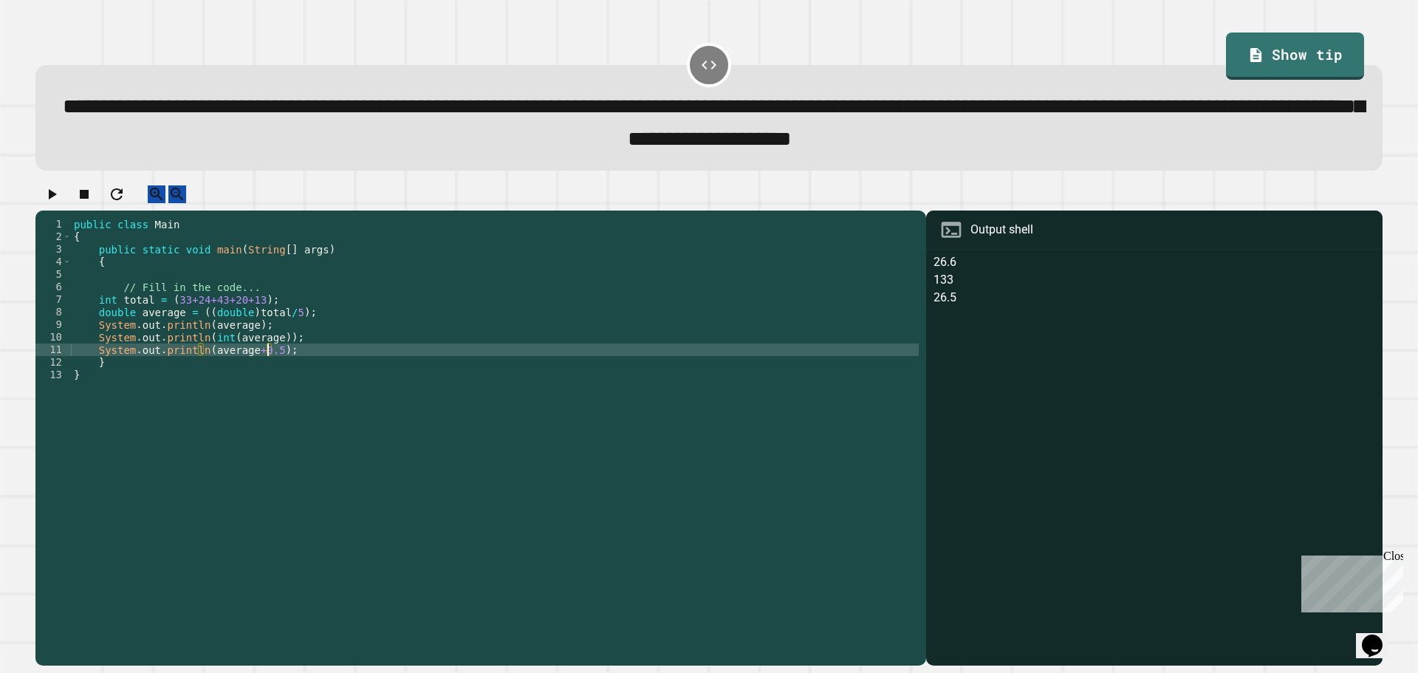
click at [269, 365] on div "public class Main { public static void main ( String [ ] args ) { // Fill in th…" at bounding box center [495, 425] width 848 height 414
click at [205, 365] on div "public class Main { public static void main ( String [ ] args ) { // Fill in th…" at bounding box center [495, 425] width 848 height 414
click at [268, 368] on div "public class Main { public static void main ( String [ ] args ) { // Fill in th…" at bounding box center [495, 425] width 848 height 414
click at [205, 363] on div "public class Main { public static void main ( String [ ] args ) { // Fill in th…" at bounding box center [495, 425] width 848 height 414
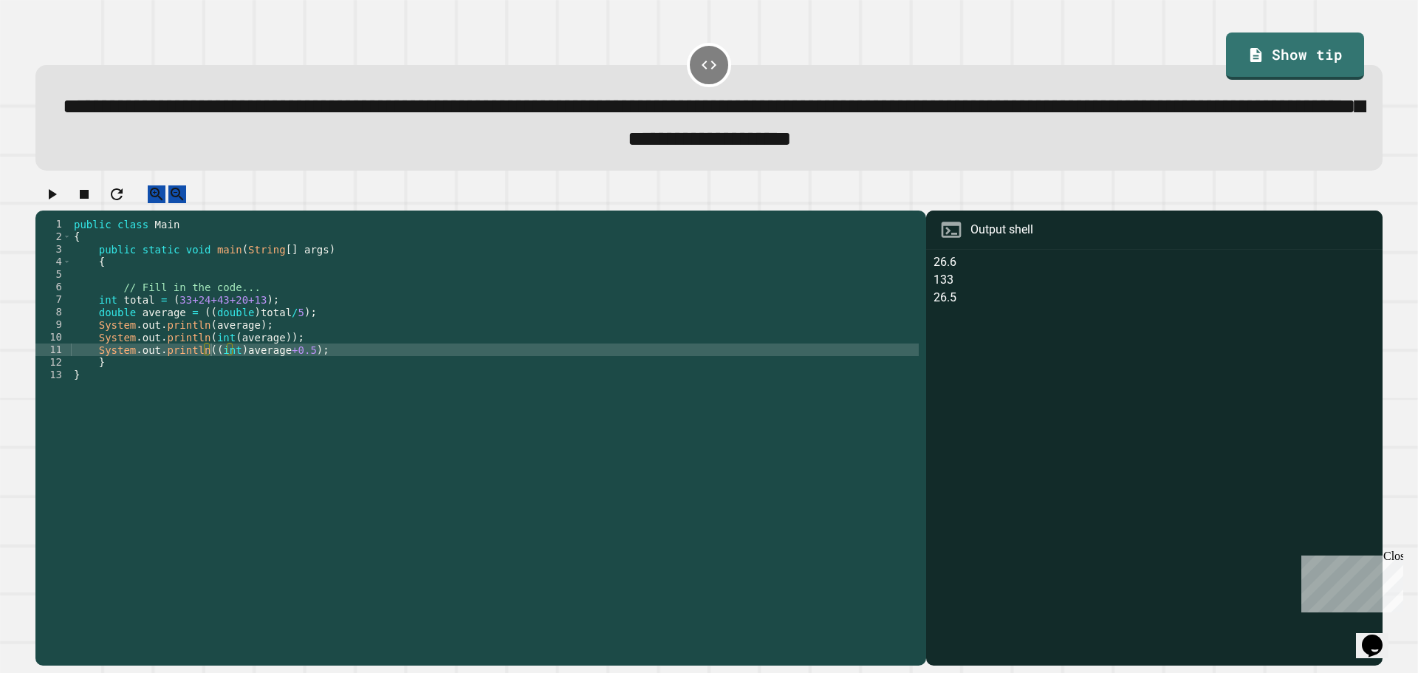
click at [50, 199] on icon "button" at bounding box center [52, 194] width 18 height 18
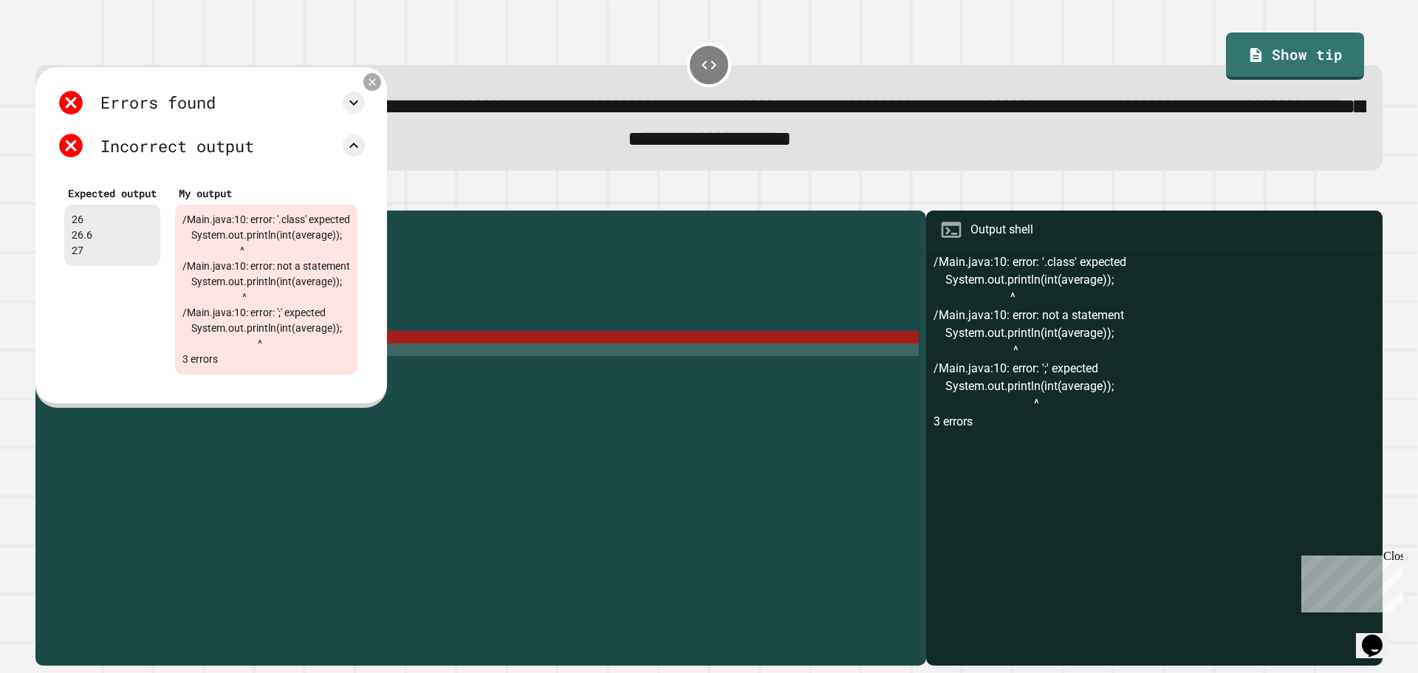
click at [379, 83] on icon at bounding box center [372, 81] width 13 height 13
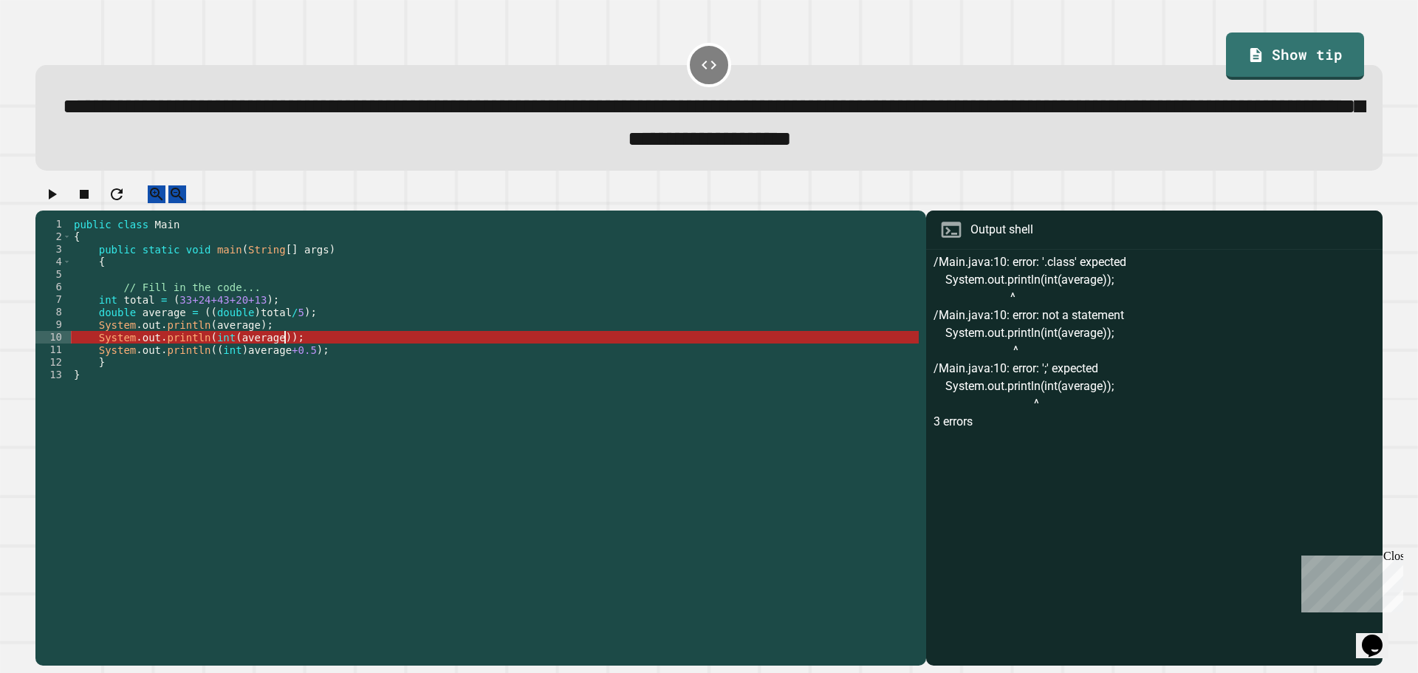
click at [286, 353] on div "public class Main { public static void main ( String [ ] args ) { // Fill in th…" at bounding box center [495, 425] width 848 height 414
click at [272, 349] on div "public class Main { public static void main ( String [ ] args ) { // Fill in th…" at bounding box center [495, 425] width 848 height 414
click at [221, 351] on div "public class Main { public static void main ( String [ ] args ) { // Fill in th…" at bounding box center [495, 425] width 848 height 414
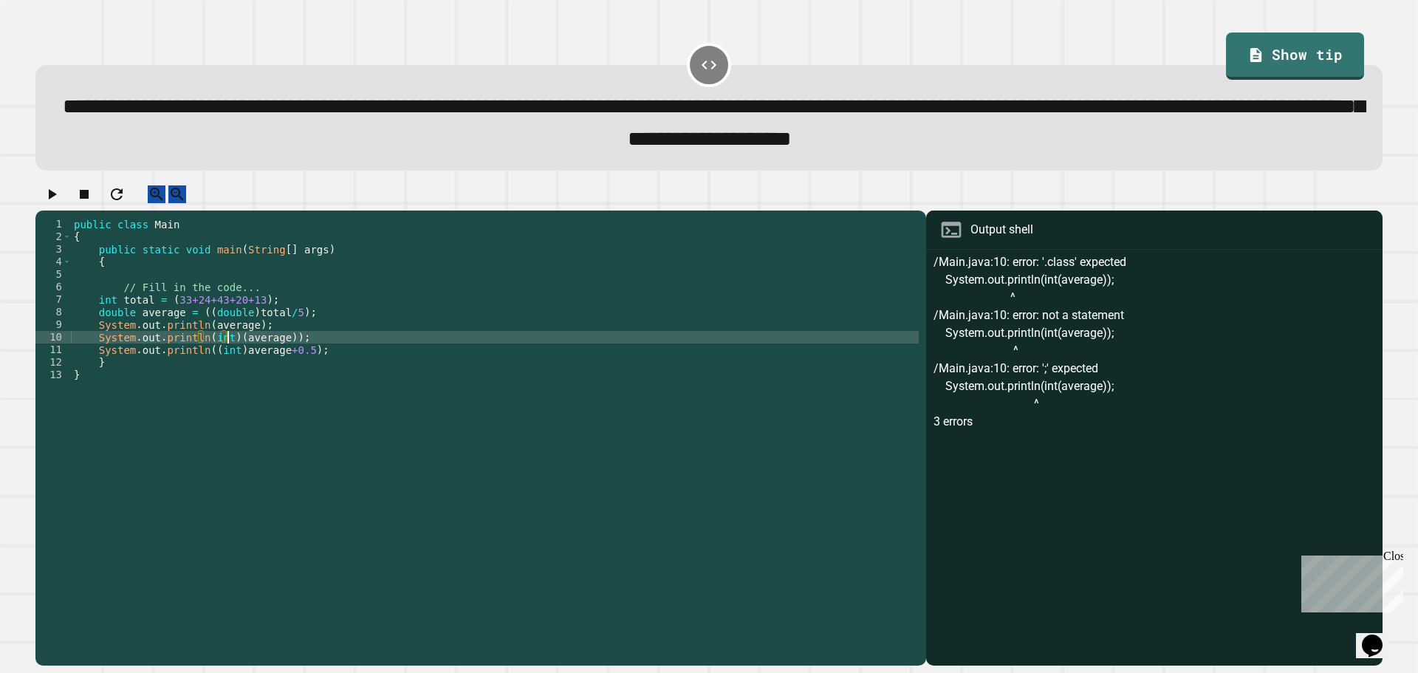
click at [59, 199] on icon "button" at bounding box center [52, 194] width 18 height 18
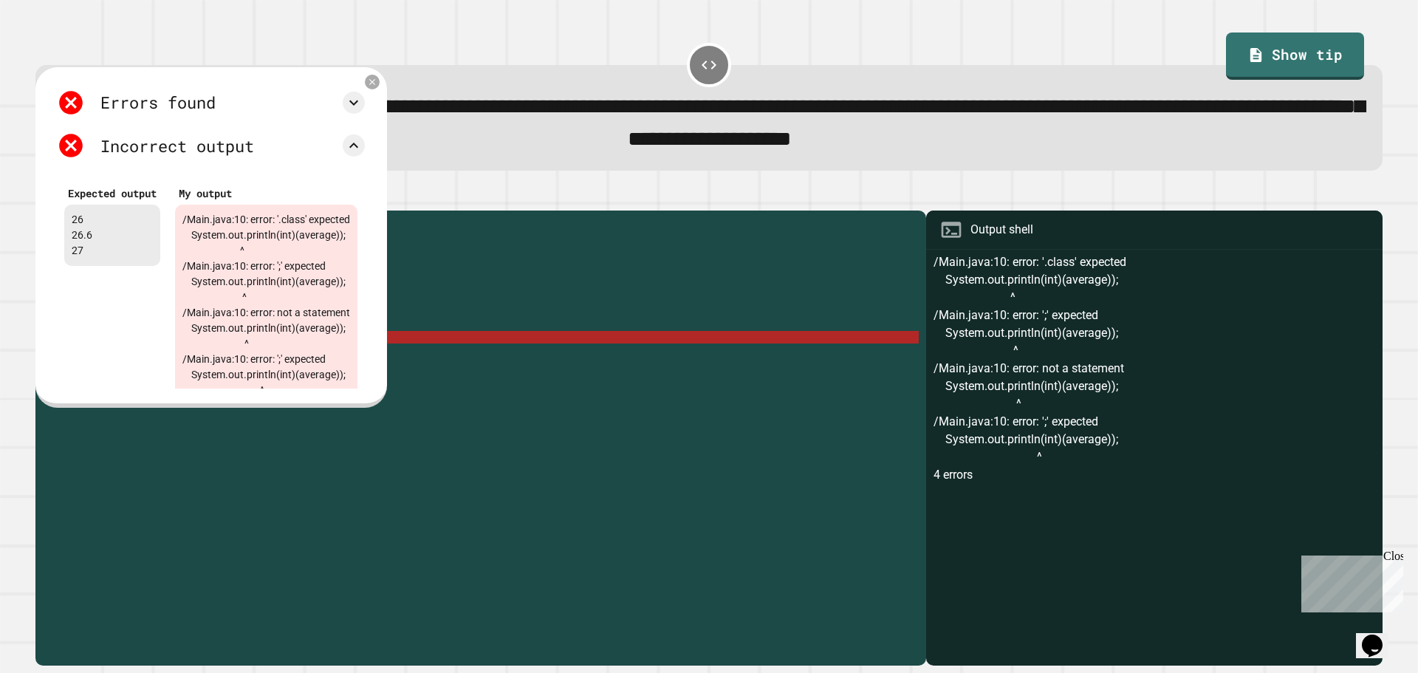
click at [461, 123] on span "**********" at bounding box center [713, 122] width 1301 height 53
click at [379, 87] on icon at bounding box center [372, 81] width 13 height 13
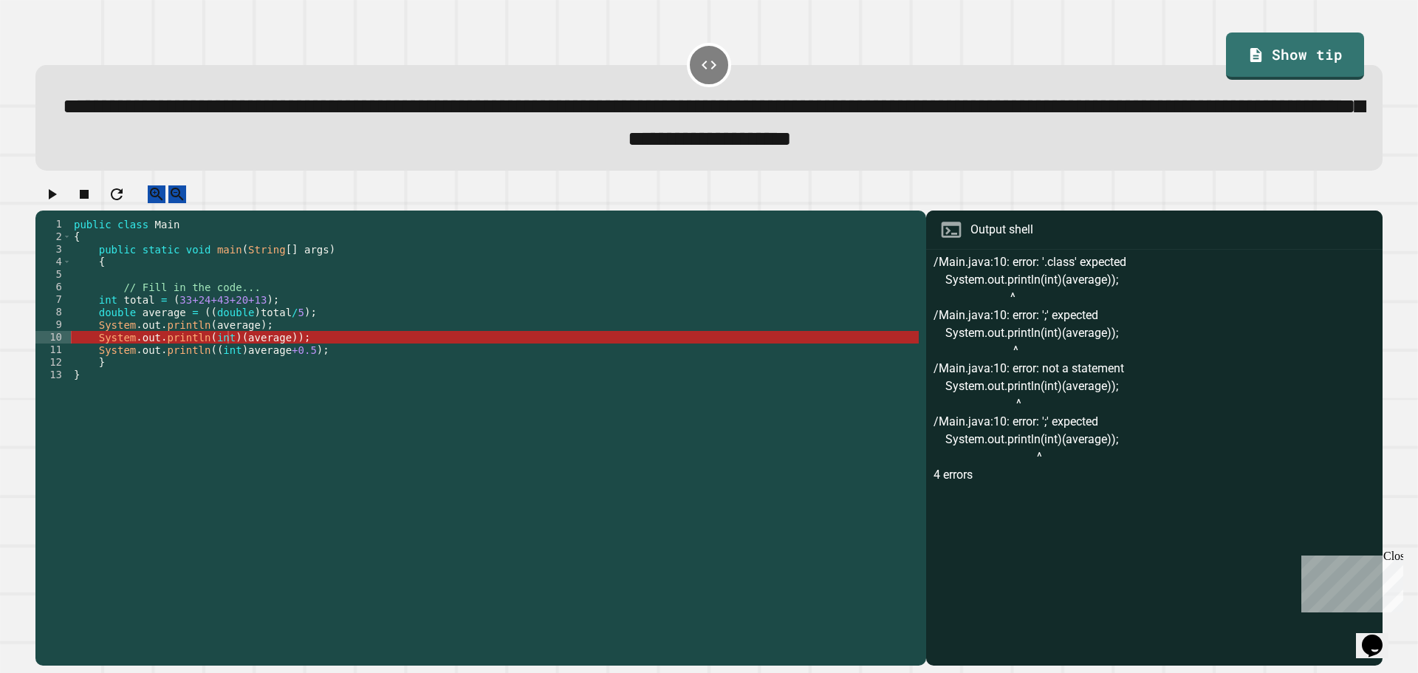
click at [198, 349] on div "public class Main { public static void main ( String [ ] args ) { // Fill in th…" at bounding box center [495, 425] width 848 height 414
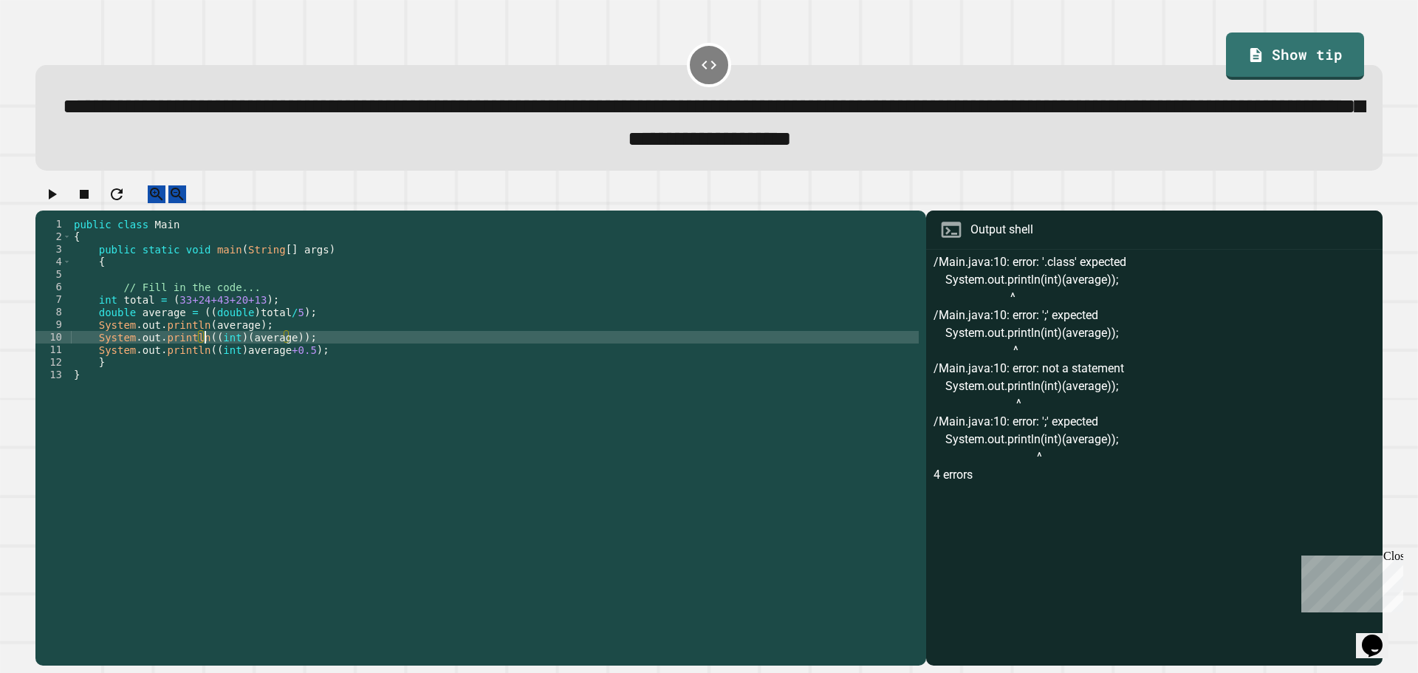
scroll to position [0, 9]
click at [60, 201] on icon "button" at bounding box center [52, 194] width 18 height 18
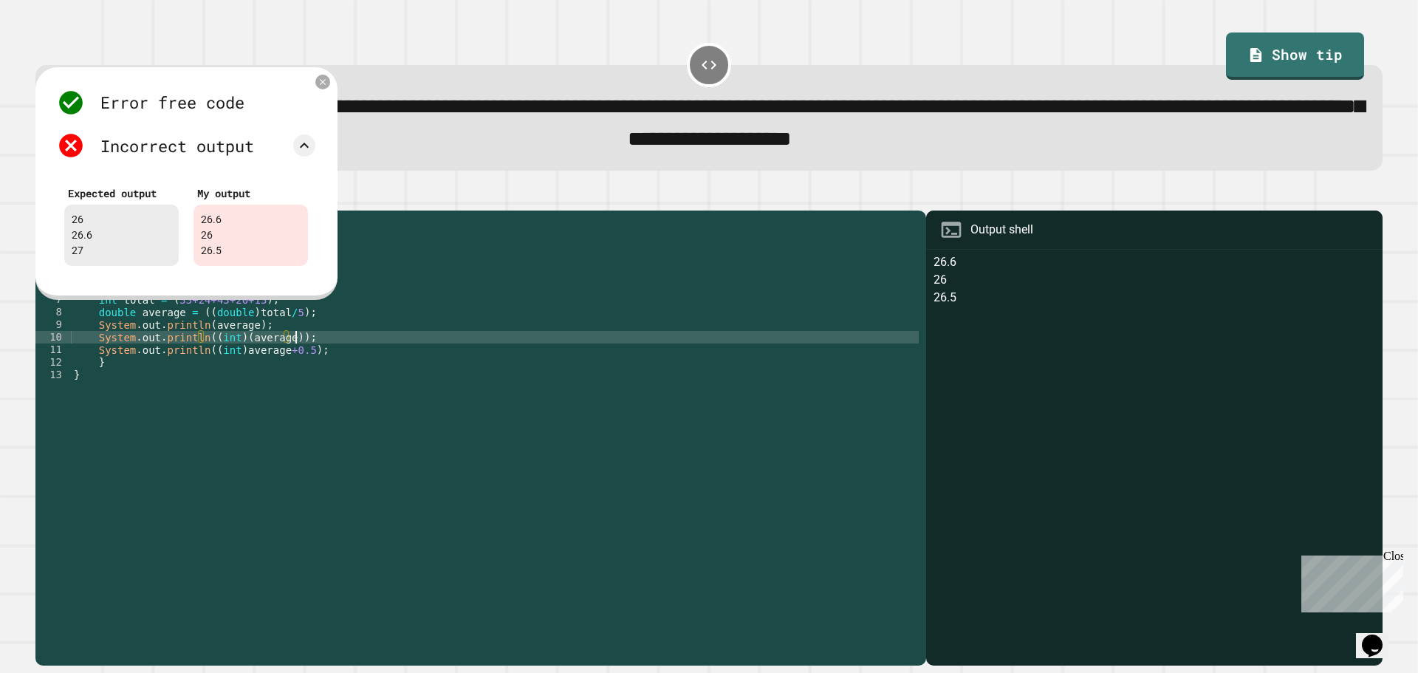
click at [357, 357] on div "public class Main { public static void main ( String [ ] args ) { // Fill in th…" at bounding box center [495, 425] width 848 height 414
click at [275, 358] on div "public class Main { public static void main ( String [ ] args ) { // Fill in th…" at bounding box center [495, 425] width 848 height 414
click at [227, 365] on div "public class Main { public static void main ( String [ ] args ) { // Fill in th…" at bounding box center [495, 425] width 848 height 414
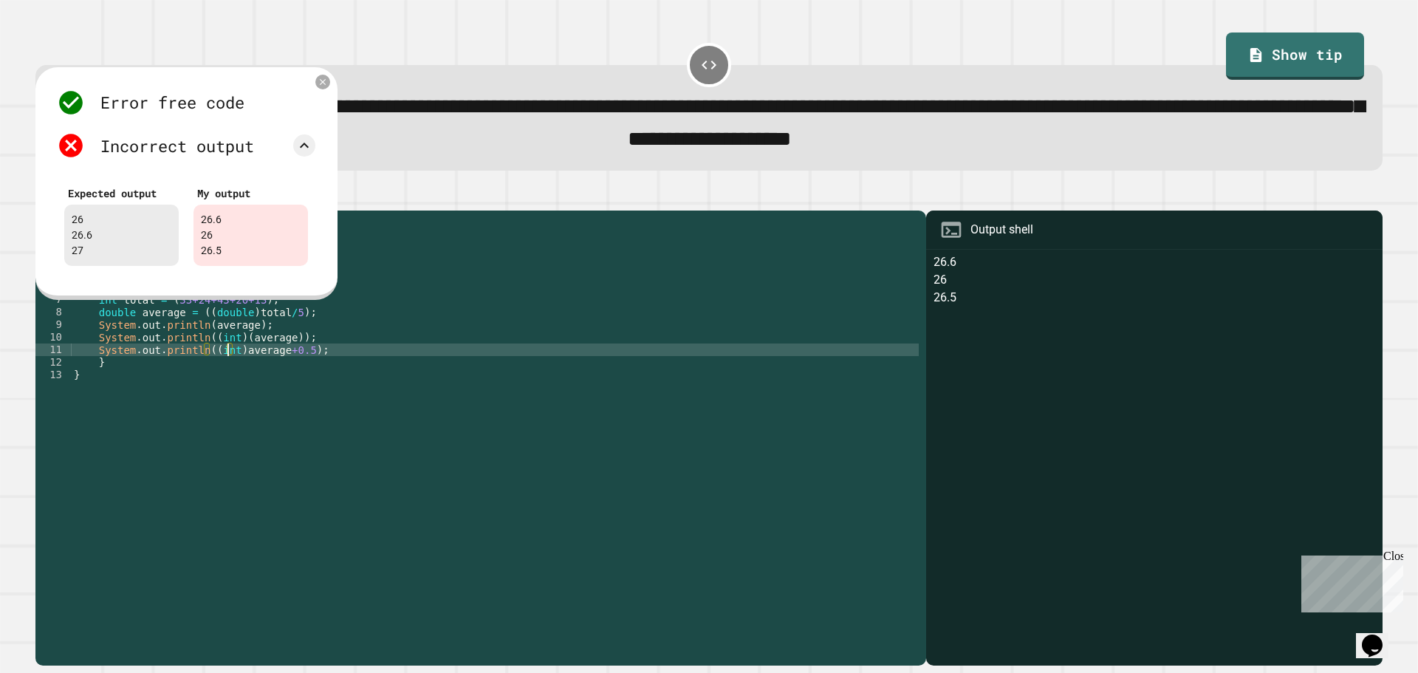
click at [230, 368] on div "public class Main { public static void main ( String [ ] args ) { // Fill in th…" at bounding box center [495, 425] width 848 height 414
click at [236, 367] on div "public class Main { public static void main ( String [ ] args ) { // Fill in th…" at bounding box center [495, 425] width 848 height 414
click at [230, 367] on div "public class Main { public static void main ( String [ ] args ) { // Fill in th…" at bounding box center [495, 425] width 848 height 414
click at [222, 366] on div "public class Main { public static void main ( String [ ] args ) { // Fill in th…" at bounding box center [495, 425] width 848 height 414
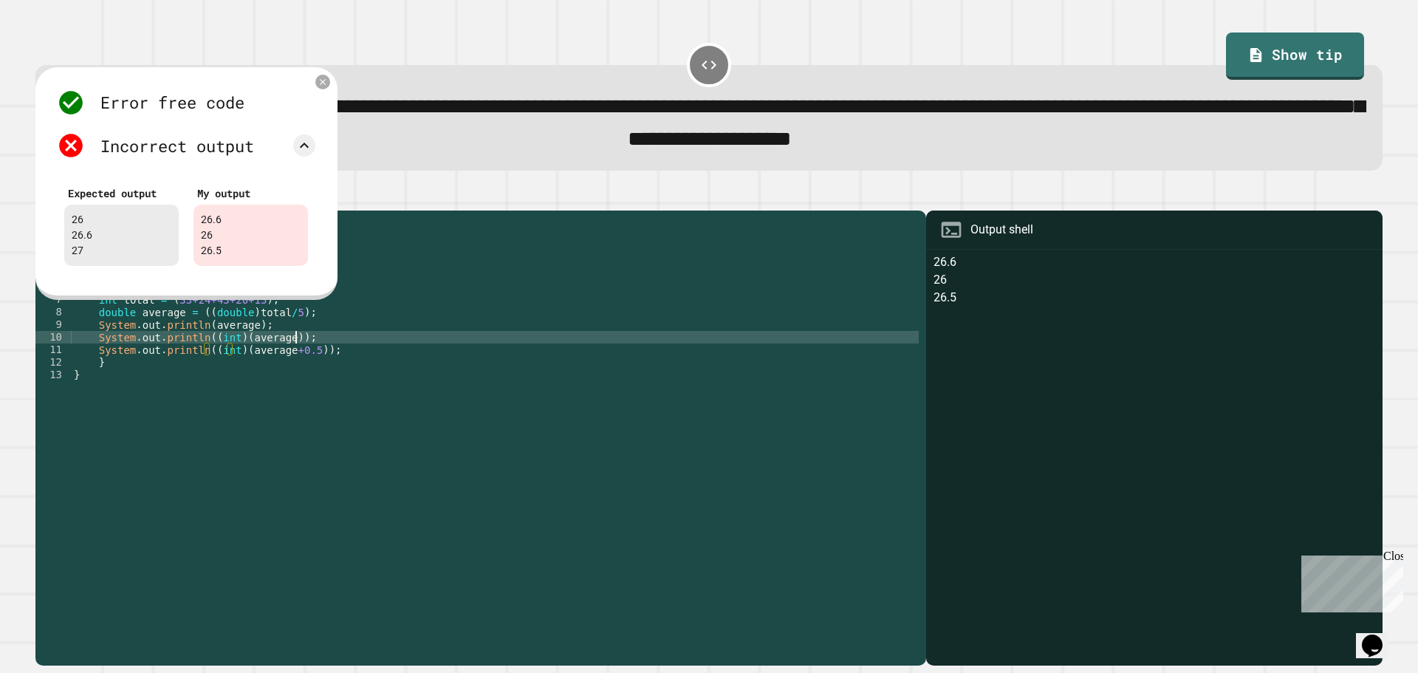
click at [405, 350] on div "public class Main { public static void main ( String [ ] args ) { // Fill in th…" at bounding box center [495, 425] width 848 height 414
type textarea "**********"
click at [323, 87] on icon at bounding box center [322, 82] width 10 height 10
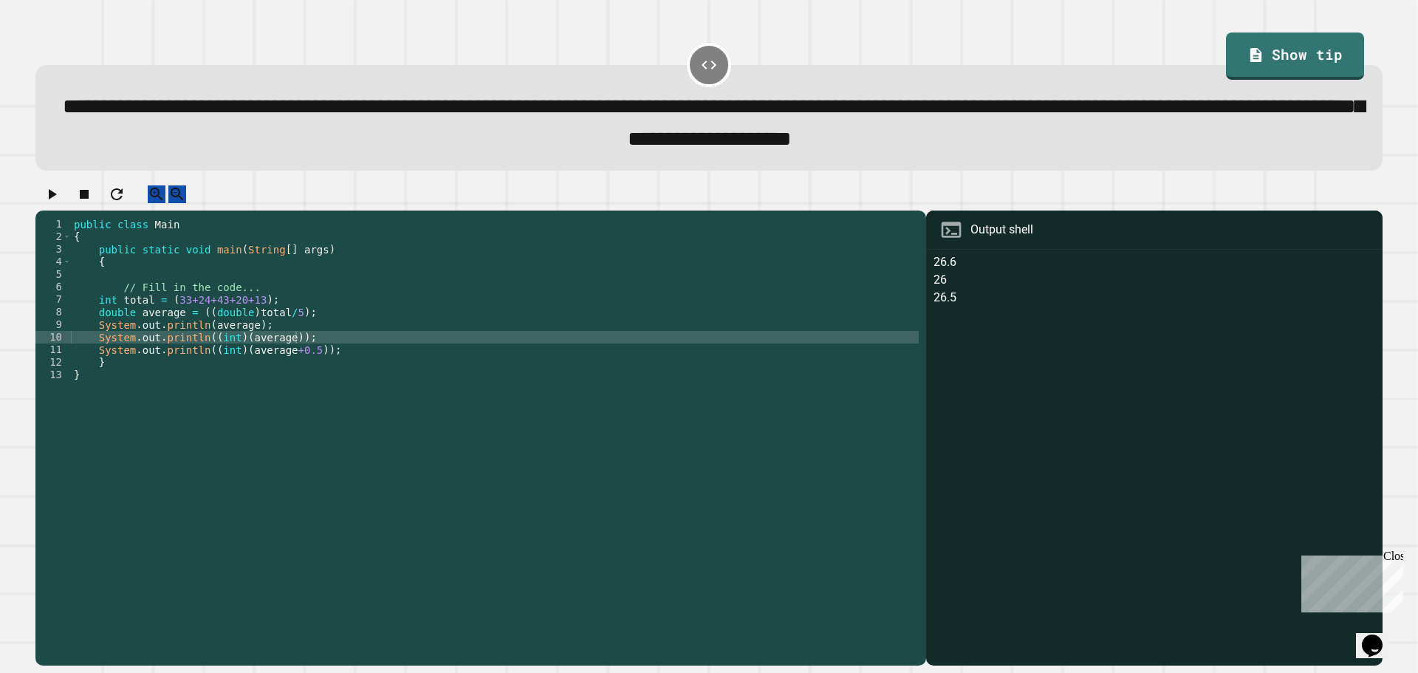
click at [52, 203] on icon "button" at bounding box center [52, 194] width 18 height 18
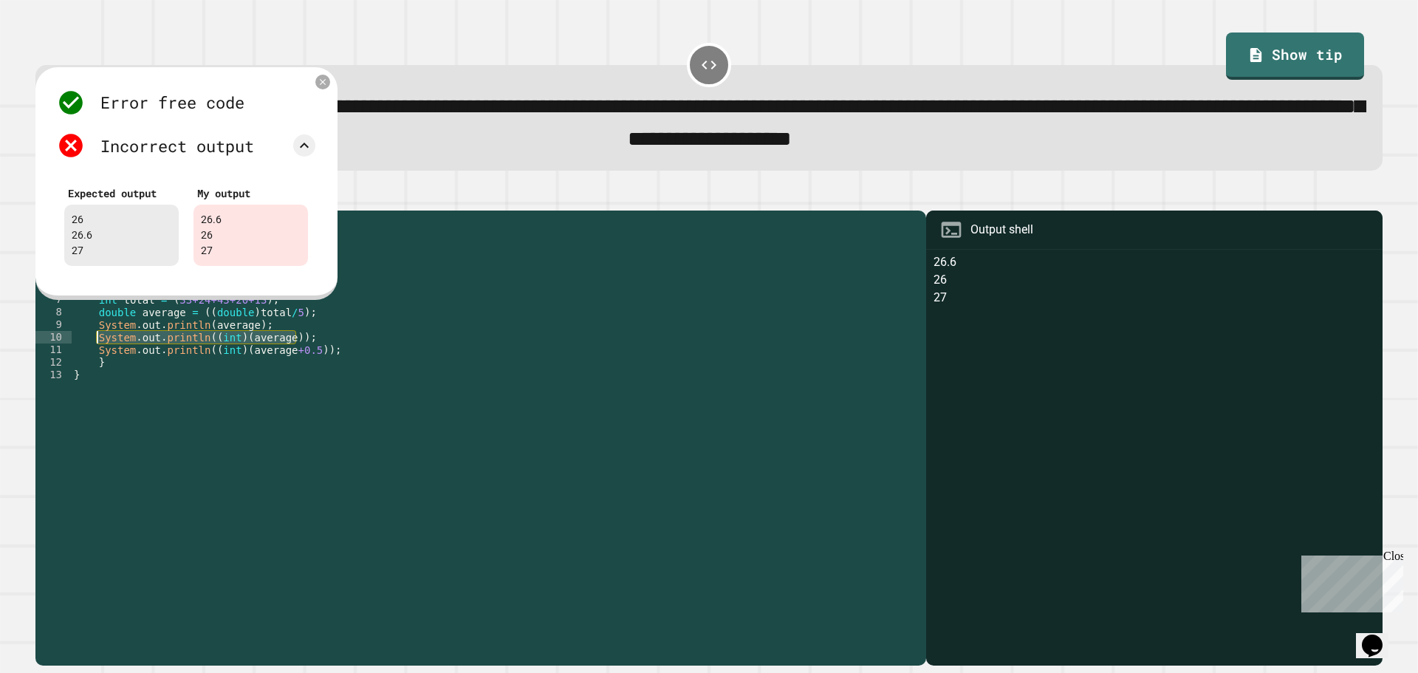
drag, startPoint x: 317, startPoint y: 348, endPoint x: 92, endPoint y: 354, distance: 224.5
click at [92, 354] on div "public class Main { public static void main ( String [ ] args ) { // Fill in th…" at bounding box center [495, 425] width 848 height 414
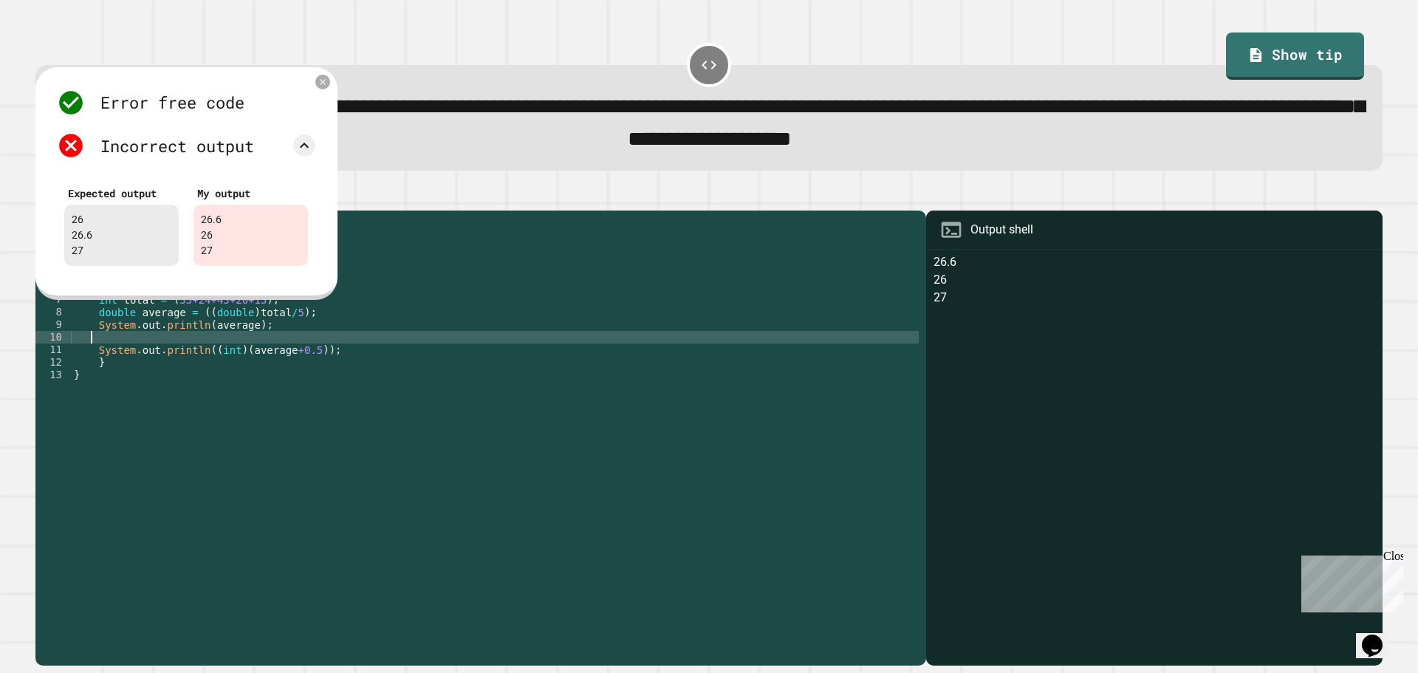
scroll to position [0, 1]
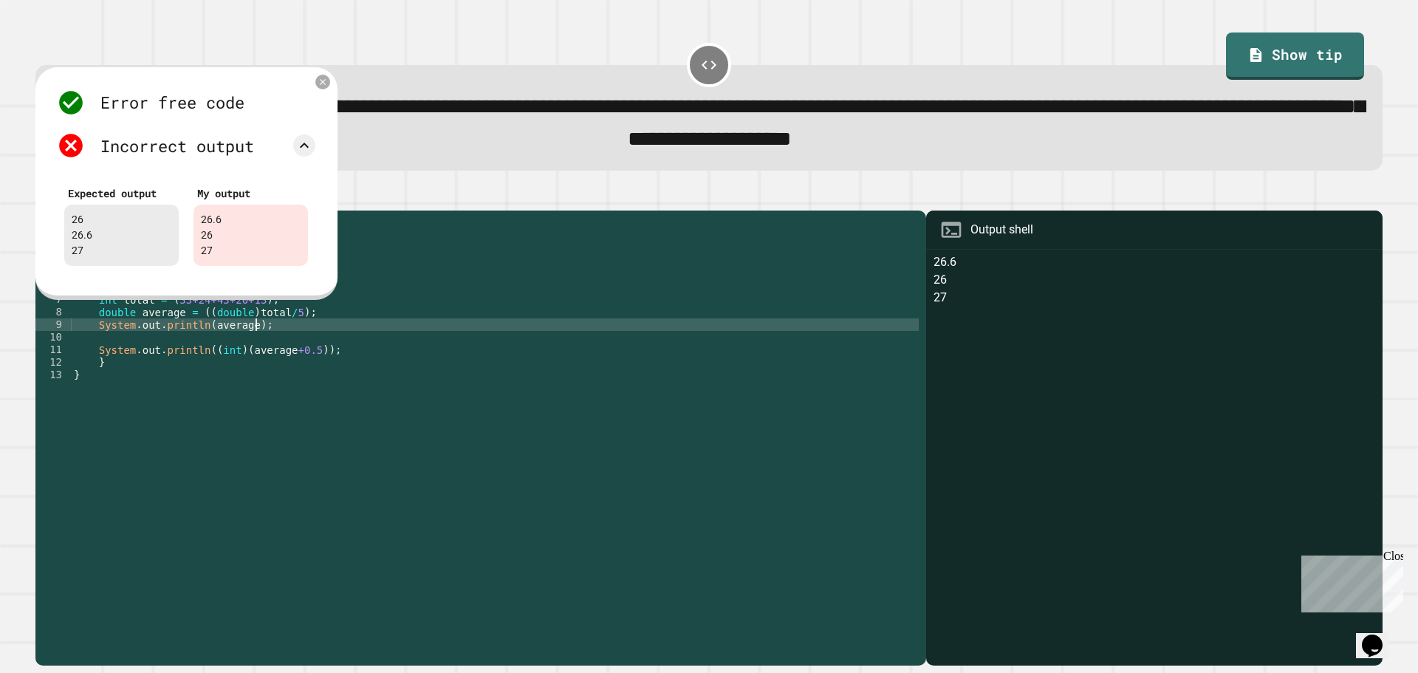
click at [269, 339] on div "public class Main { public static void main ( String [ ] args ) { // Fill in th…" at bounding box center [495, 425] width 848 height 414
click at [94, 343] on div "public class Main { public static void main ( String [ ] args ) { // Fill in th…" at bounding box center [495, 425] width 848 height 414
type textarea "**********"
paste textarea "**********"
click at [100, 343] on div "public class Main { public static void main ( String [ ] args ) { // Fill in th…" at bounding box center [495, 425] width 848 height 414
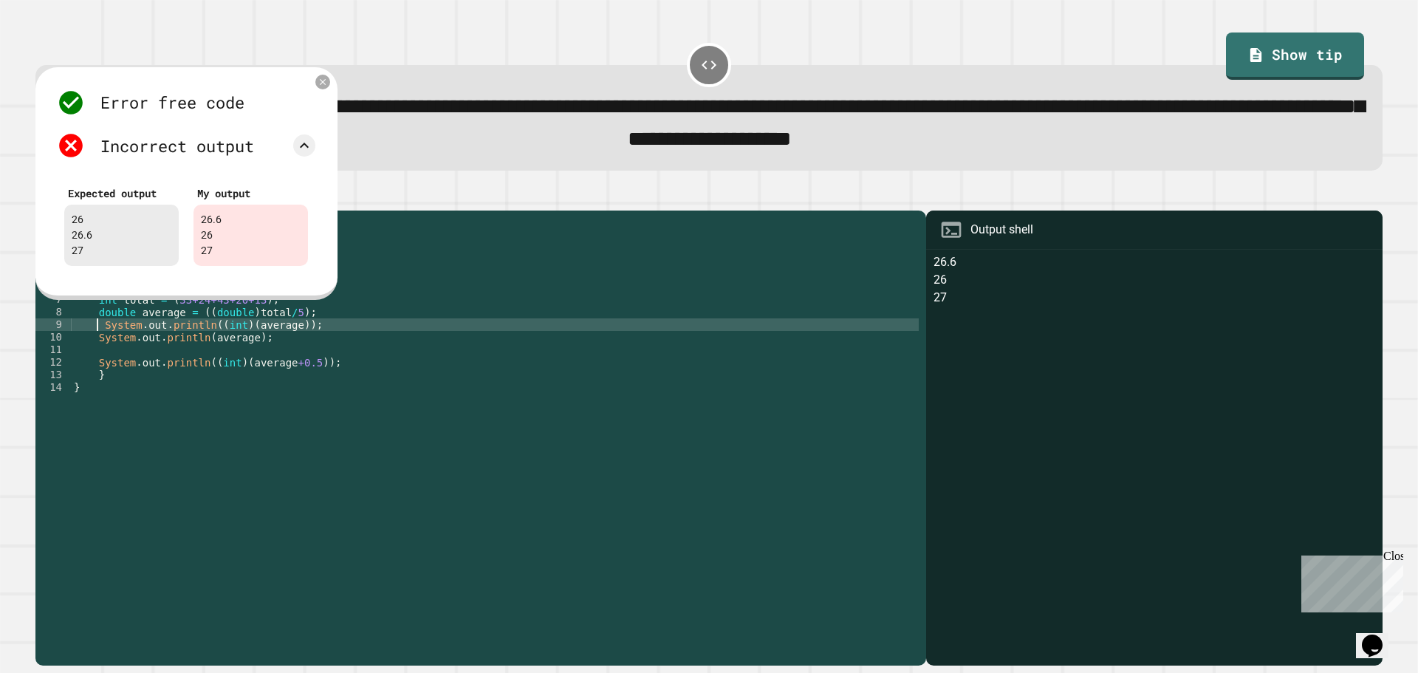
scroll to position [0, 1]
type textarea "**********"
click at [117, 369] on div "public class Main { public static void main ( String [ ] args ) { // Fill in th…" at bounding box center [495, 425] width 848 height 414
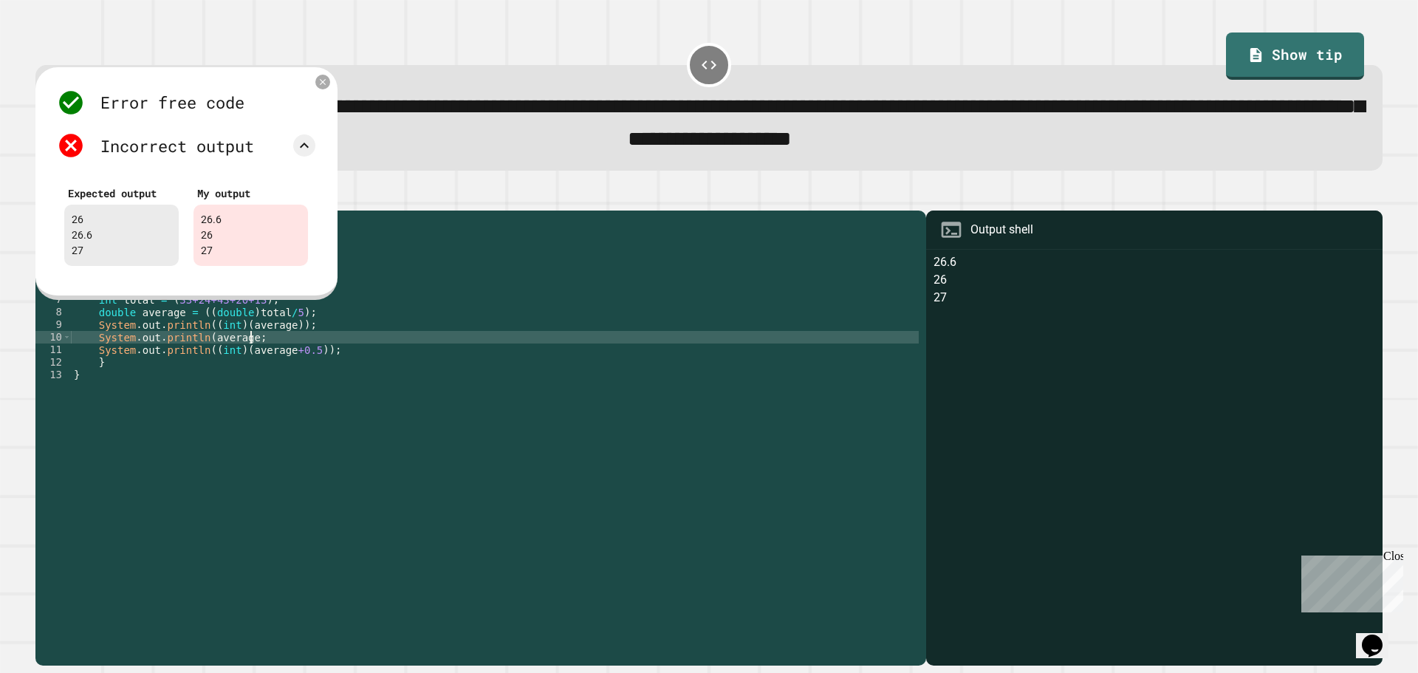
scroll to position [0, 12]
type textarea "**********"
click at [323, 85] on icon at bounding box center [323, 81] width 13 height 13
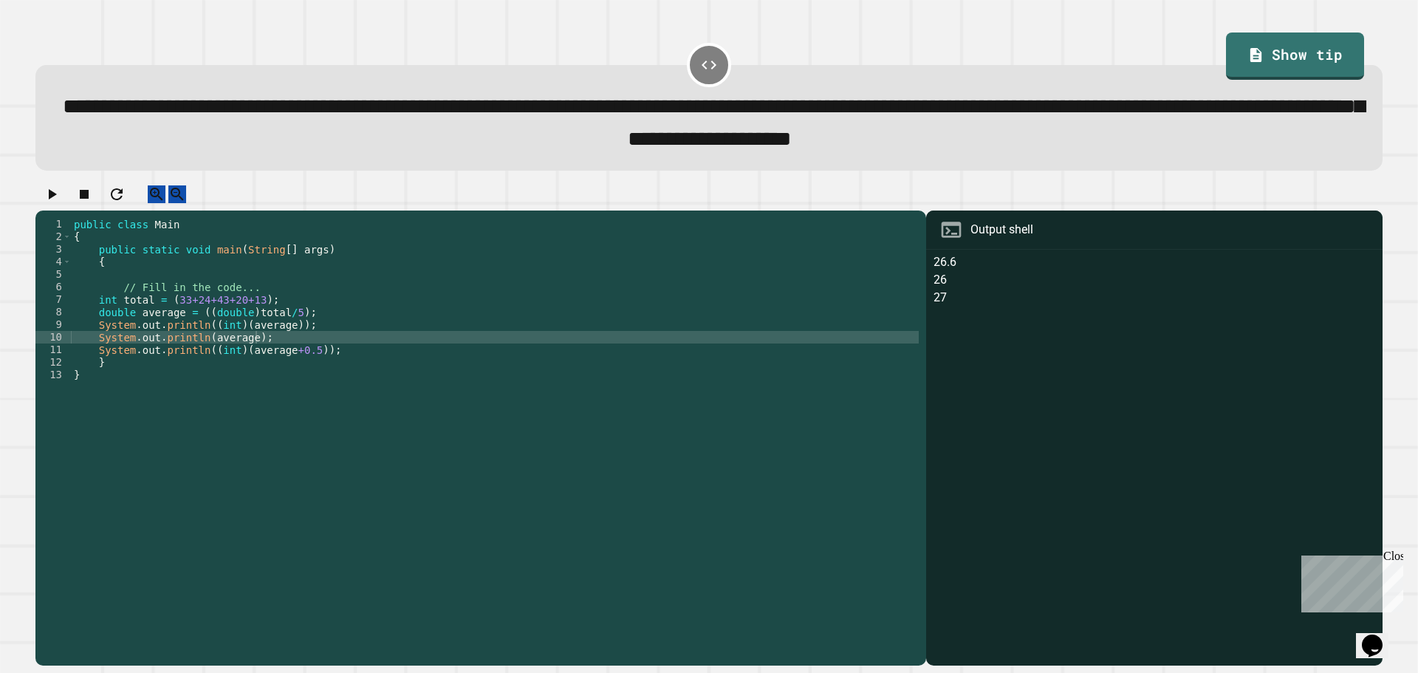
click at [52, 196] on icon "button" at bounding box center [52, 194] width 18 height 18
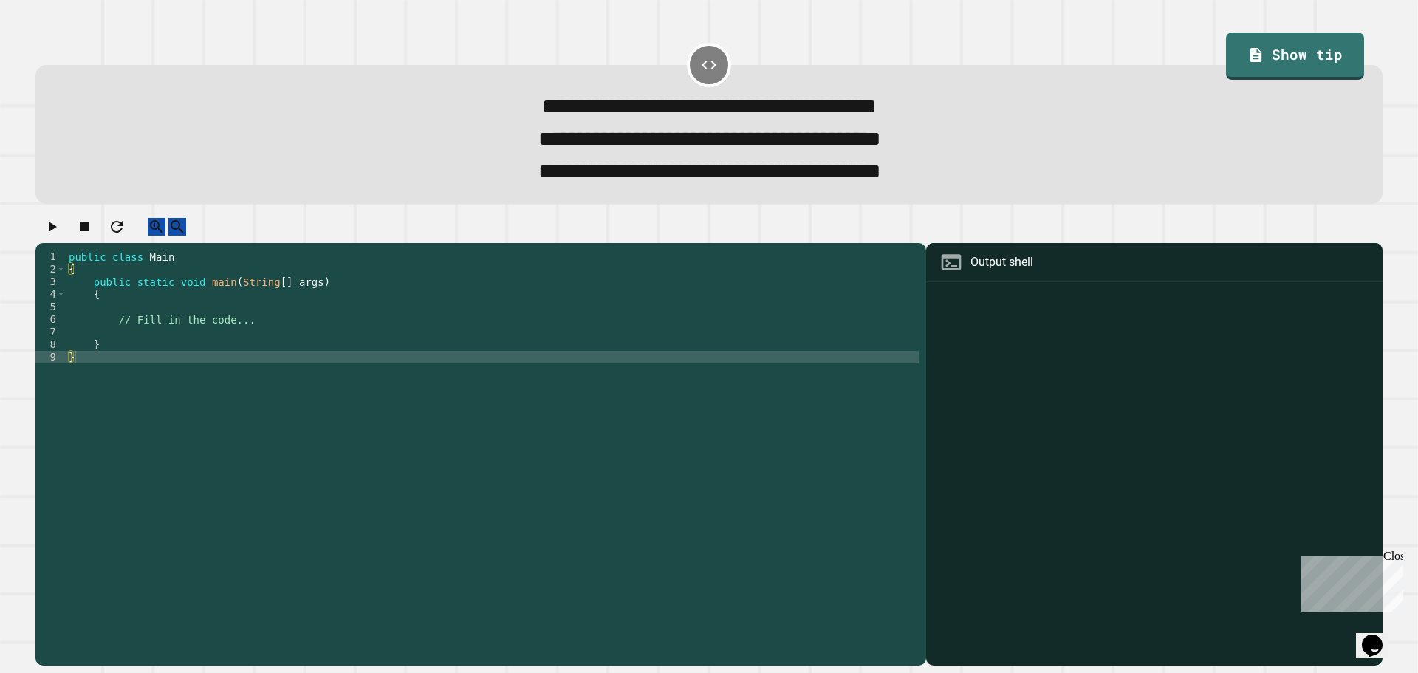
click at [176, 351] on div "public class Main { public static void main ( String [ ] args ) { // Fill in th…" at bounding box center [492, 438] width 853 height 377
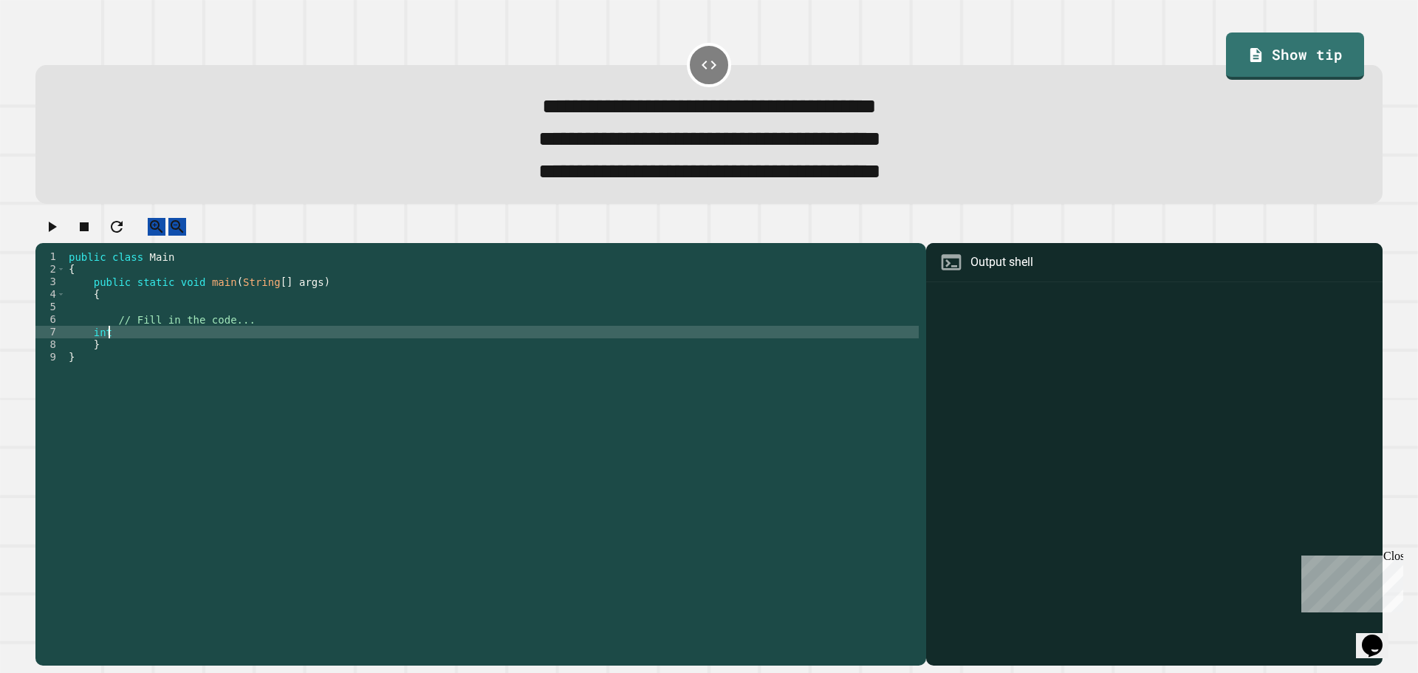
scroll to position [0, 2]
type textarea "*********"
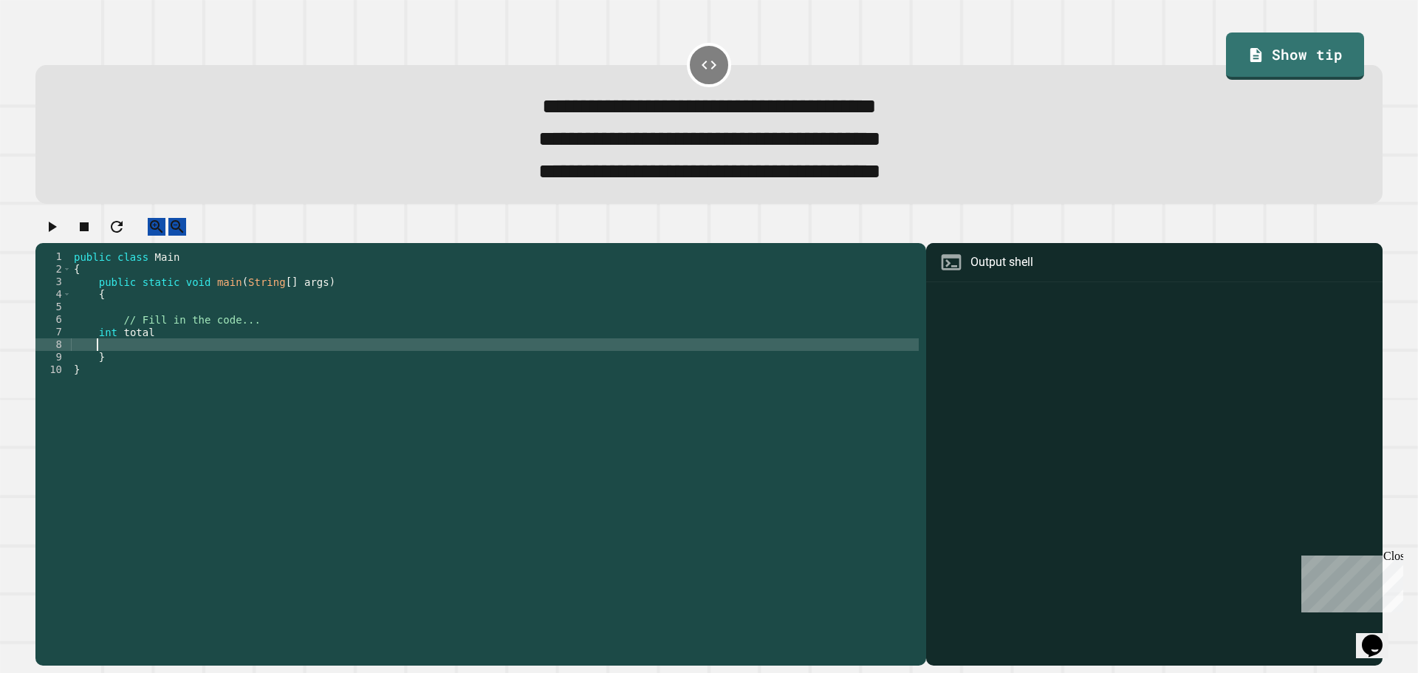
type textarea "*"
type textarea "**********"
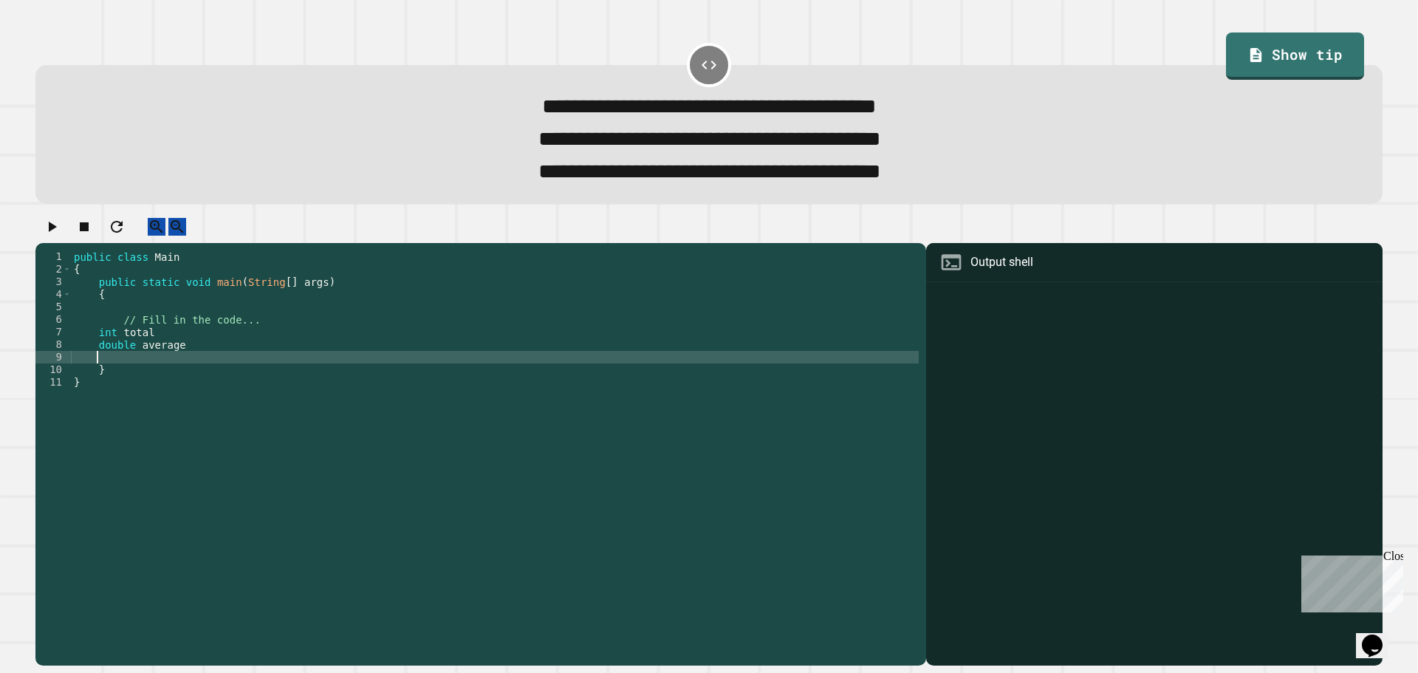
click at [194, 351] on div "public class Main { public static void main ( String [ ] args ) { // Fill in th…" at bounding box center [495, 438] width 848 height 377
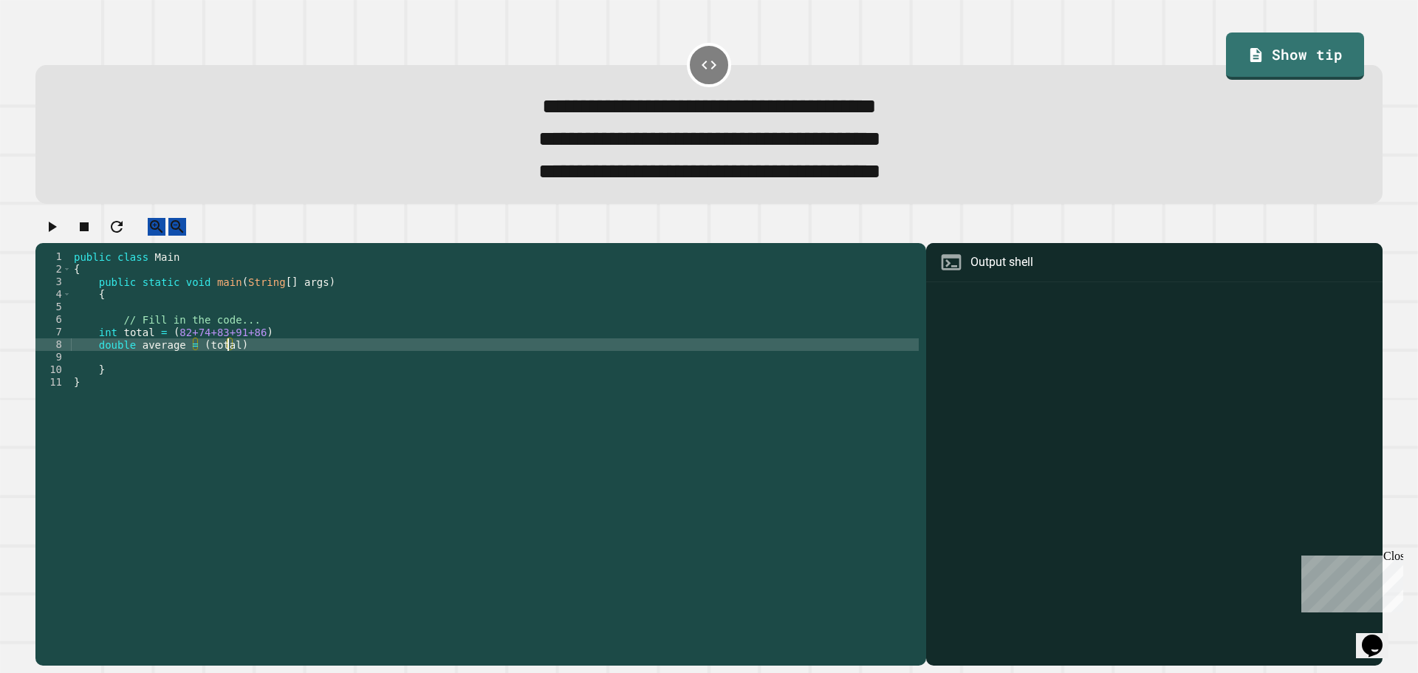
scroll to position [0, 10]
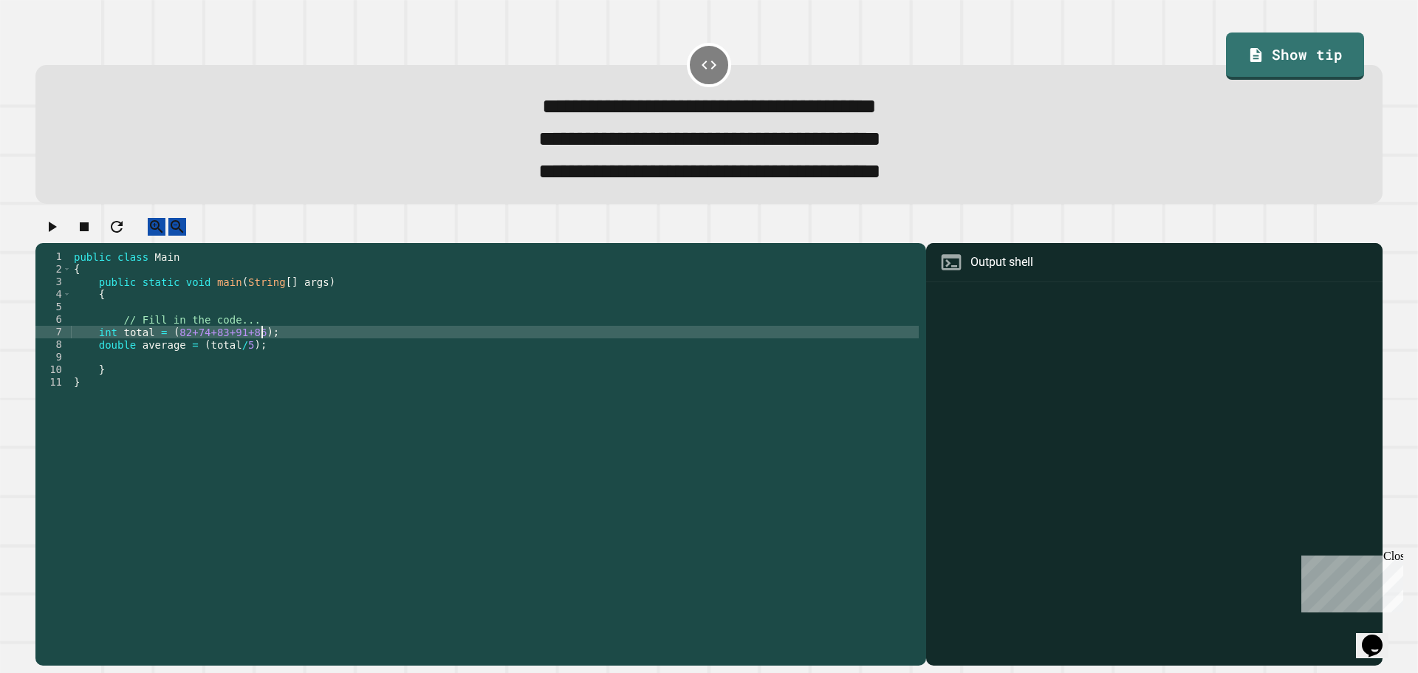
type textarea "**********"
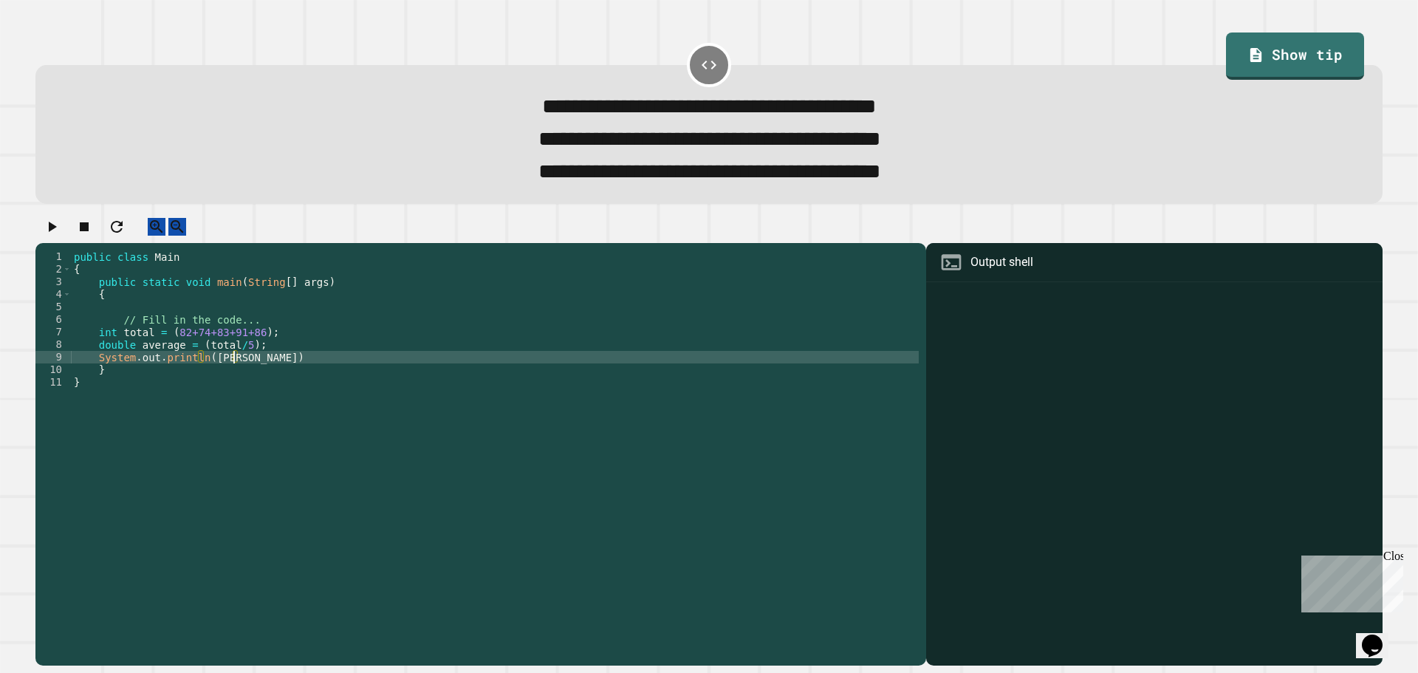
scroll to position [0, 11]
type textarea "**********"
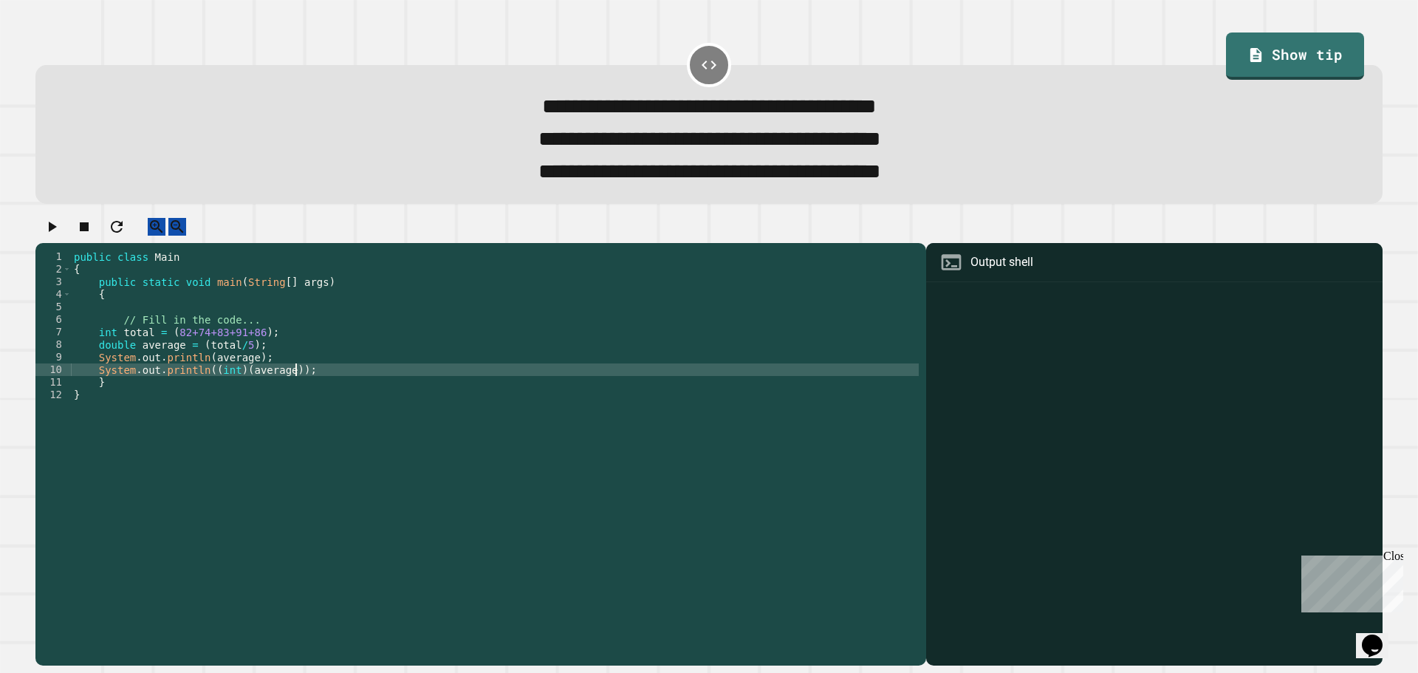
scroll to position [0, 1]
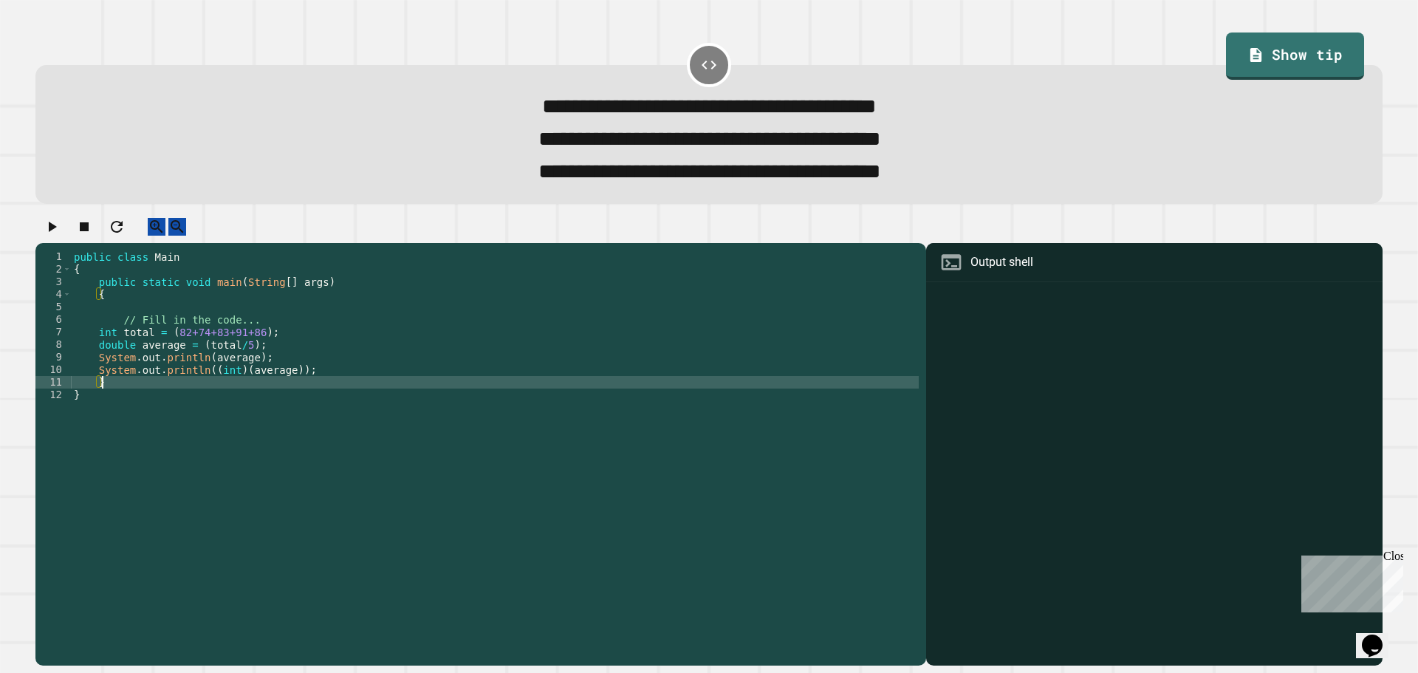
click at [101, 223] on div "* 1 2 3 4 5 6 7 8 9 10 11 12 public class Main { public static void main ( Stri…" at bounding box center [708, 441] width 1361 height 462
click at [47, 236] on button "button" at bounding box center [52, 227] width 18 height 18
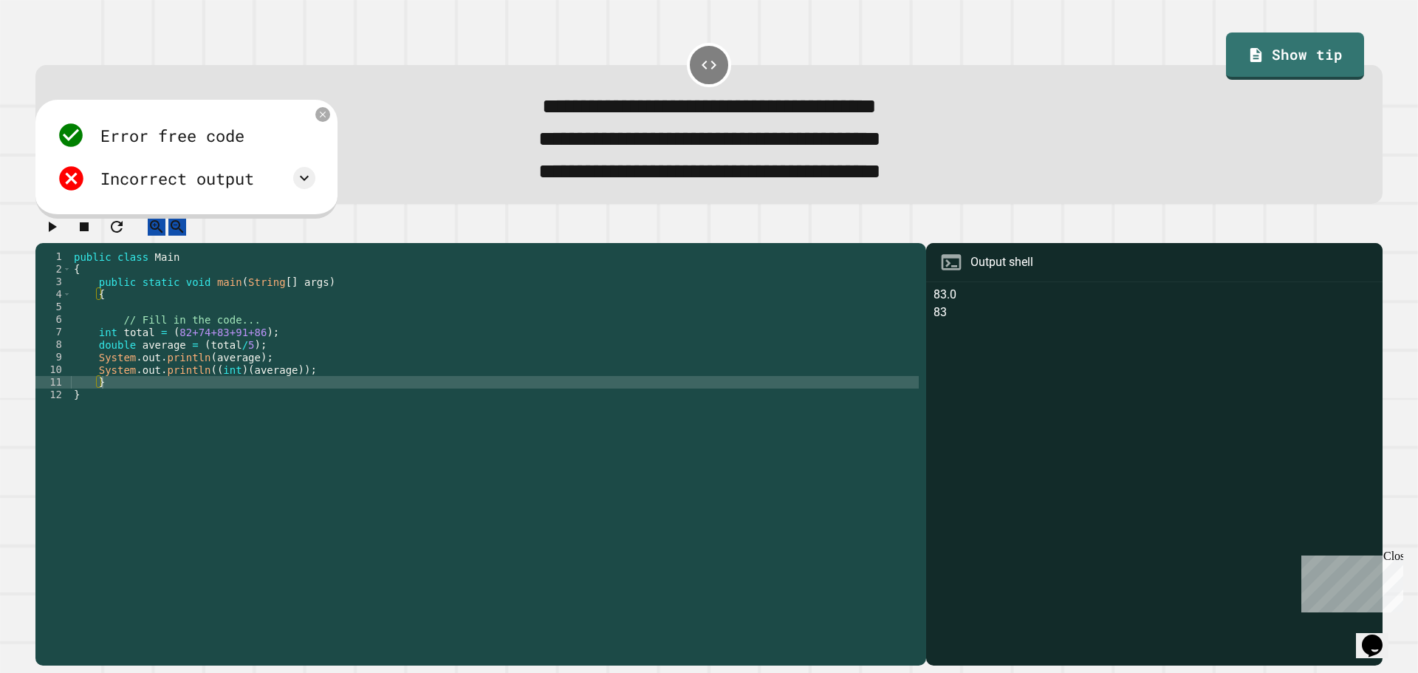
click at [324, 171] on div "Error free code 83.0 83 Incorrect output Expected output 83 83.2 My output 83.0…" at bounding box center [186, 159] width 302 height 119
click at [315, 176] on div "Incorrect output" at bounding box center [186, 178] width 258 height 28
click at [308, 182] on icon at bounding box center [304, 178] width 18 height 18
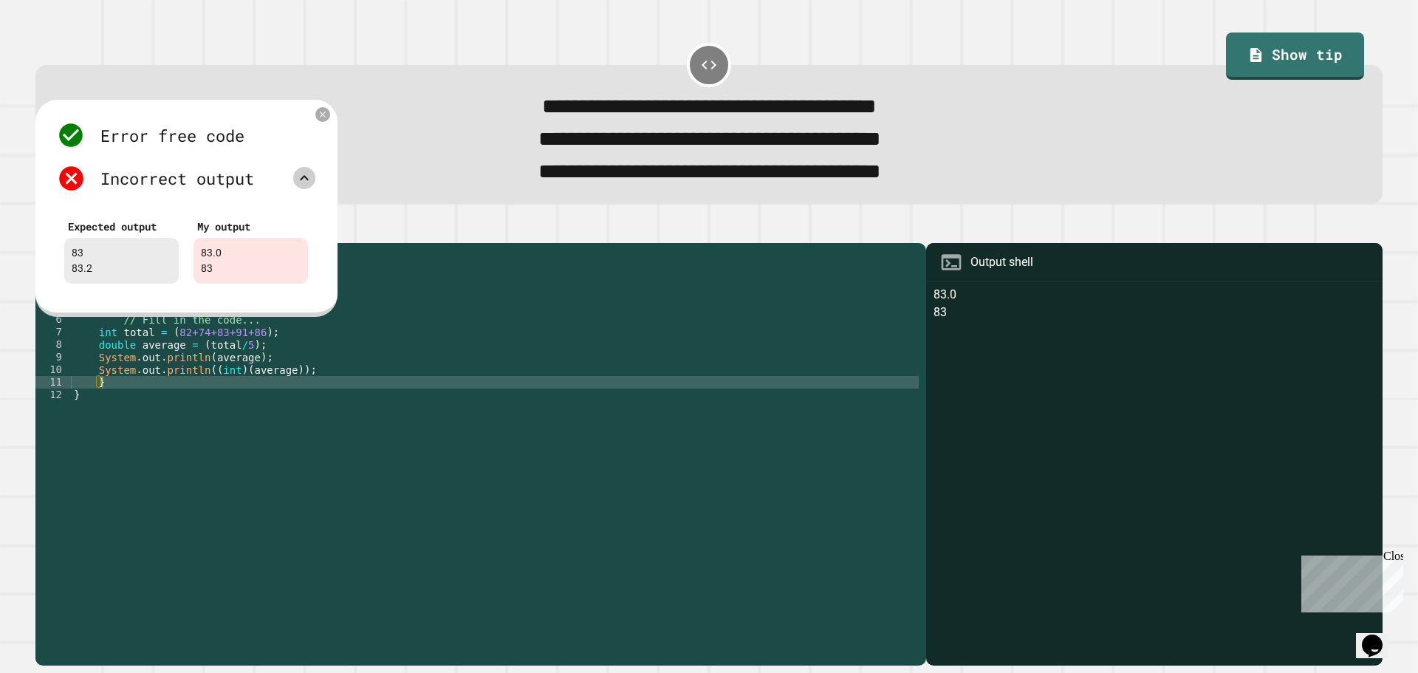
click at [232, 391] on div "public class Main { public static void main ( String [ ] args ) { // Fill in th…" at bounding box center [495, 438] width 848 height 377
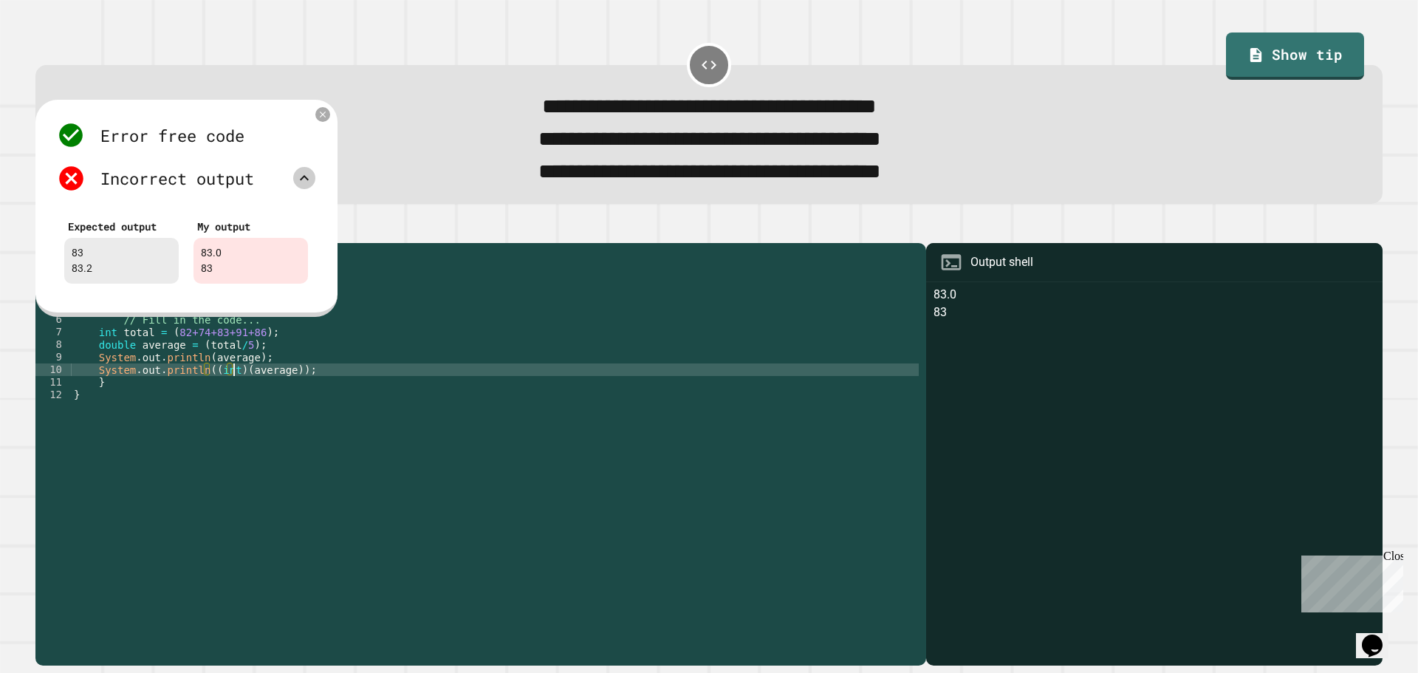
click at [275, 370] on div "public class Main { public static void main ( String [ ] args ) { // Fill in th…" at bounding box center [495, 438] width 848 height 377
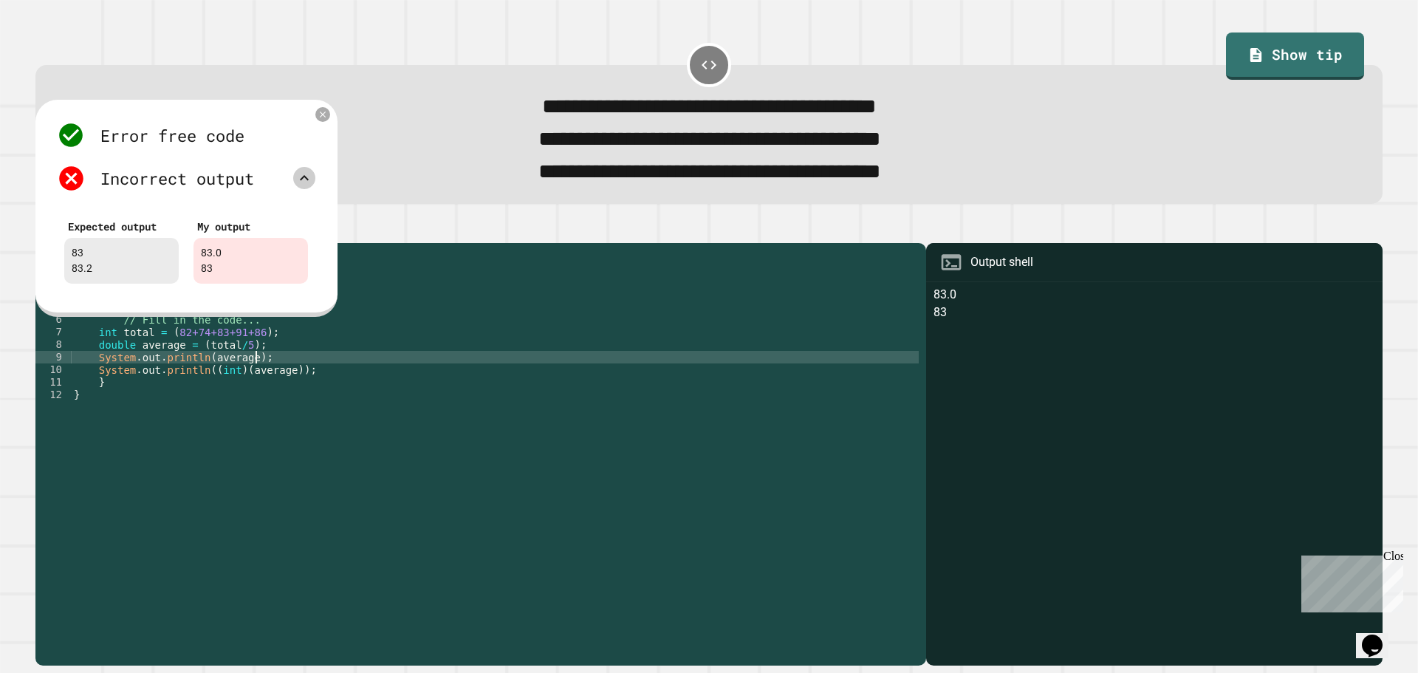
click at [196, 407] on div "public class Main { public static void main ( String [ ] args ) { // Fill in th…" at bounding box center [495, 438] width 848 height 377
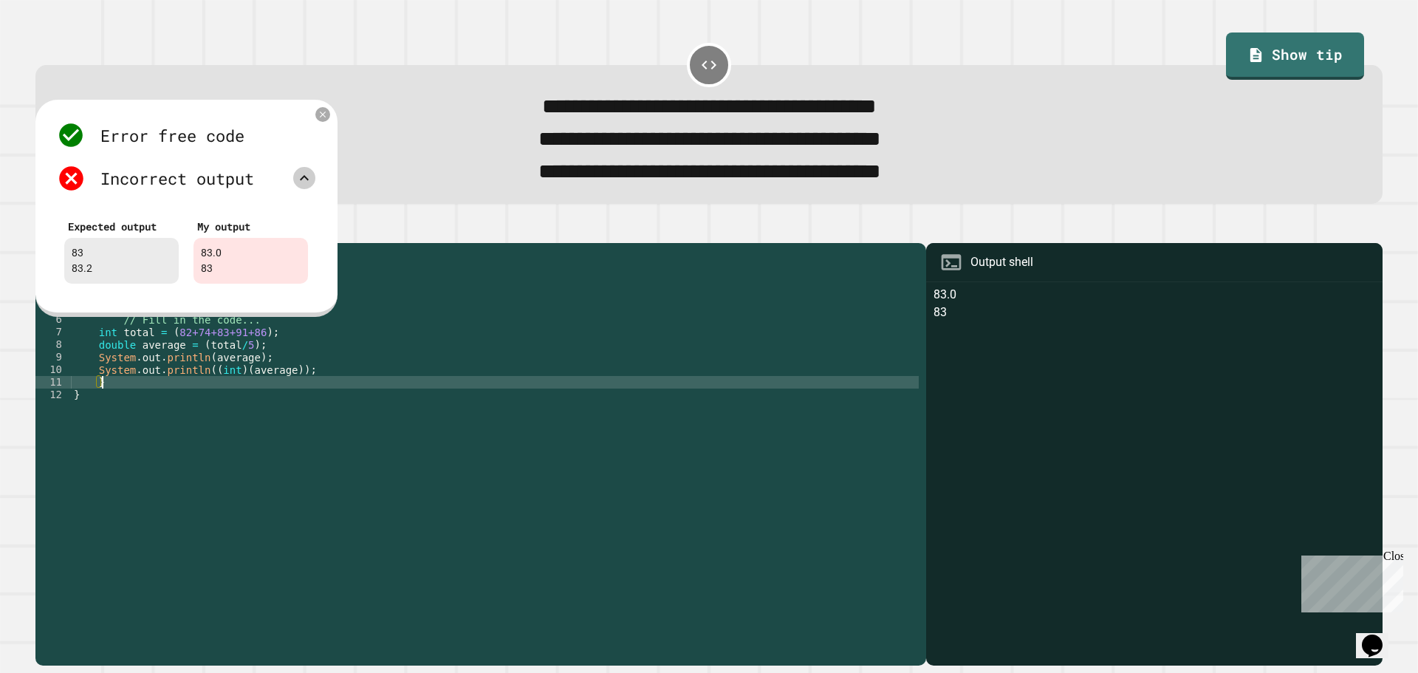
click at [312, 392] on div "public class Main { public static void main ( String [ ] args ) { // Fill in th…" at bounding box center [495, 438] width 848 height 377
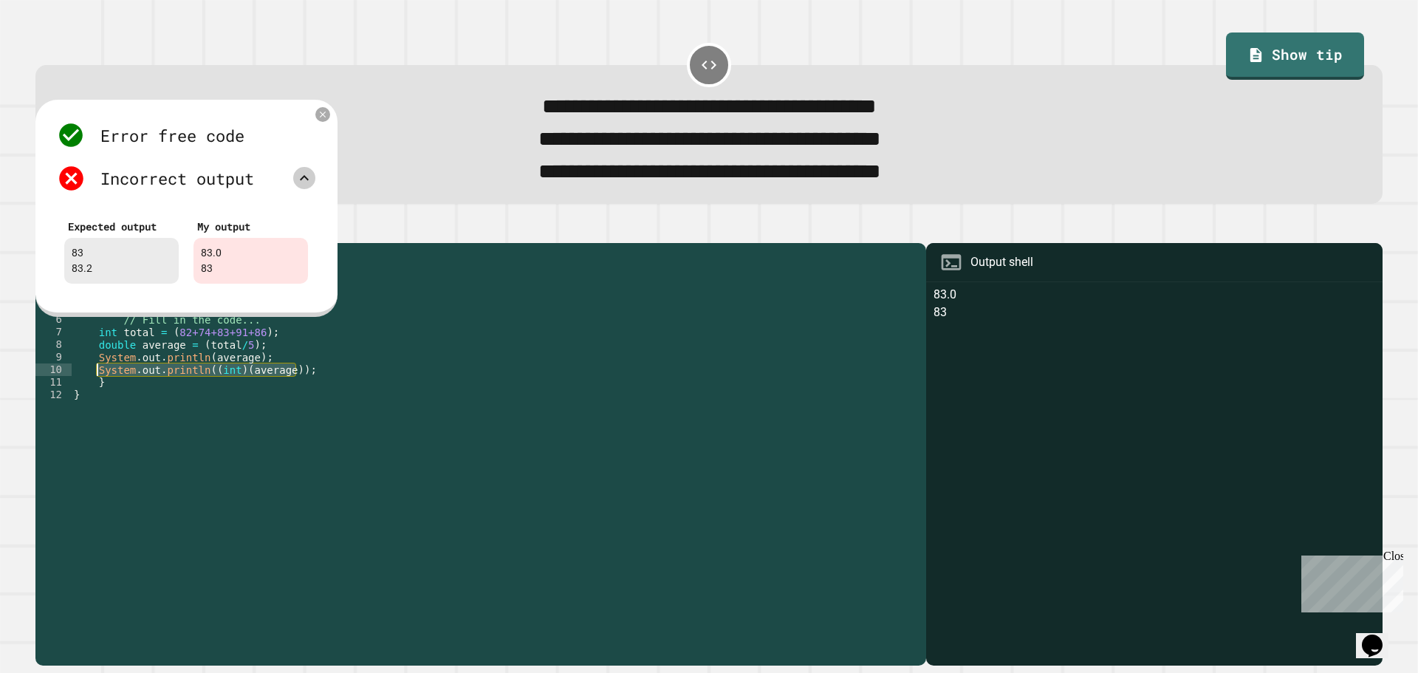
drag, startPoint x: 310, startPoint y: 386, endPoint x: 98, endPoint y: 386, distance: 211.9
click at [98, 386] on div "public class Main { public static void main ( String [ ] args ) { // Fill in th…" at bounding box center [495, 438] width 848 height 377
type textarea "**********"
click at [95, 375] on div "public class Main { public static void main ( String [ ] args ) { // Fill in th…" at bounding box center [495, 438] width 848 height 377
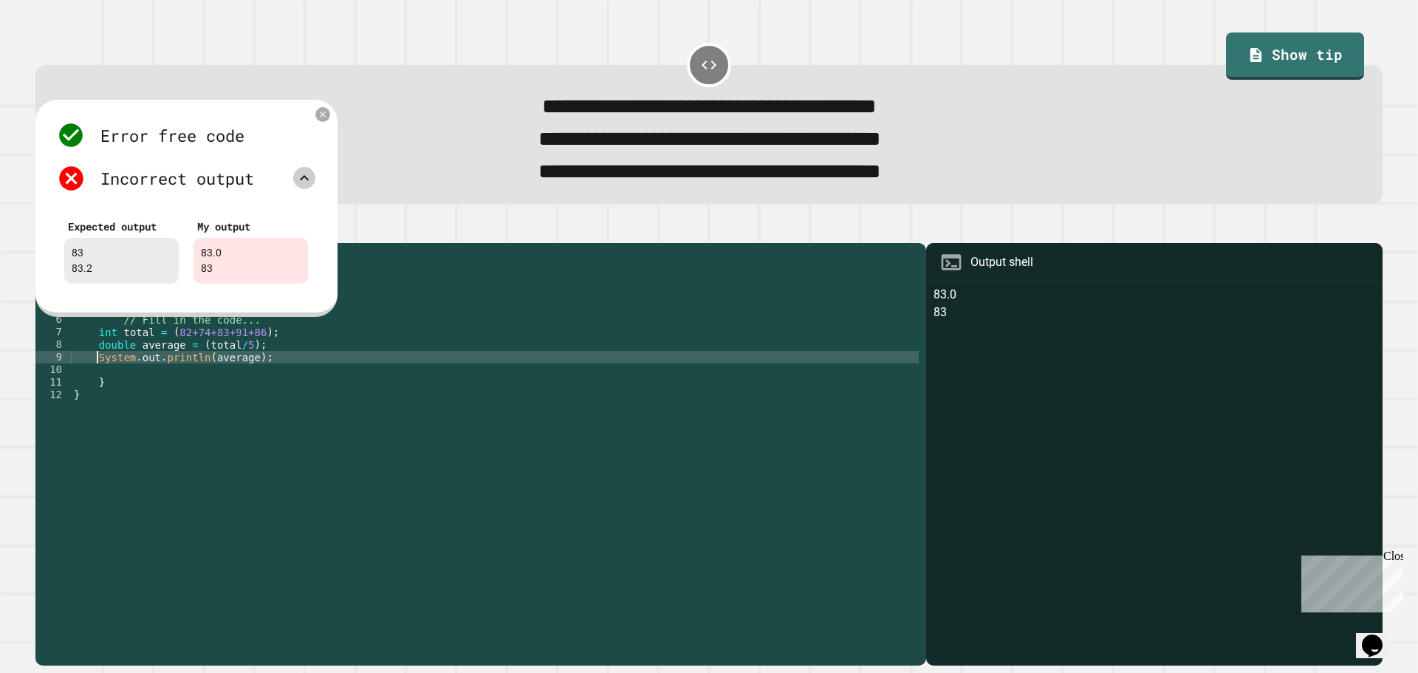
type textarea "**********"
paste textarea "**********"
type textarea "**********"
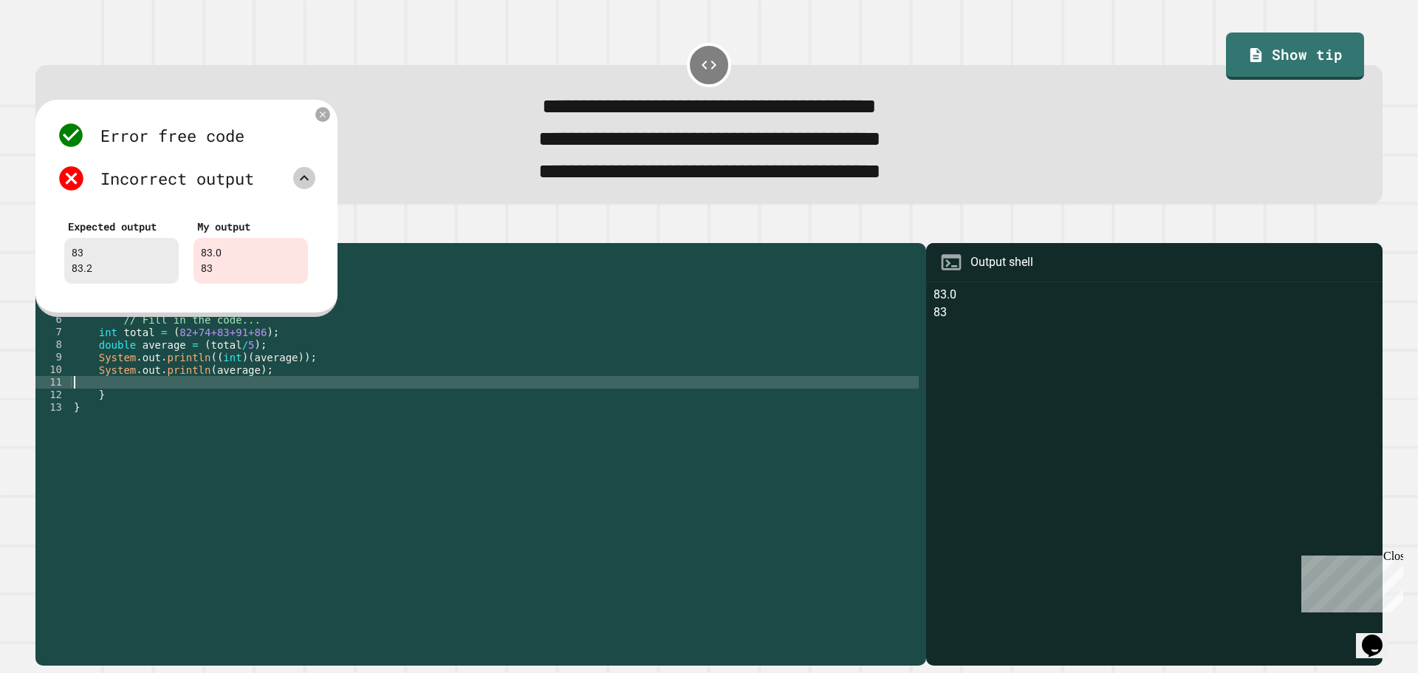
scroll to position [0, 0]
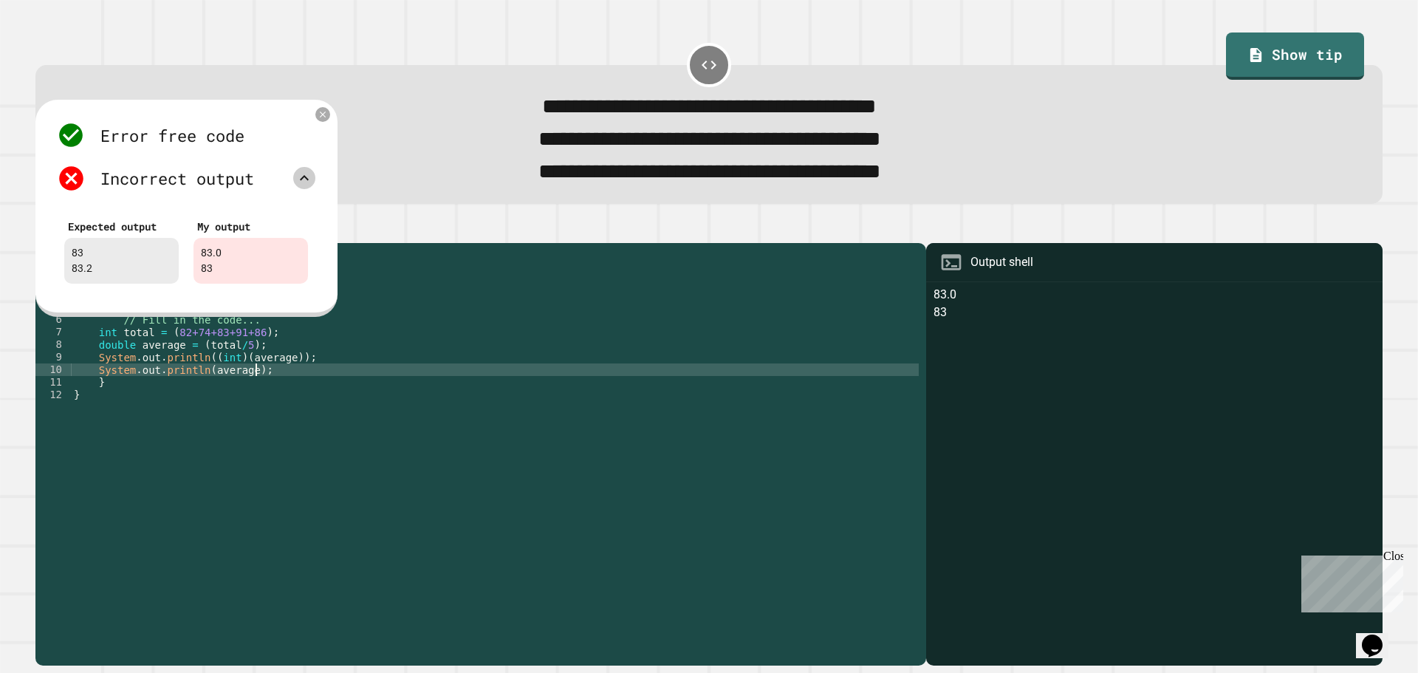
click at [243, 389] on div "public class Main { public static void main ( String [ ] args ) { // Fill in th…" at bounding box center [495, 438] width 848 height 377
click at [241, 377] on div "public class Main { public static void main ( String [ ] args ) { // Fill in th…" at bounding box center [495, 438] width 848 height 377
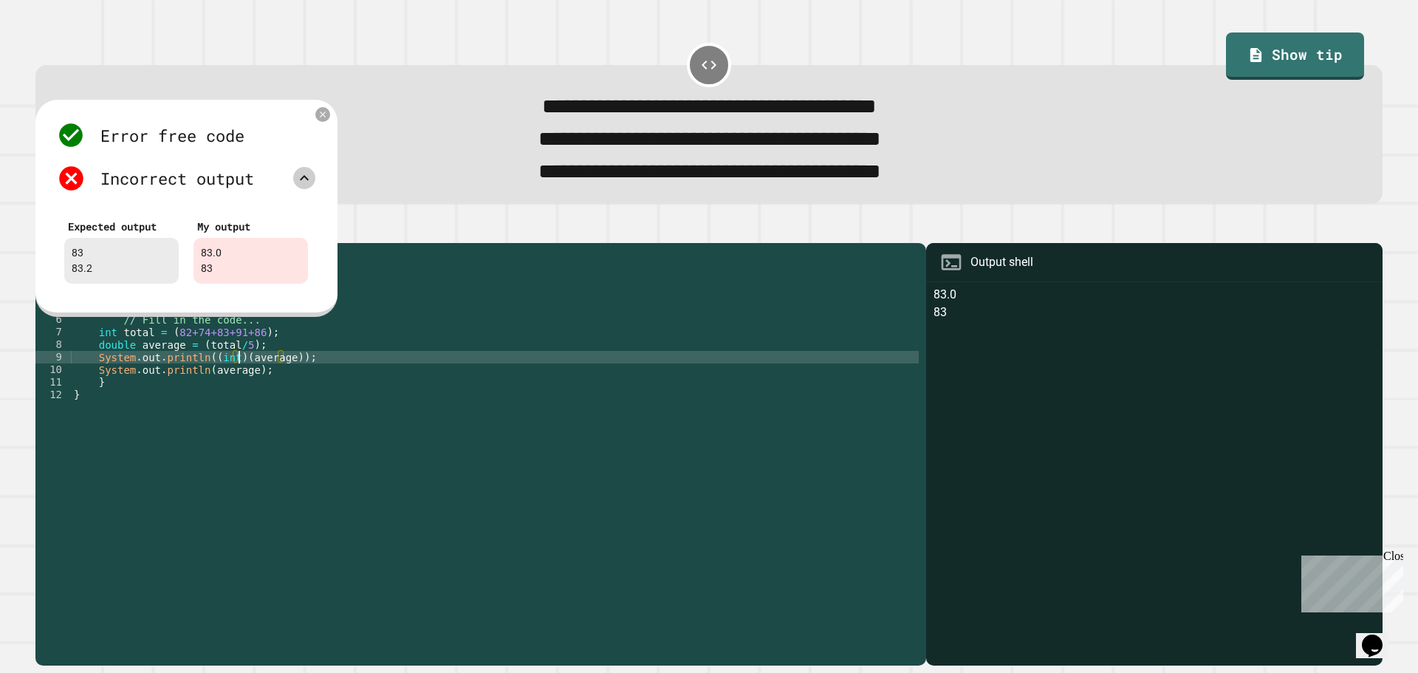
click at [229, 390] on div "public class Main { public static void main ( String [ ] args ) { // Fill in th…" at bounding box center [495, 438] width 848 height 377
click at [267, 373] on div "public class Main { public static void main ( String [ ] args ) { // Fill in th…" at bounding box center [495, 438] width 848 height 377
click at [241, 388] on div "public class Main { public static void main ( String [ ] args ) { // Fill in th…" at bounding box center [495, 438] width 848 height 377
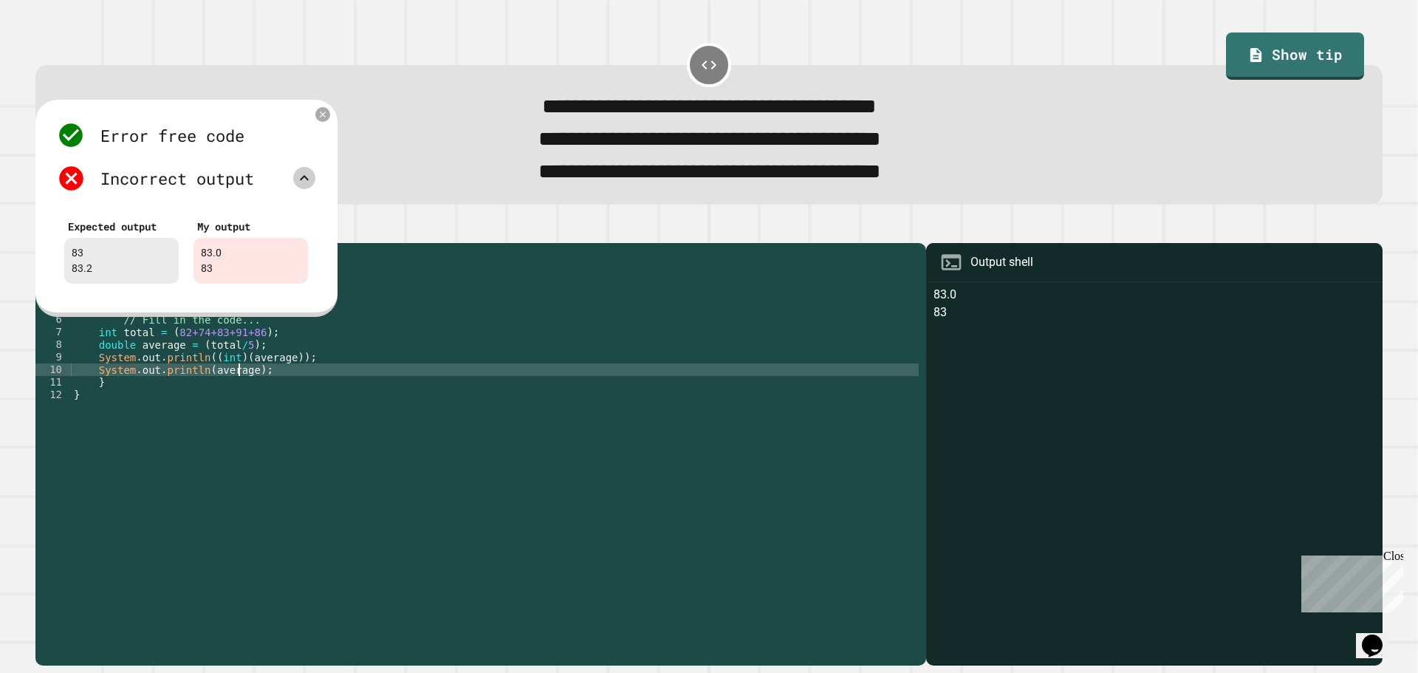
click at [238, 365] on div "public class Main { public static void main ( String [ ] args ) { // Fill in th…" at bounding box center [495, 438] width 848 height 377
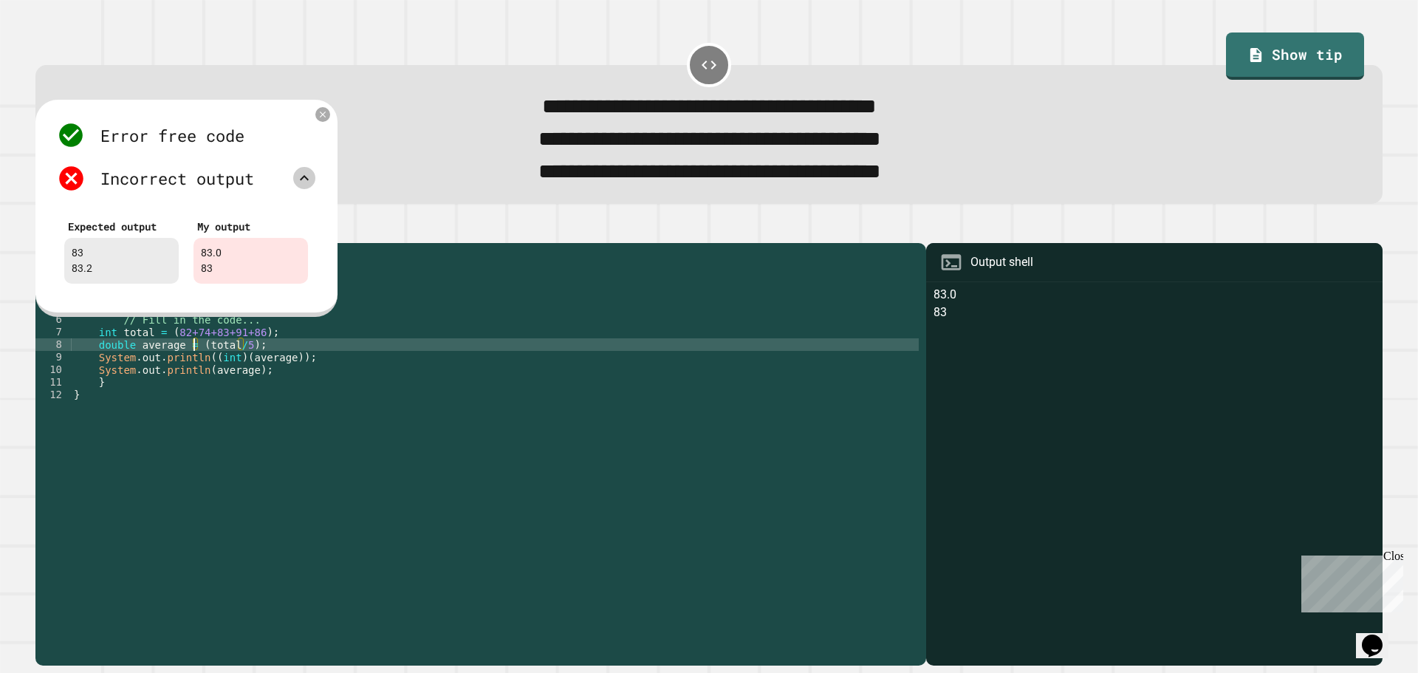
click at [193, 365] on div "public class Main { public static void main ( String [ ] args ) { // Fill in th…" at bounding box center [495, 438] width 848 height 377
click at [179, 364] on div "public class Main { public static void main ( String [ ] args ) { // Fill in th…" at bounding box center [495, 438] width 848 height 377
click at [203, 360] on div "public class Main { public static void main ( String [ ] args ) { // Fill in th…" at bounding box center [495, 438] width 848 height 377
click at [227, 360] on div "public class Main { public static void main ( String [ ] args ) { // Fill in th…" at bounding box center [495, 438] width 848 height 377
click at [269, 368] on div "public class Main { public static void main ( String [ ] args ) { // Fill in th…" at bounding box center [495, 438] width 848 height 377
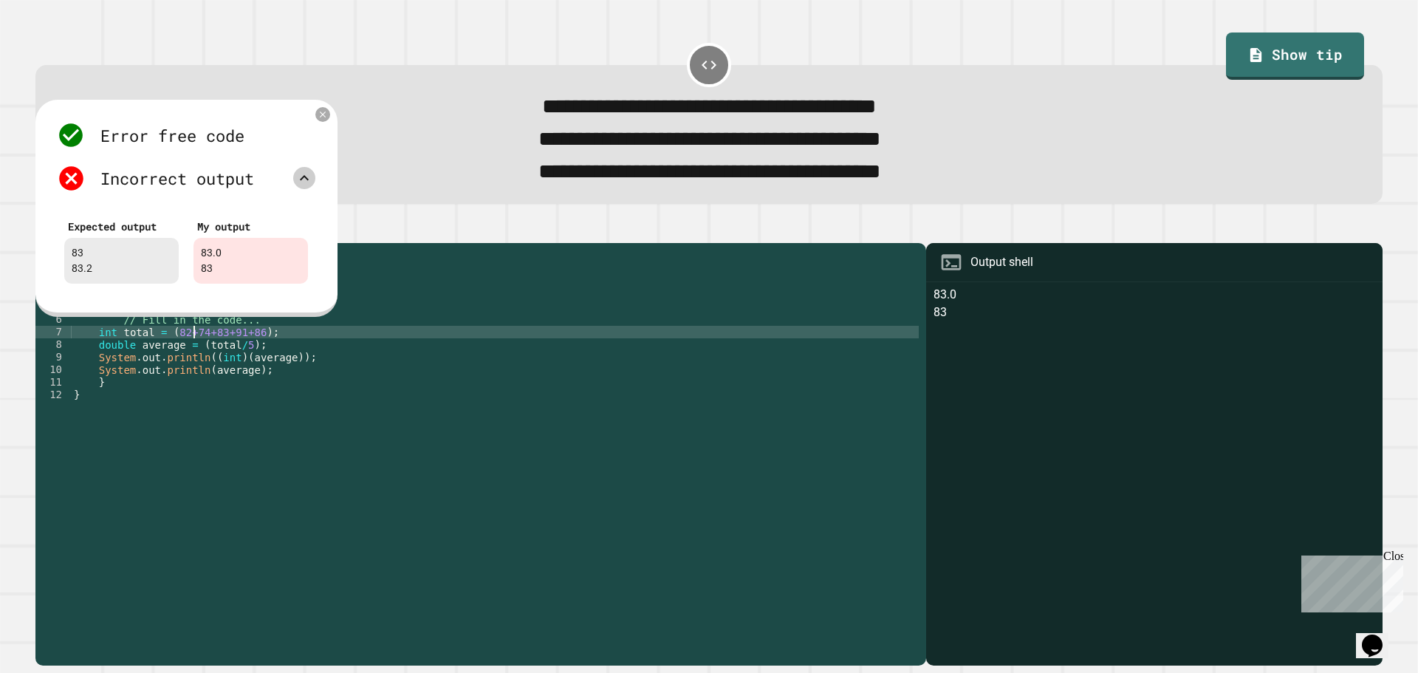
click at [196, 353] on div "public class Main { public static void main ( String [ ] args ) { // Fill in th…" at bounding box center [495, 438] width 848 height 377
click at [175, 361] on div "public class Main { public static void main ( String [ ] args ) { // Fill in th…" at bounding box center [495, 438] width 848 height 377
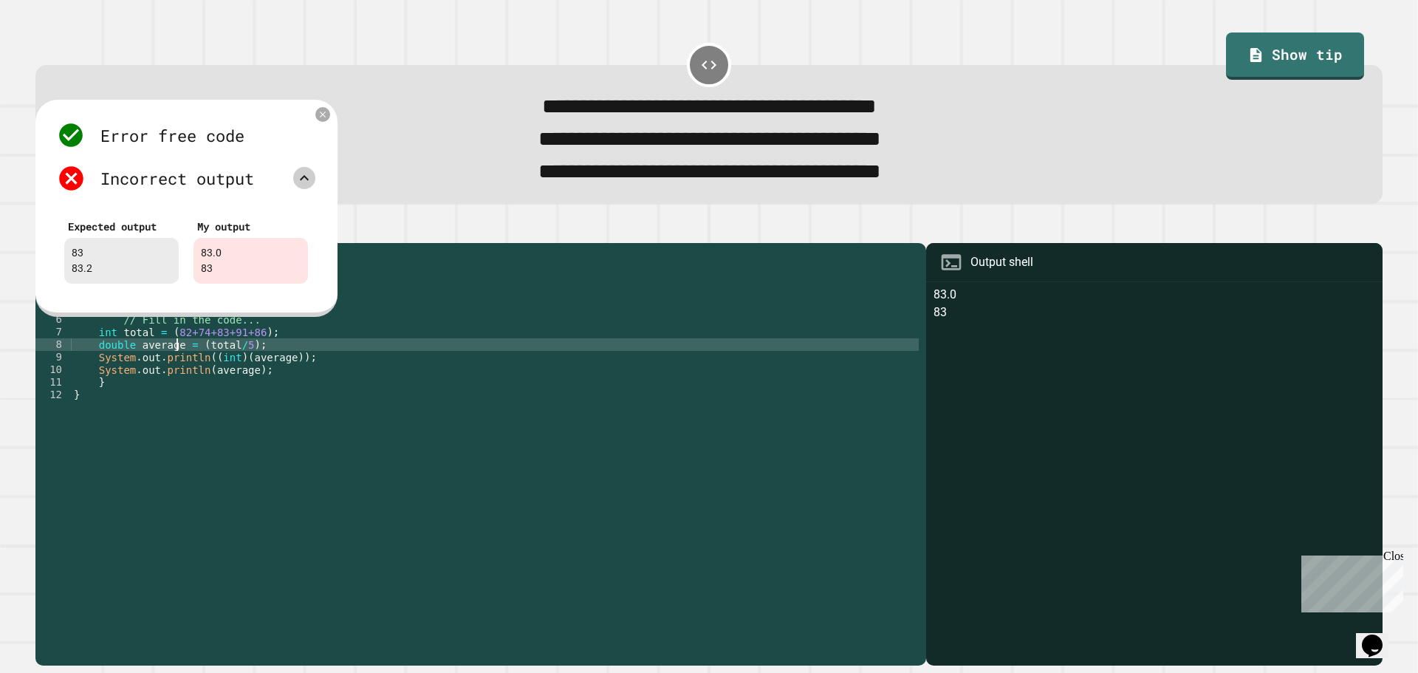
click at [193, 360] on div "public class Main { public static void main ( String [ ] args ) { // Fill in th…" at bounding box center [495, 438] width 848 height 377
click at [251, 363] on div "public class Main { public static void main ( String [ ] args ) { // Fill in th…" at bounding box center [495, 438] width 848 height 377
click at [290, 363] on div "public class Main { public static void main ( String [ ] args ) { // Fill in th…" at bounding box center [495, 438] width 848 height 377
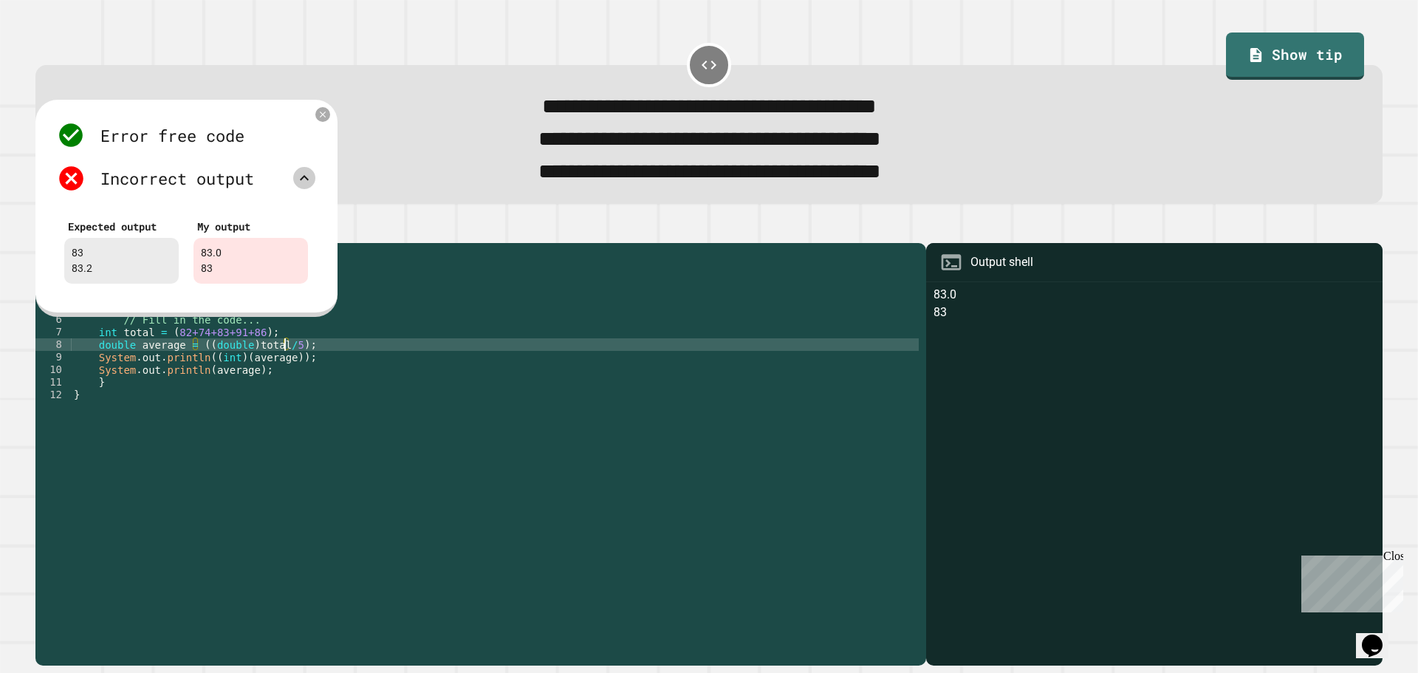
click at [313, 371] on div "public class Main { public static void main ( String [ ] args ) { // Fill in th…" at bounding box center [495, 438] width 848 height 377
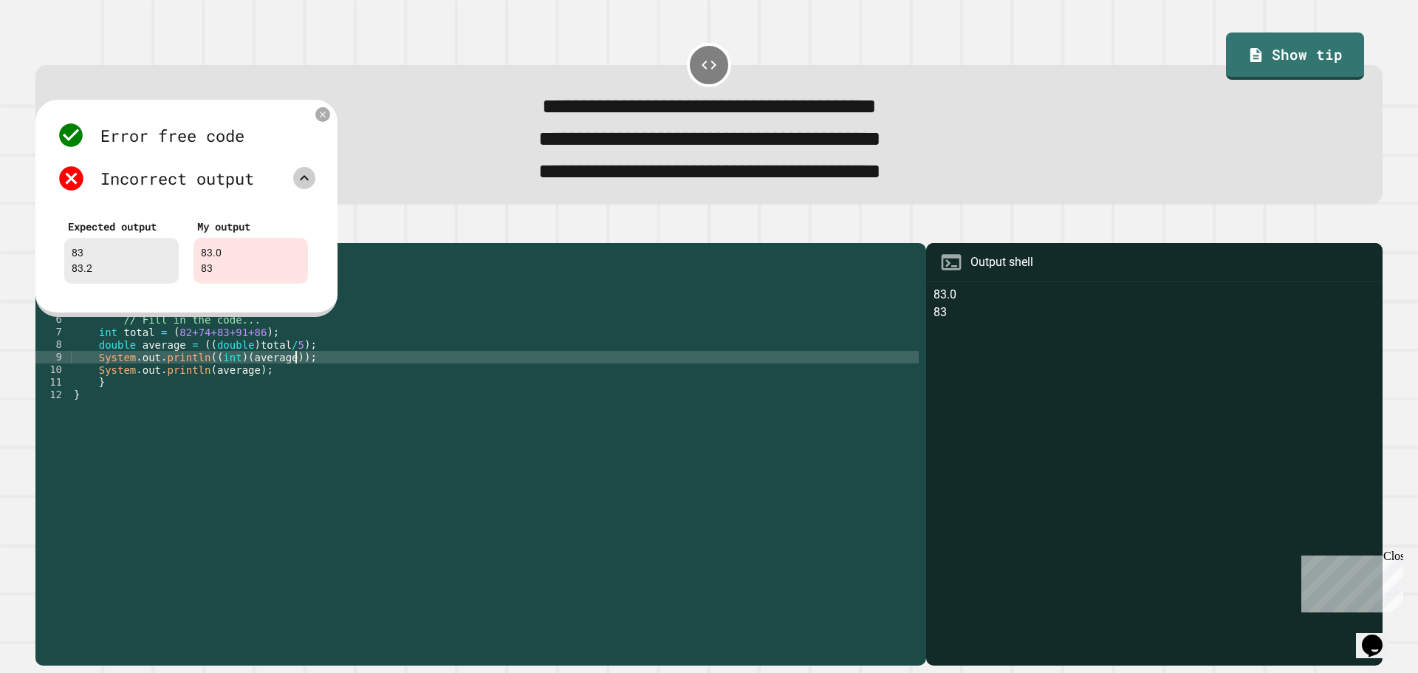
click at [313, 357] on div "public class Main { public static void main ( String [ ] args ) { // Fill in th…" at bounding box center [495, 438] width 848 height 377
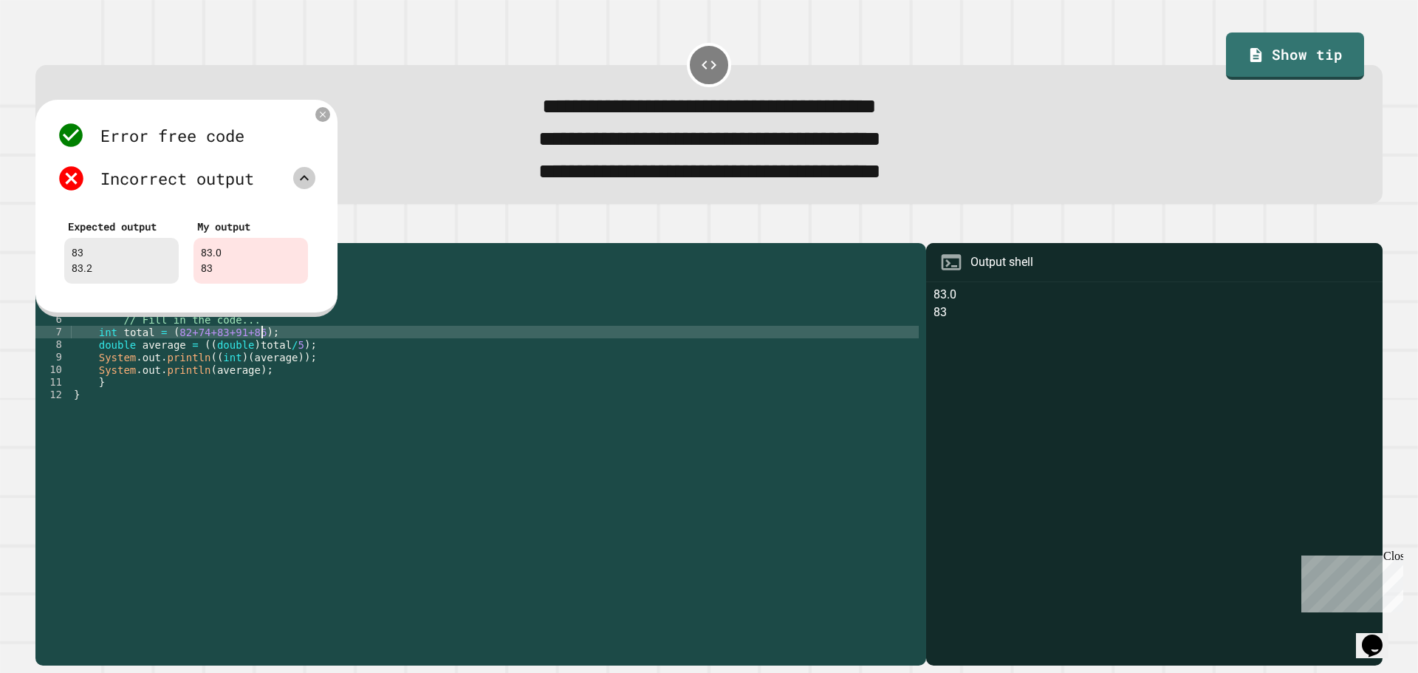
scroll to position [0, 13]
type textarea "**********"
click at [323, 118] on icon at bounding box center [323, 114] width 13 height 13
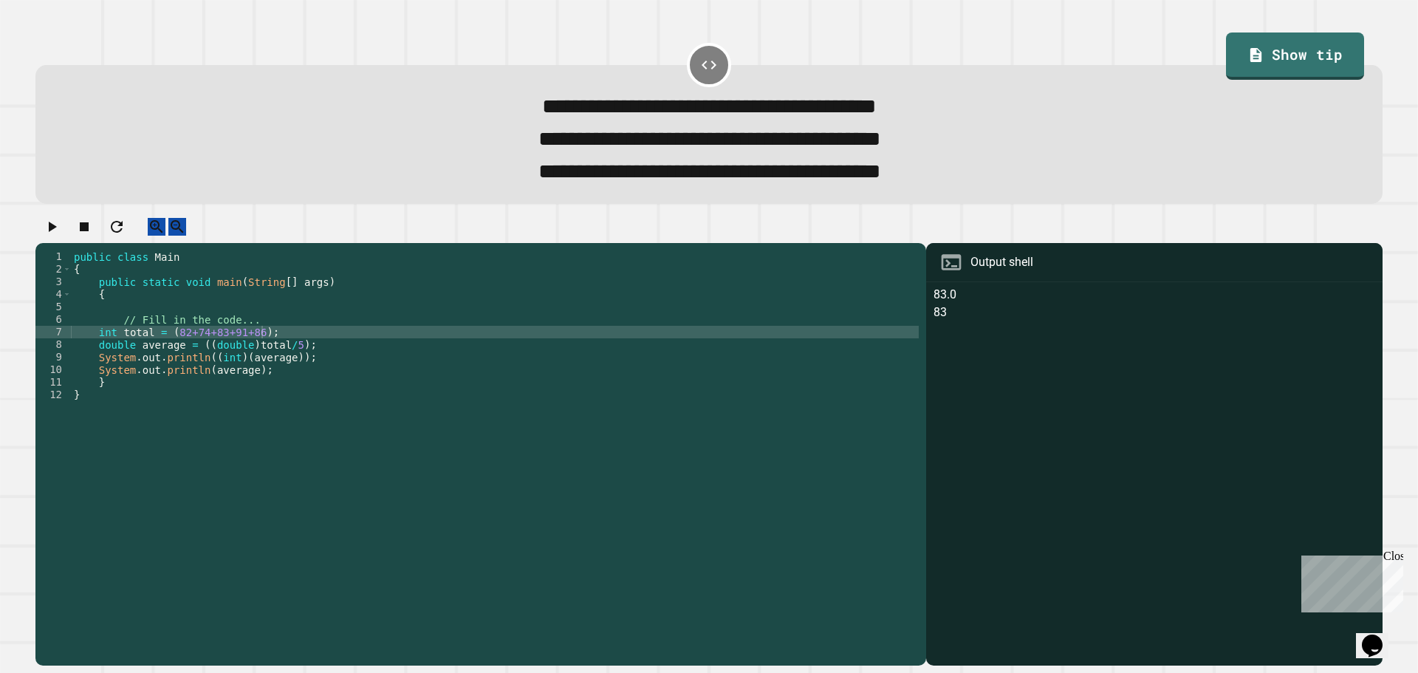
click at [61, 233] on icon "button" at bounding box center [52, 227] width 18 height 18
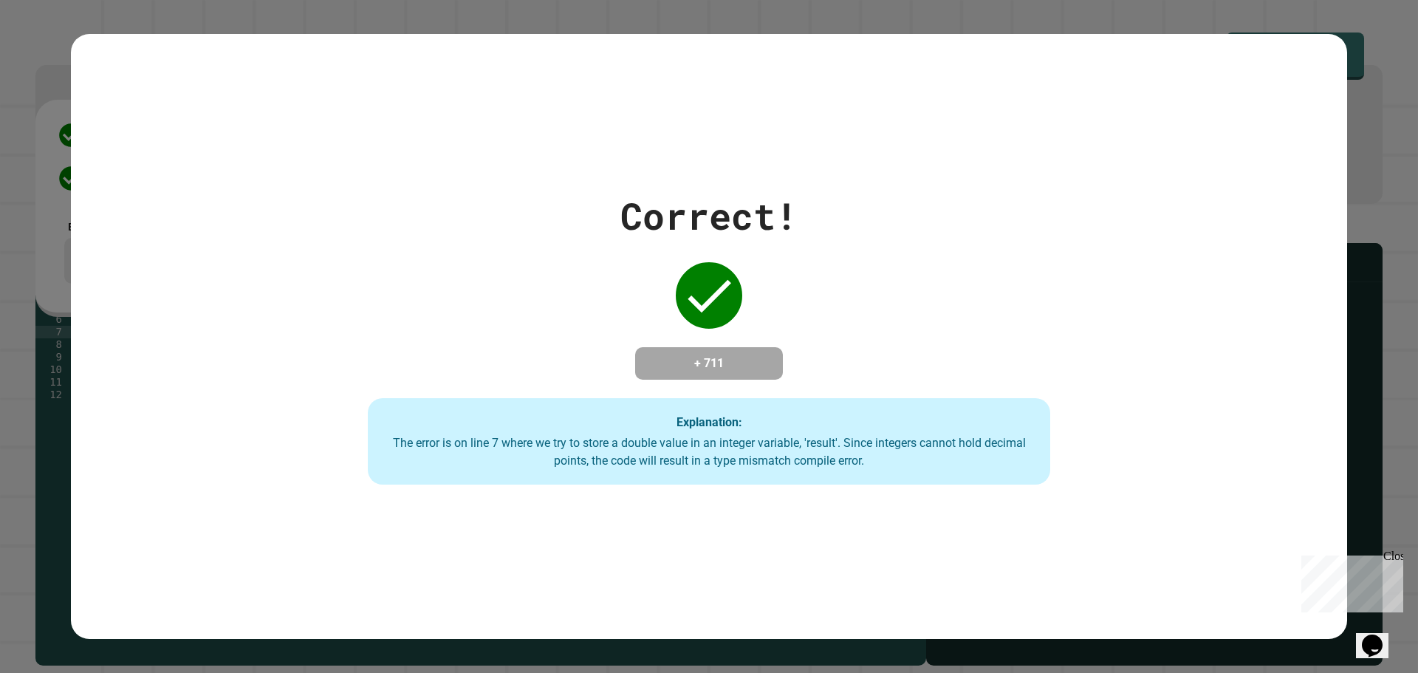
click at [820, 15] on div "Correct! + 711 Explanation: The error is on line 7 where we try to store a doub…" at bounding box center [709, 336] width 1418 height 673
